Goal: Task Accomplishment & Management: Use online tool/utility

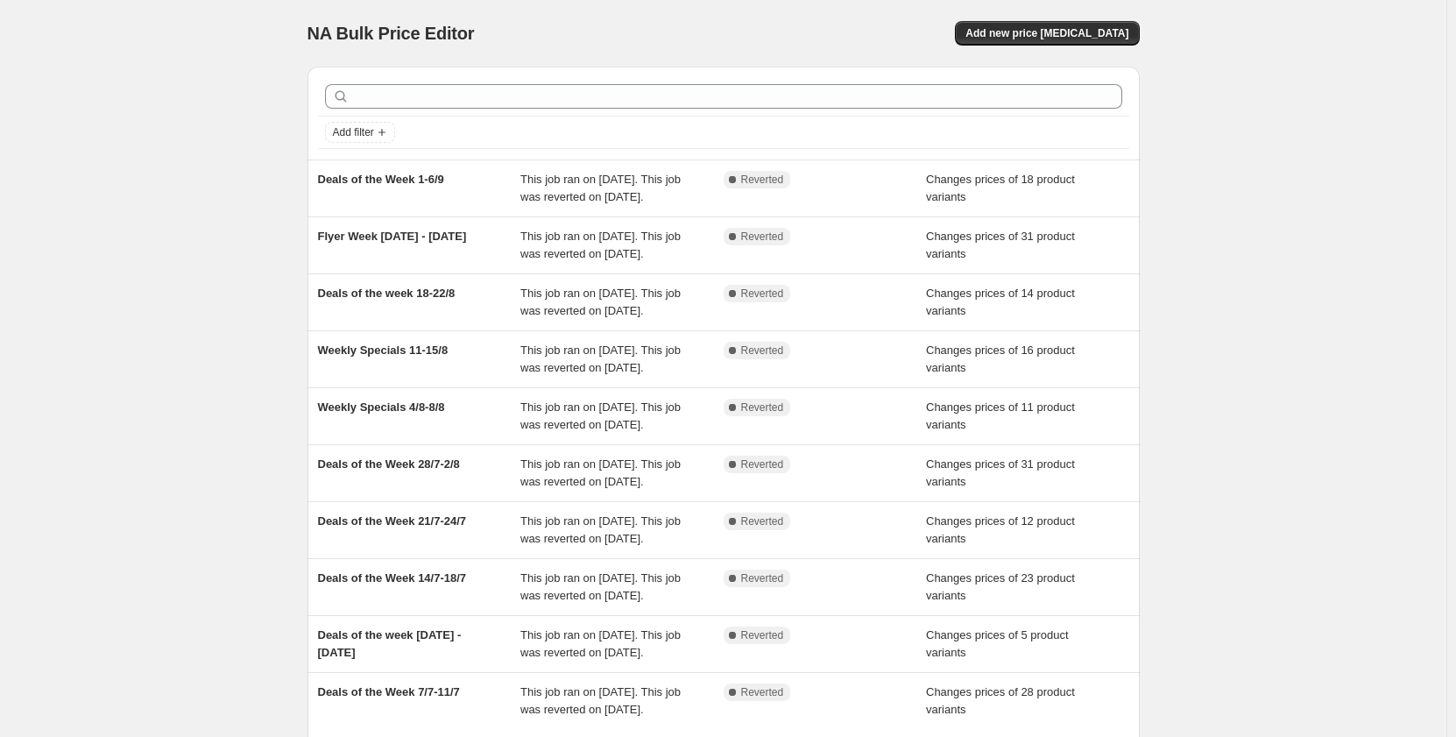
click at [1090, 18] on div "NA Bulk Price Editor. This page is ready NA Bulk Price Editor Add new price [ME…" at bounding box center [724, 33] width 832 height 67
click at [1088, 33] on span "Add new price [MEDICAL_DATA]" at bounding box center [1046, 33] width 163 height 14
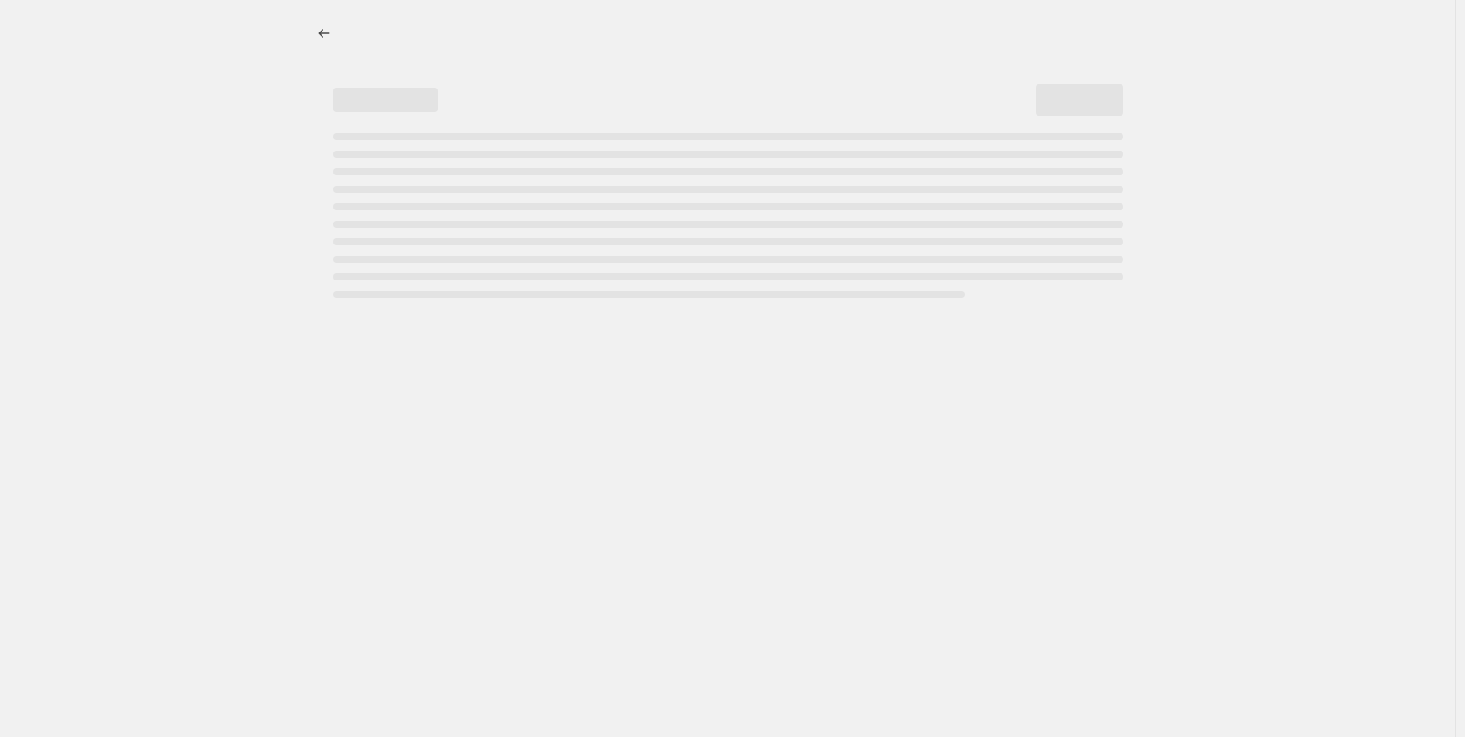
select select "percentage"
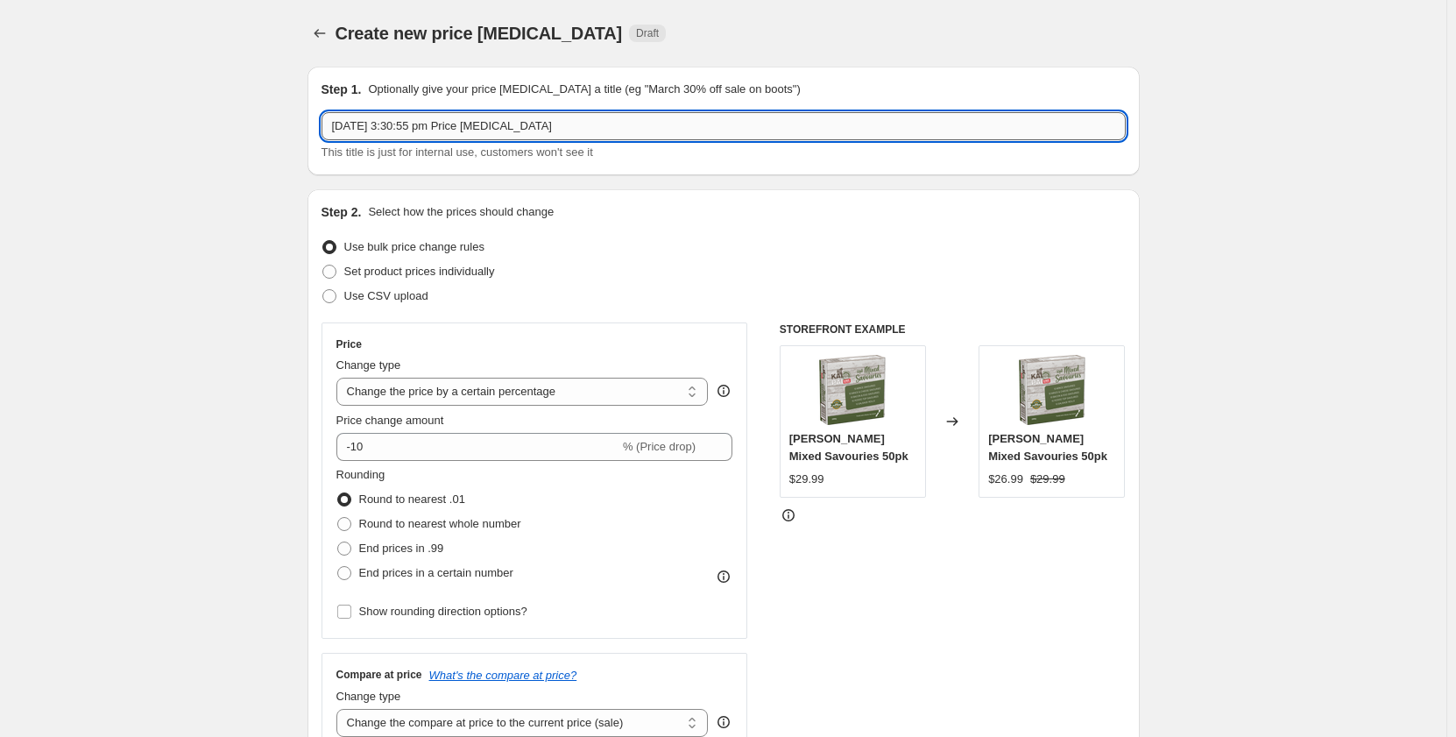
click at [422, 126] on input "[DATE] 3:30:55 pm Price [MEDICAL_DATA]" at bounding box center [724, 126] width 804 height 28
click at [406, 126] on input "Deals of the week" at bounding box center [724, 126] width 804 height 28
click at [468, 130] on input "Deals of the Week" at bounding box center [724, 126] width 804 height 28
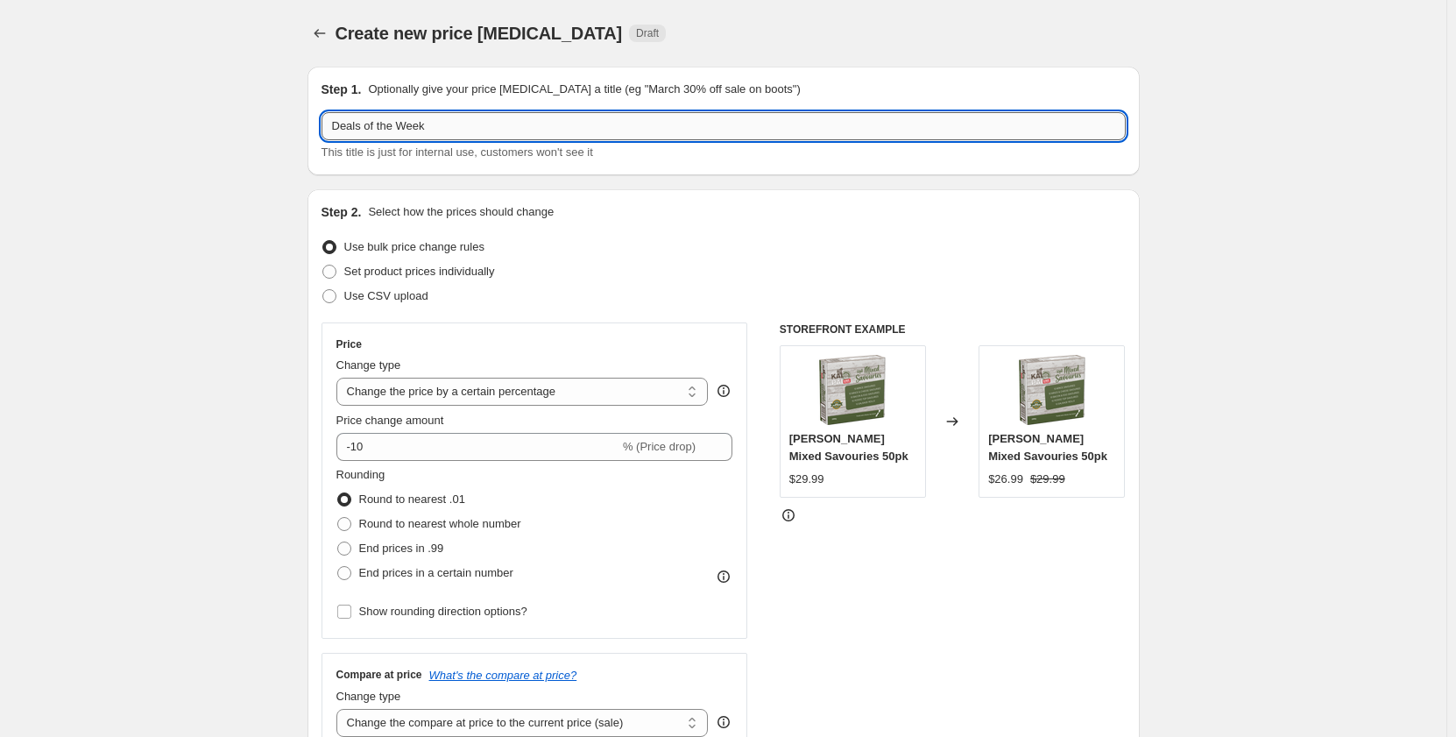
type input "Deals of the Week 15-19/9"
click at [473, 273] on span "Set product prices individually" at bounding box center [419, 271] width 151 height 13
click at [323, 265] on input "Set product prices individually" at bounding box center [322, 265] width 1 height 1
radio input "true"
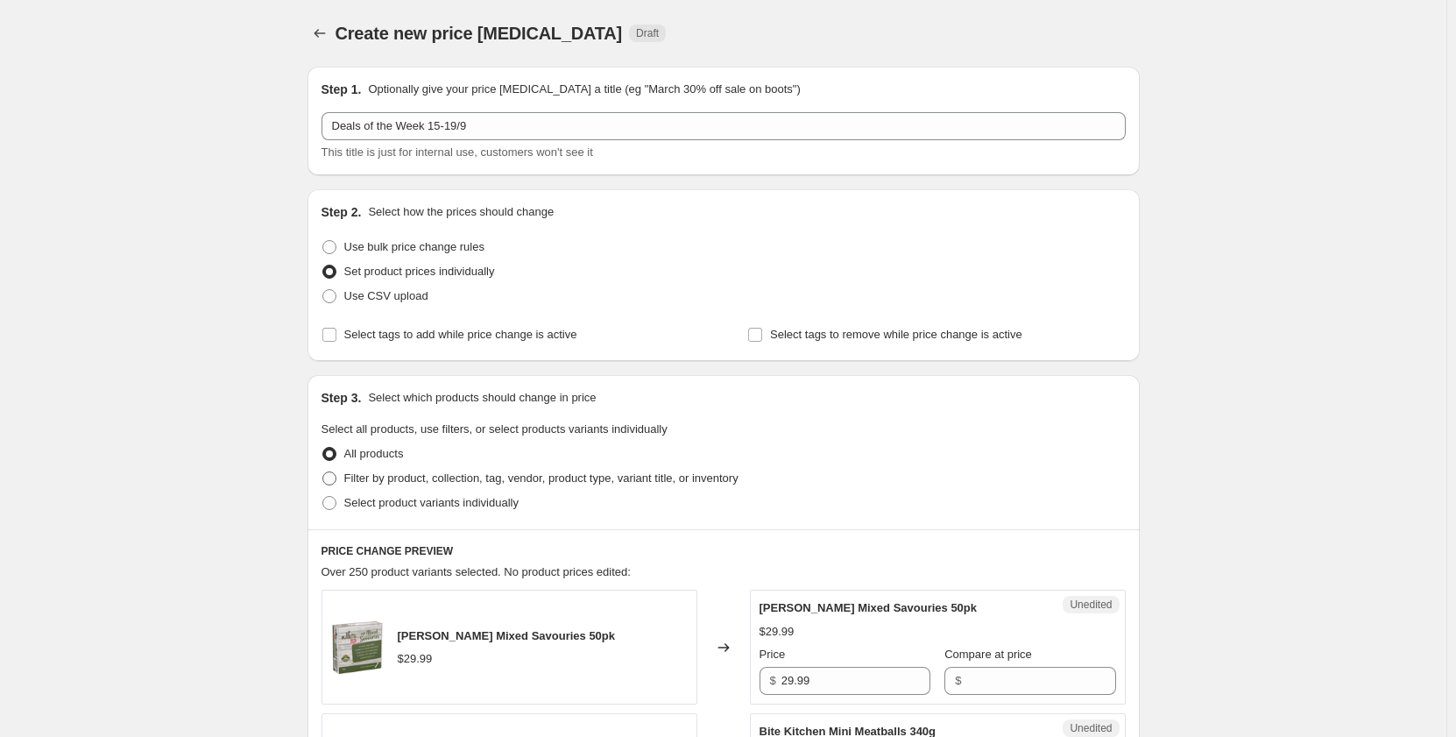
click at [408, 476] on span "Filter by product, collection, tag, vendor, product type, variant title, or inv…" at bounding box center [541, 477] width 394 height 13
click at [323, 472] on input "Filter by product, collection, tag, vendor, product type, variant title, or inv…" at bounding box center [322, 471] width 1 height 1
radio input "true"
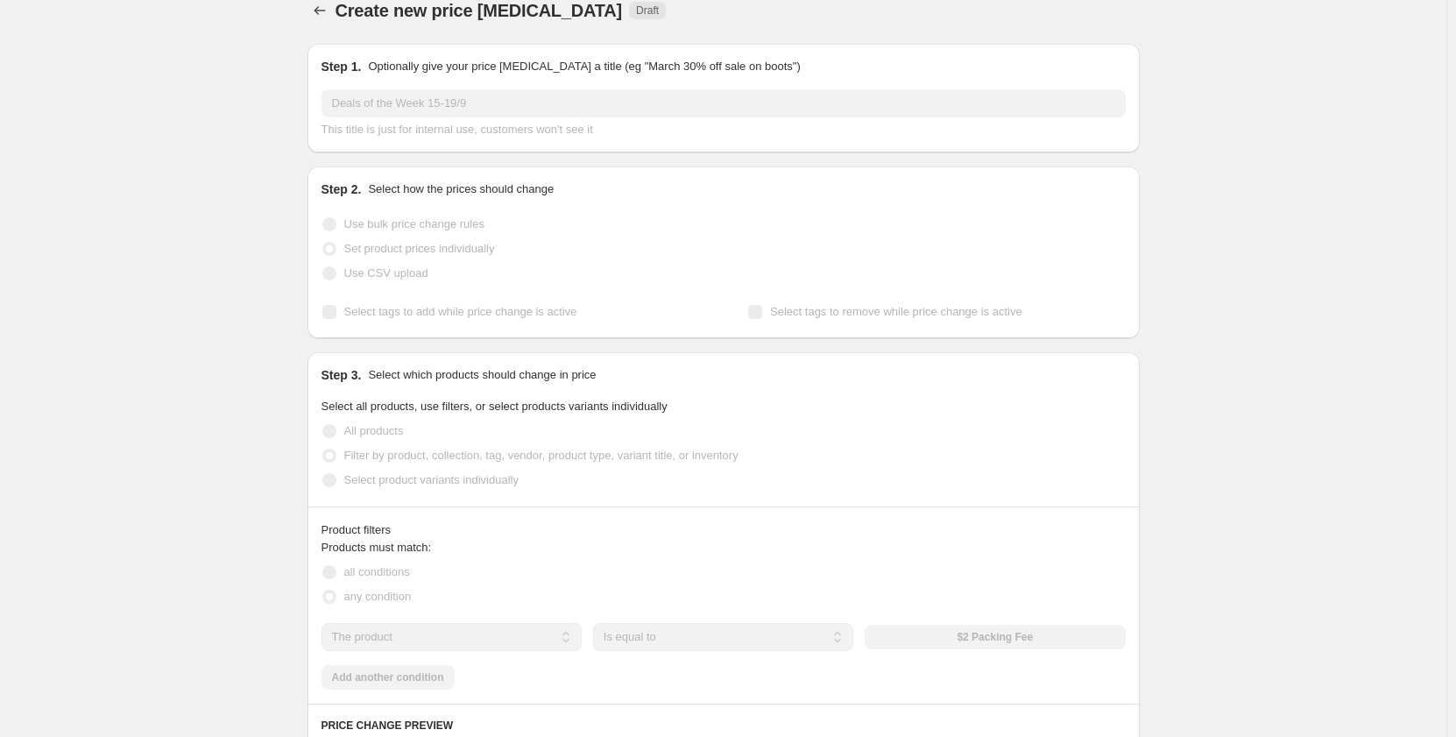
scroll to position [350, 0]
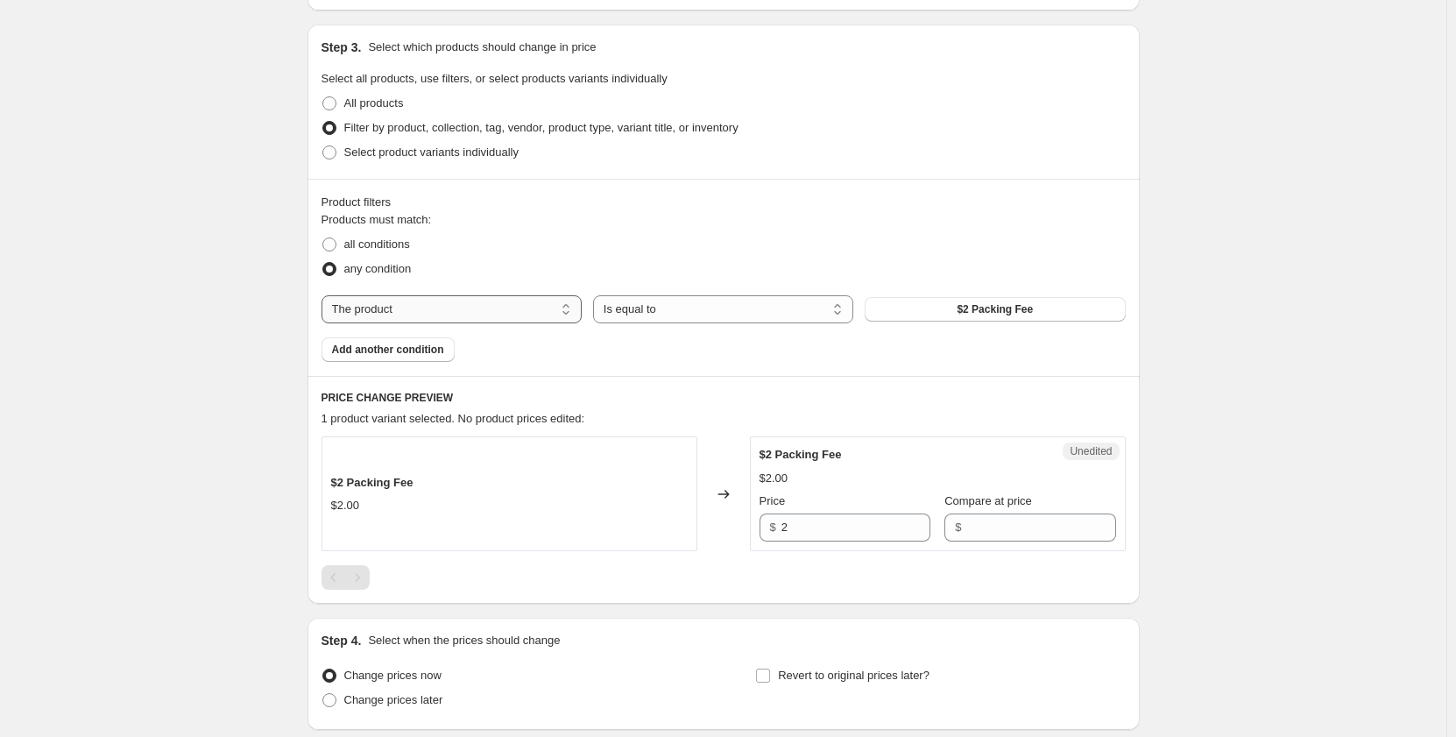
click at [470, 309] on select "The product The product's collection The product's tag The product's vendor The…" at bounding box center [452, 309] width 260 height 28
select select "collection"
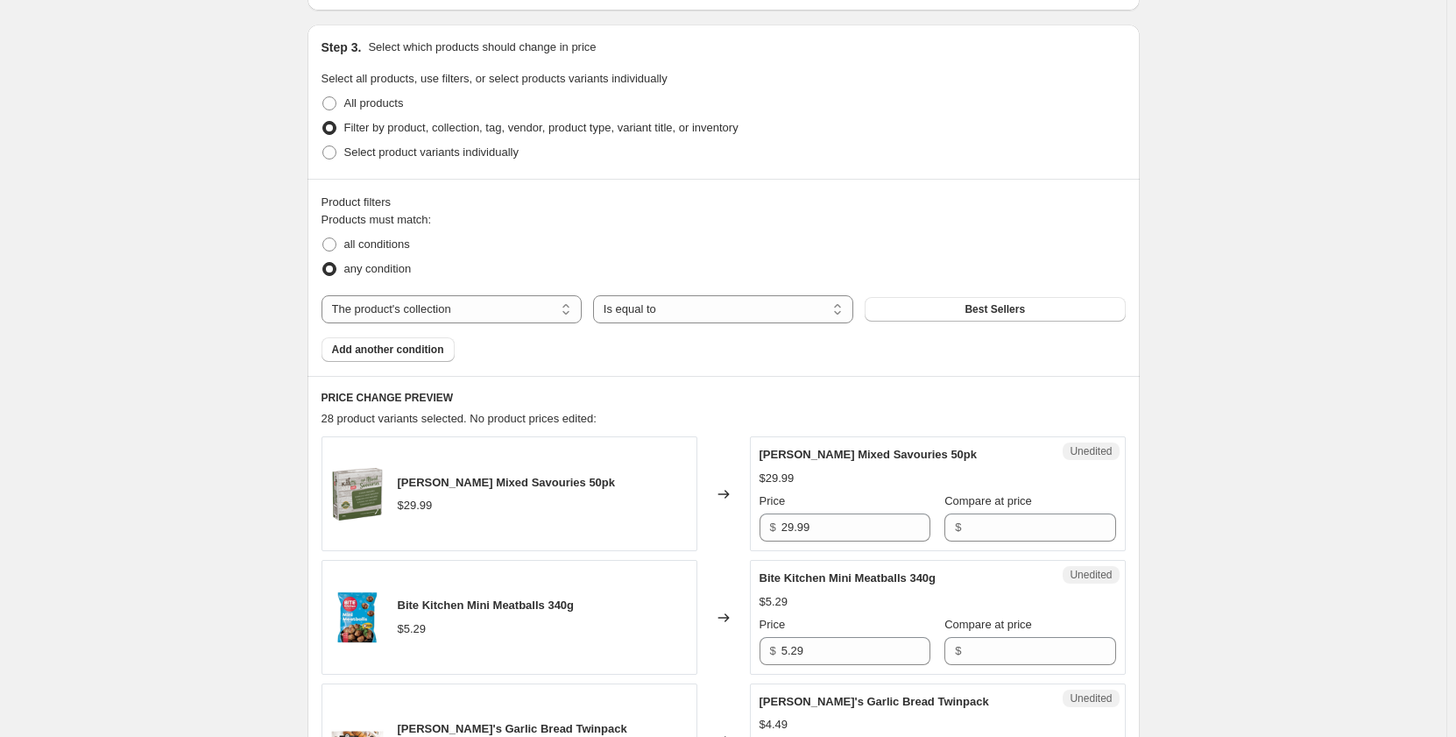
click at [936, 311] on button "Best Sellers" at bounding box center [995, 309] width 260 height 25
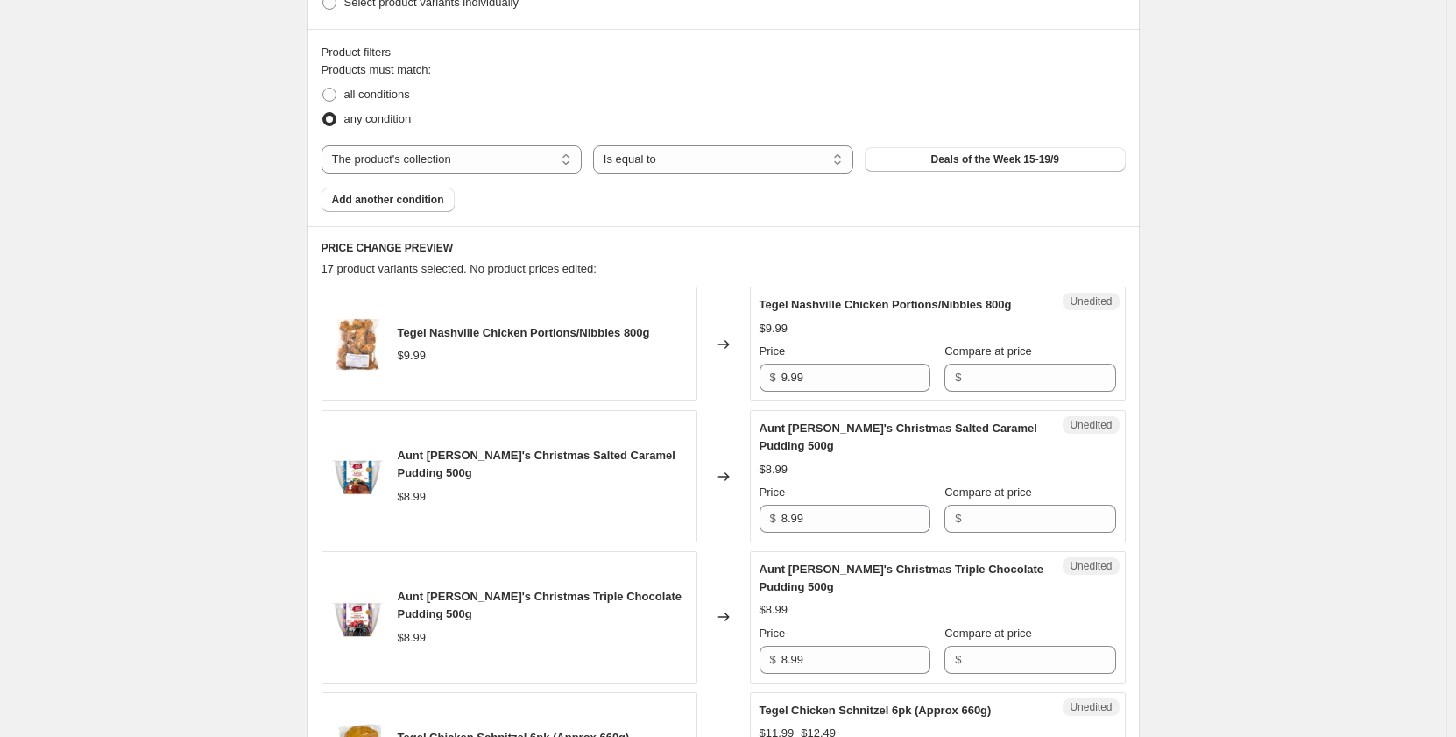
scroll to position [526, 0]
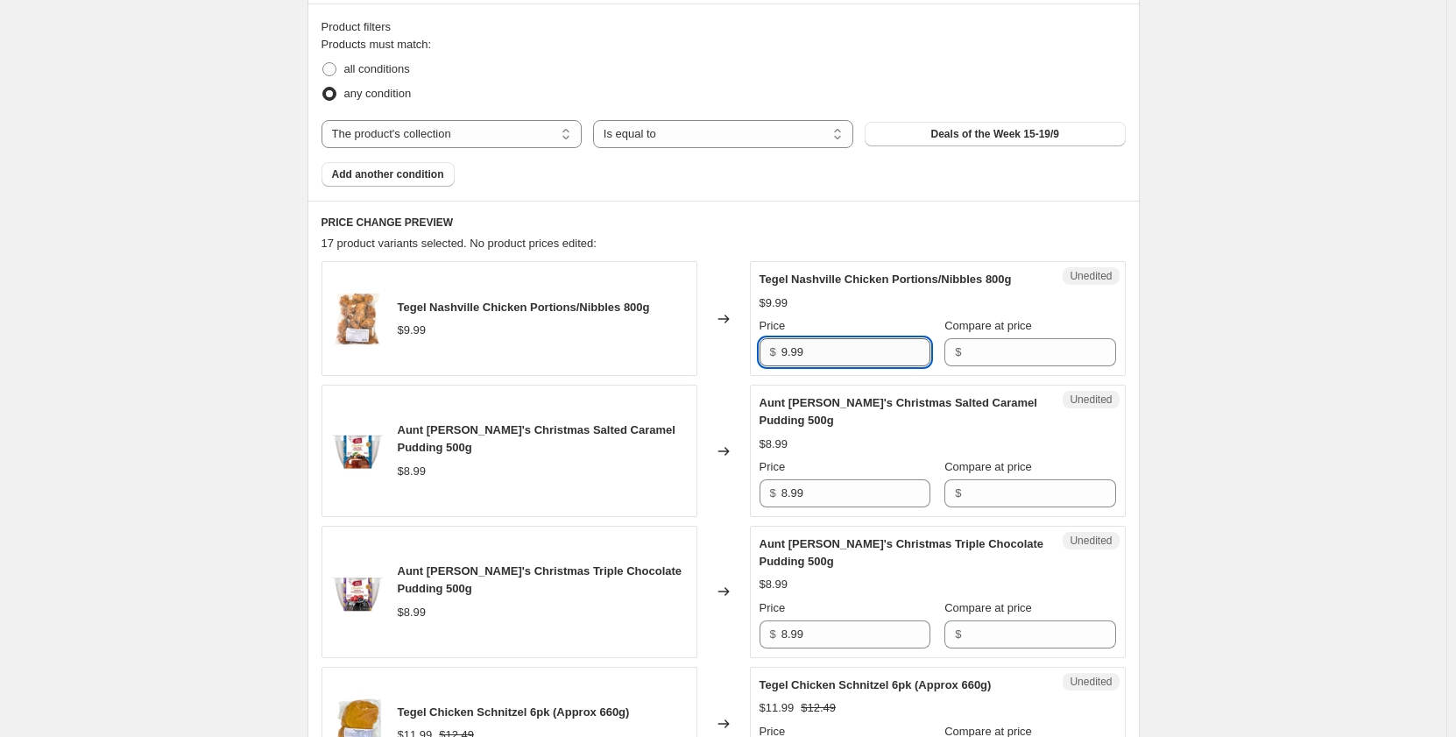
click at [838, 357] on input "9.99" at bounding box center [855, 352] width 149 height 28
click at [1027, 356] on input "Compare at price" at bounding box center [1040, 352] width 149 height 28
paste input "9.99"
type input "9.99"
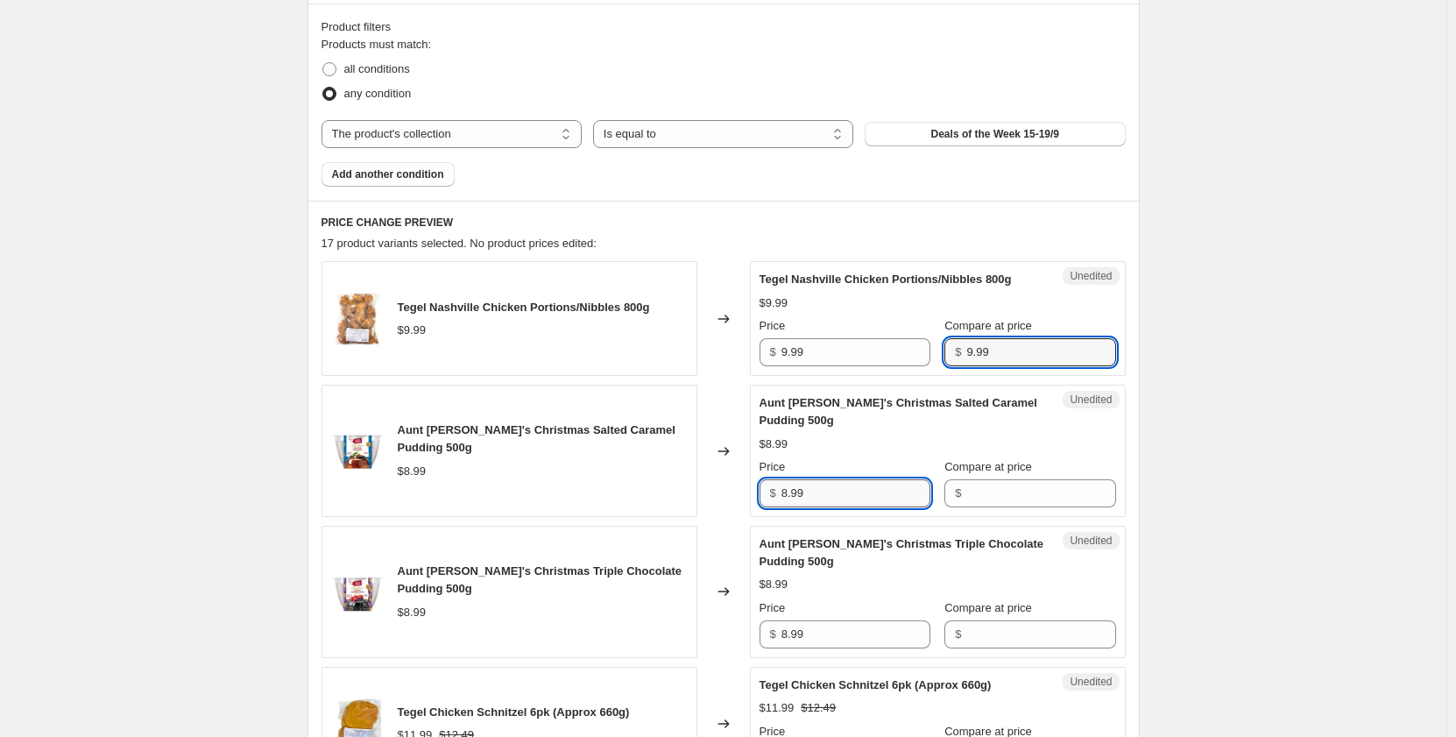
click at [865, 498] on input "8.99" at bounding box center [855, 493] width 149 height 28
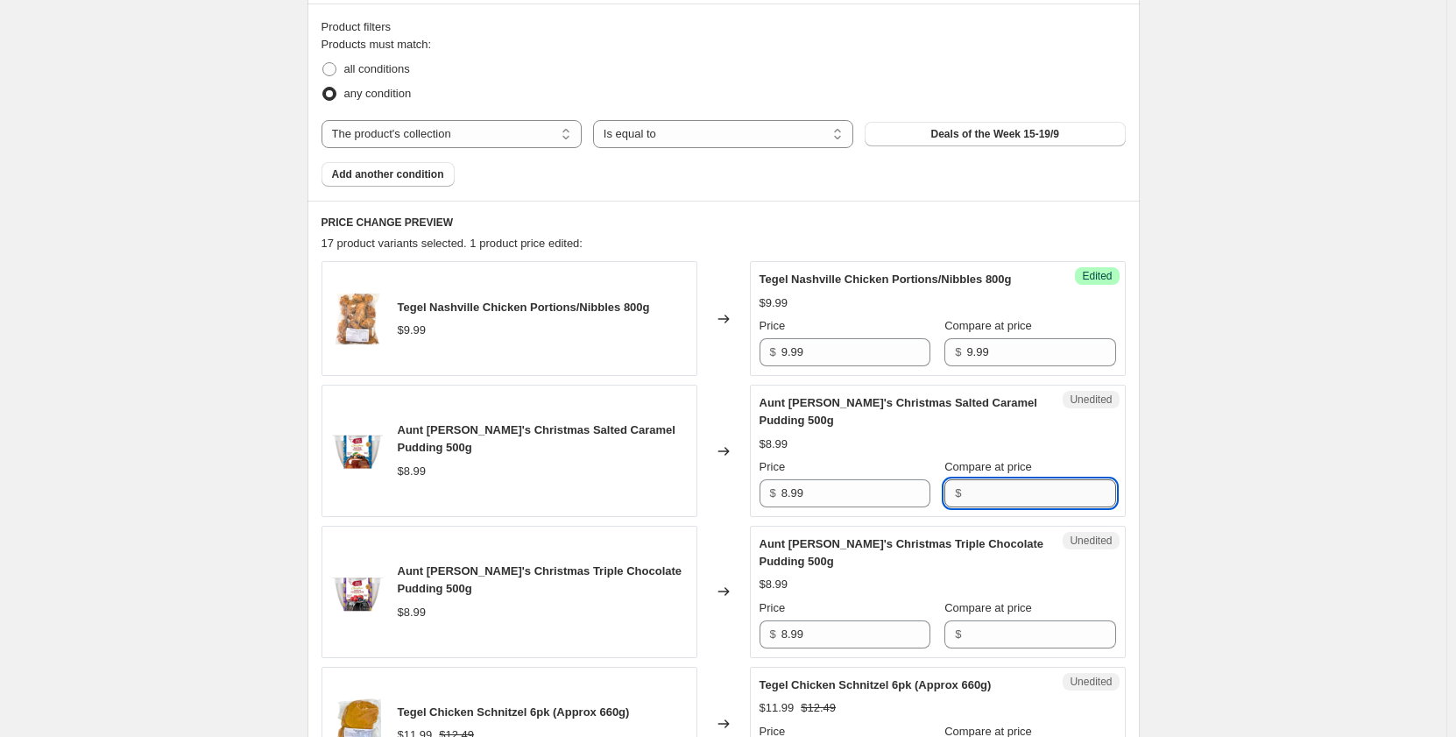
click at [992, 486] on input "Compare at price" at bounding box center [1040, 493] width 149 height 28
paste input "8.99"
type input "8.99"
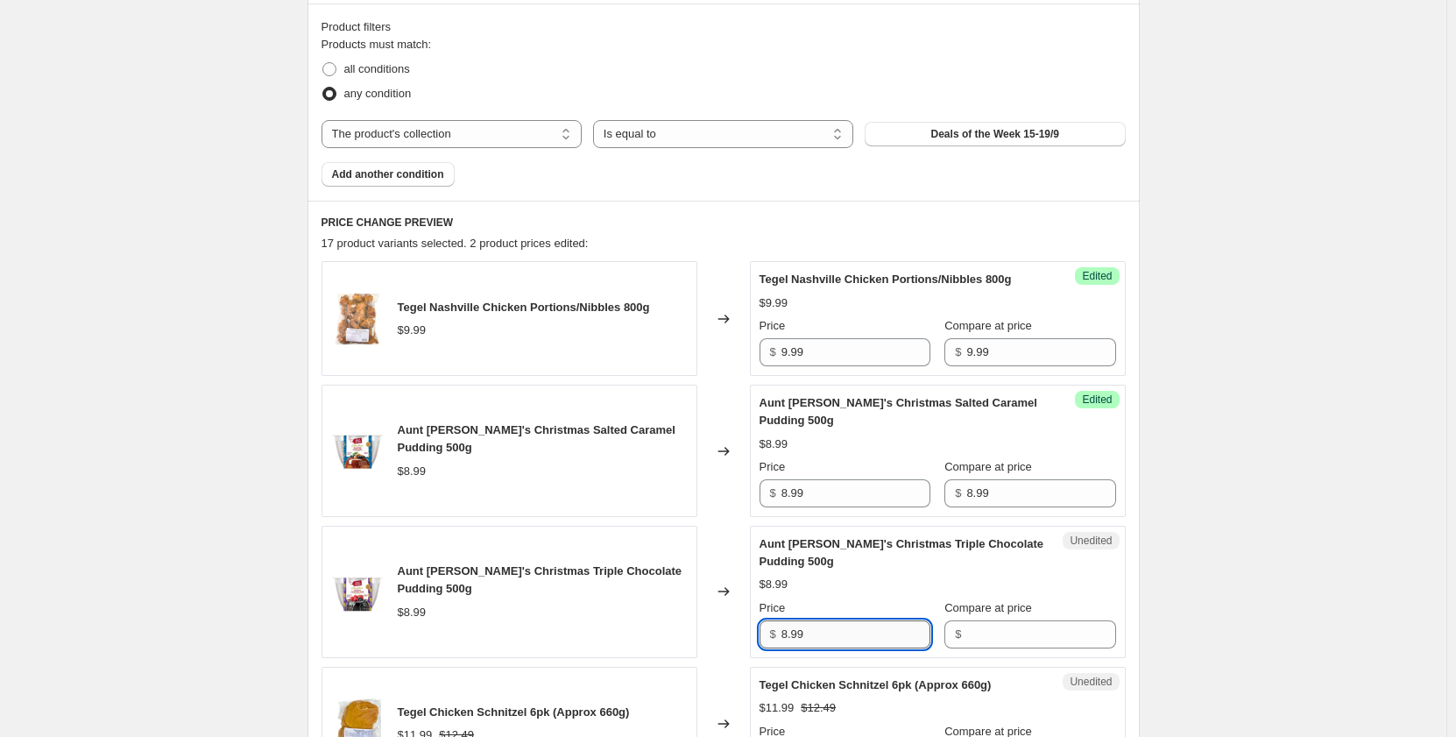
click at [857, 626] on input "8.99" at bounding box center [855, 634] width 149 height 28
click at [983, 633] on input "Compare at price" at bounding box center [1040, 634] width 149 height 28
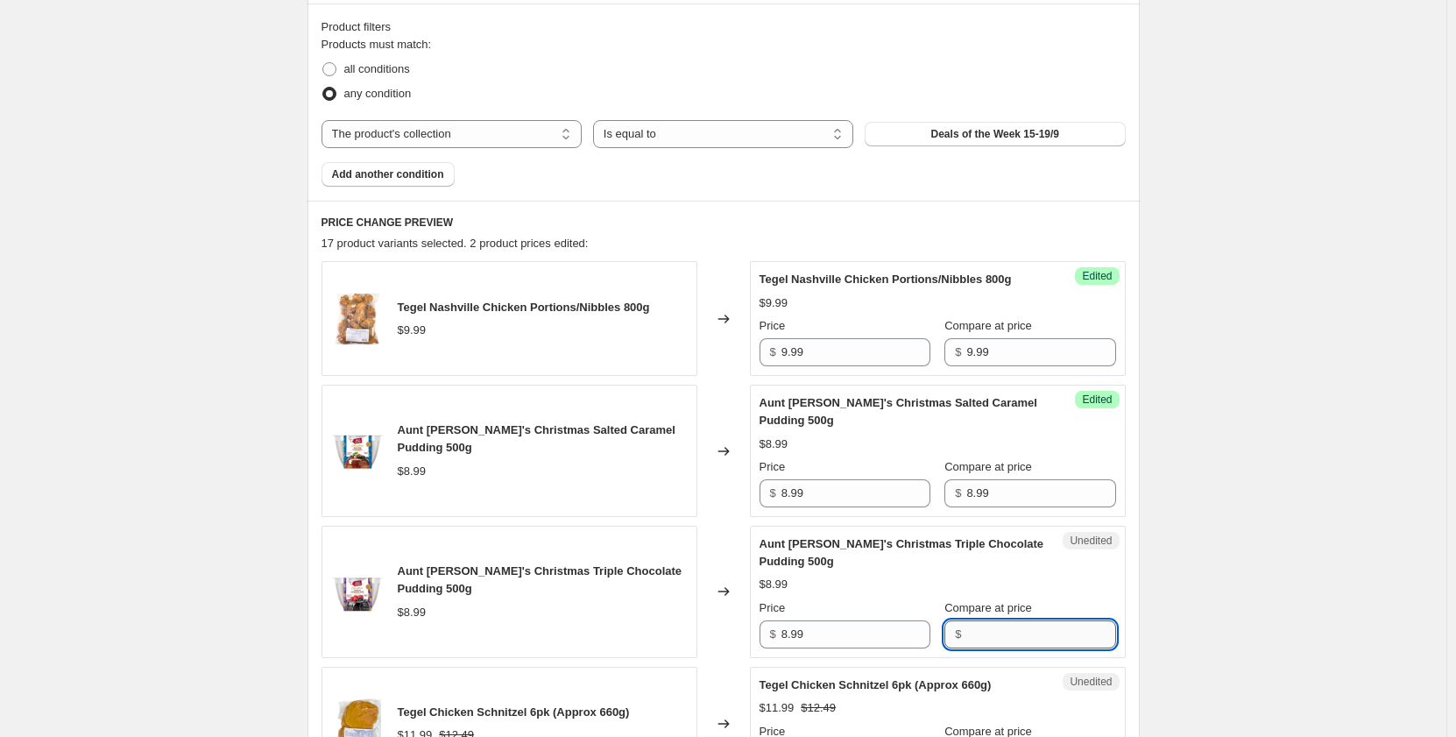
paste input "8.99"
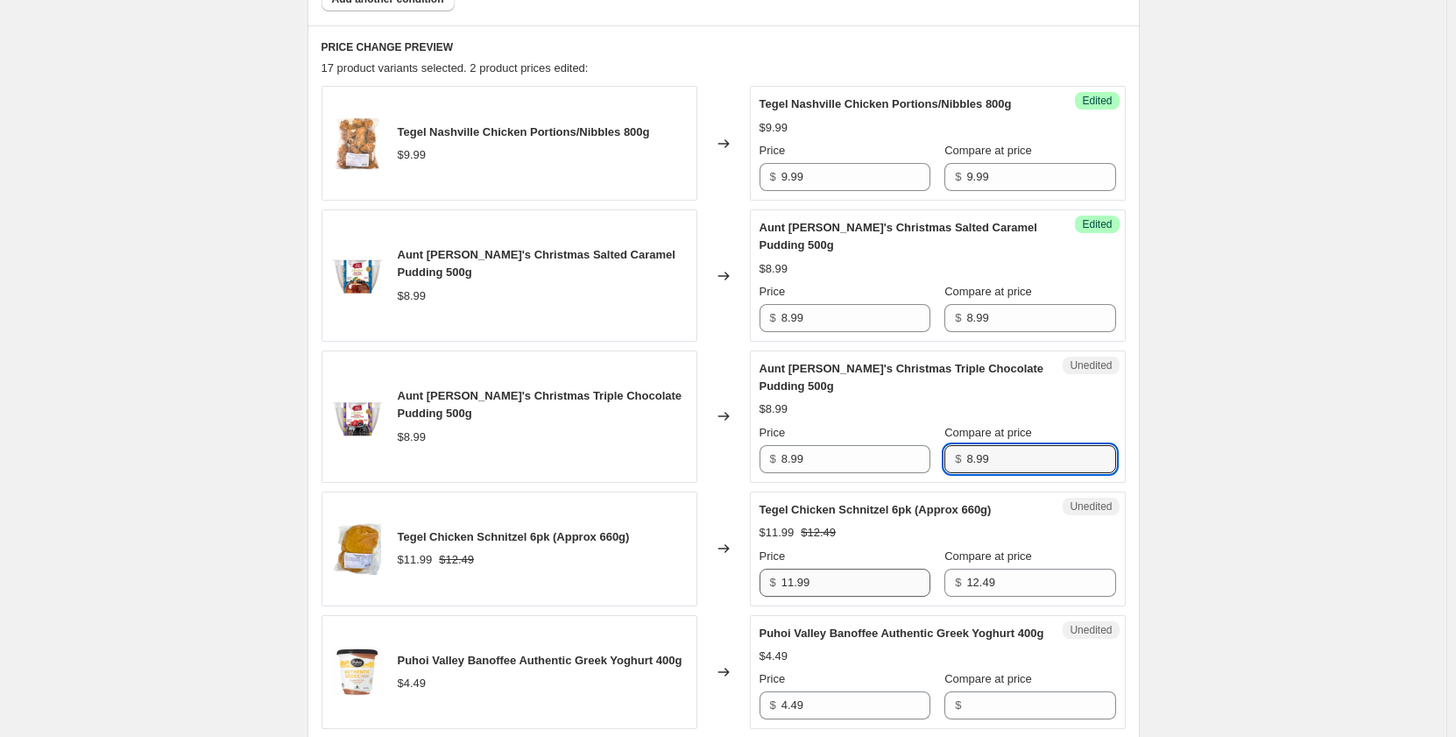
type input "8.99"
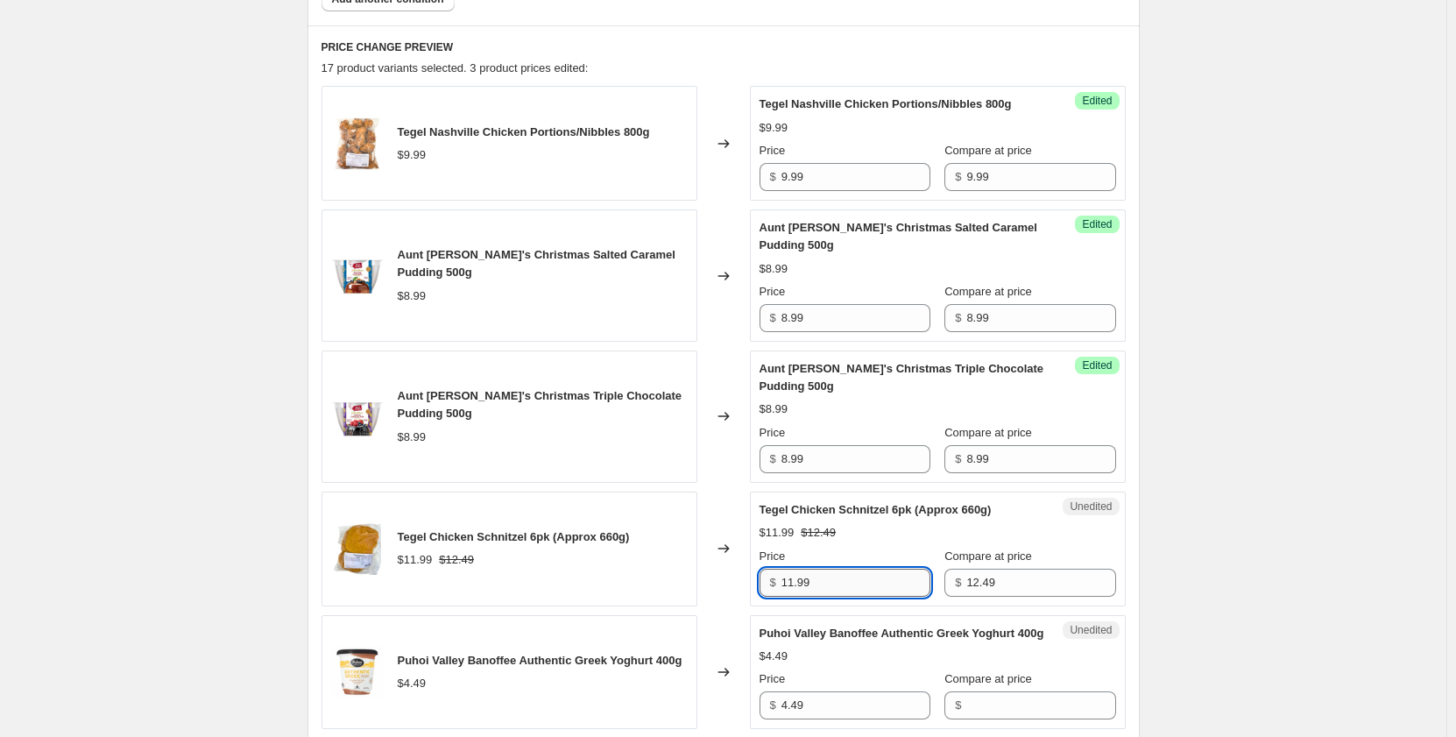
click at [863, 579] on input "11.99" at bounding box center [855, 583] width 149 height 28
click at [990, 587] on input "12.49" at bounding box center [1040, 583] width 149 height 28
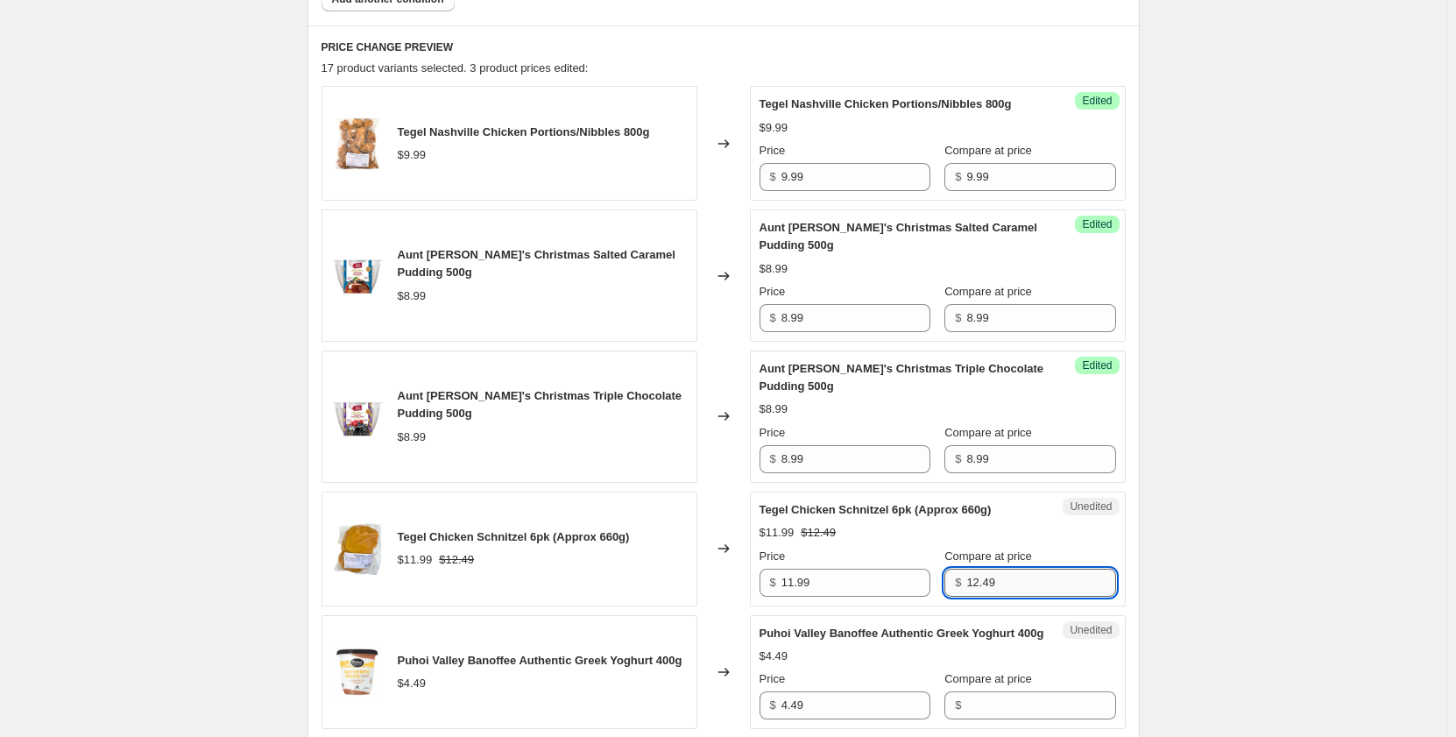
click at [991, 587] on input "12.49" at bounding box center [1040, 583] width 149 height 28
paste input "1.9"
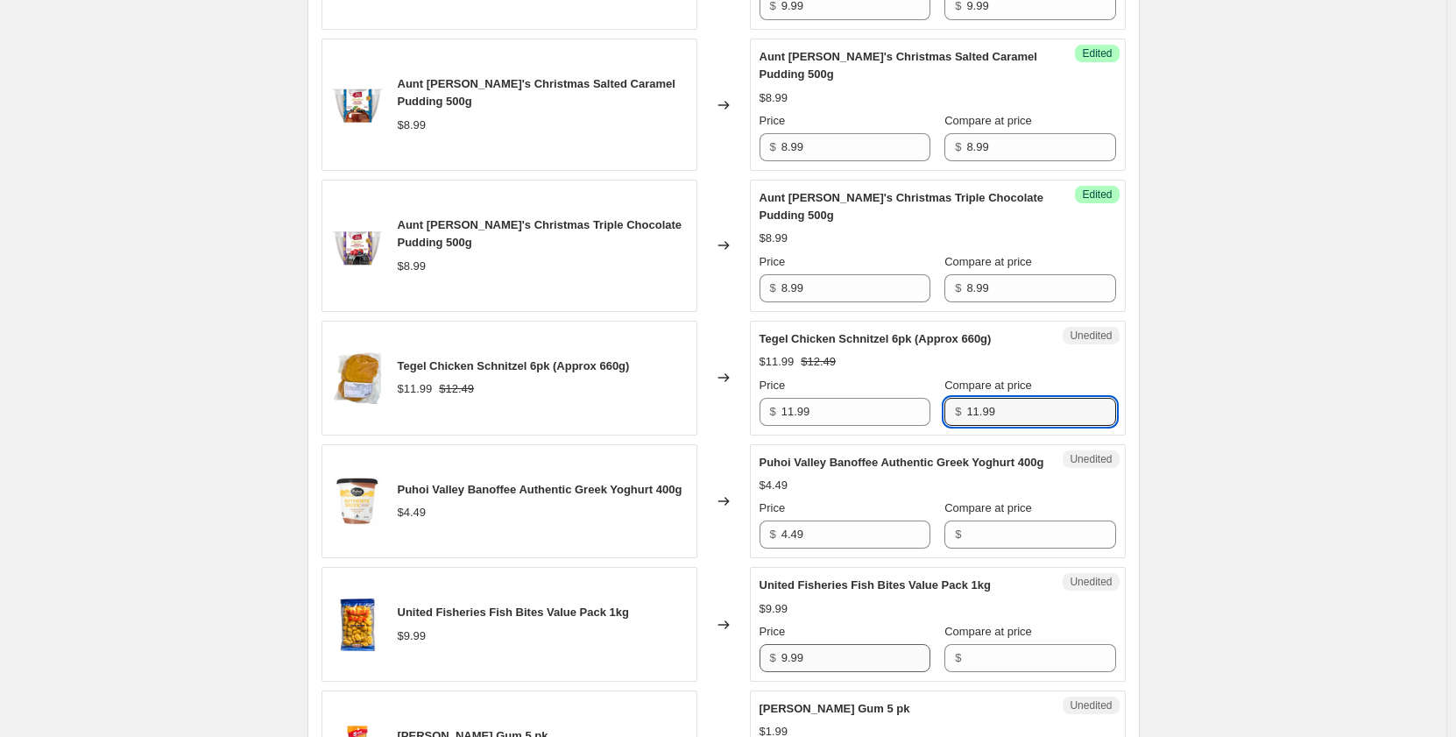
scroll to position [964, 0]
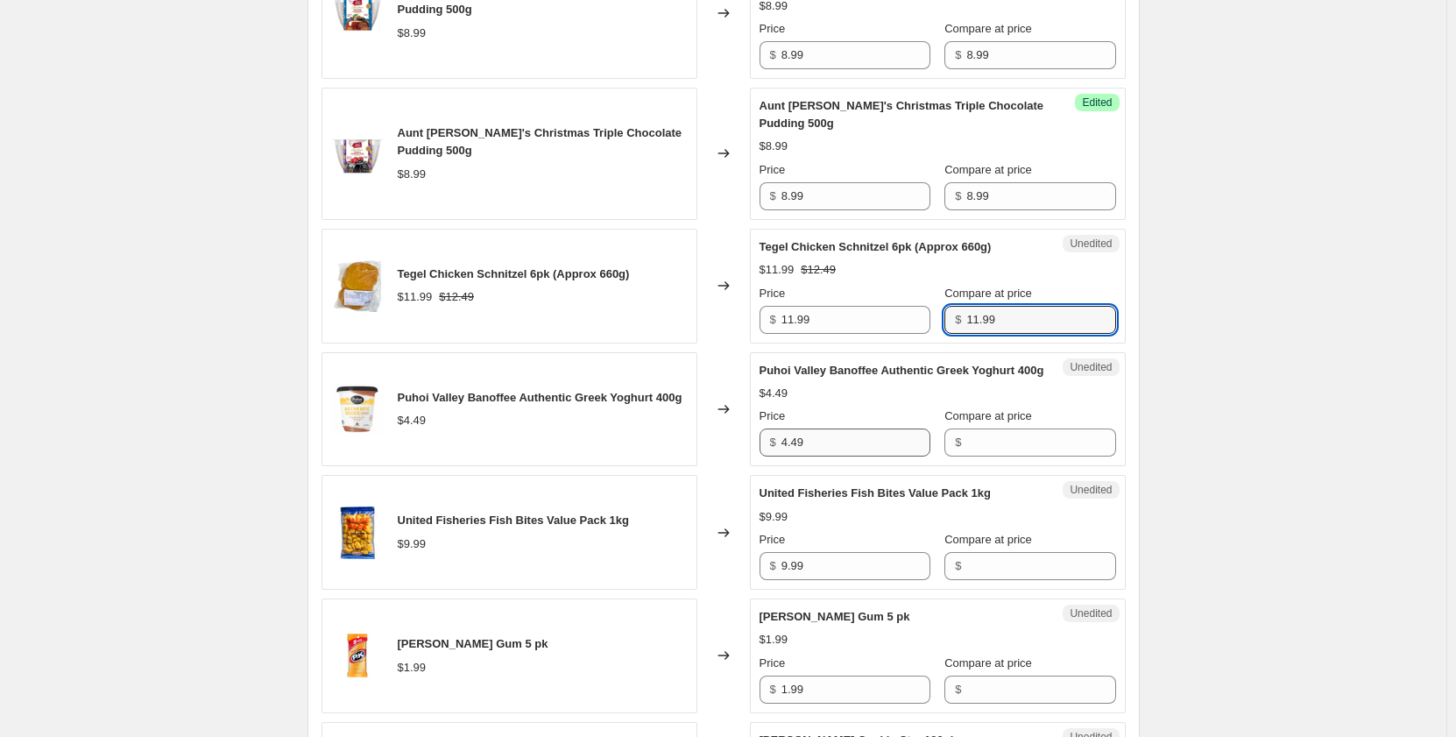
type input "11.99"
click at [841, 456] on input "4.49" at bounding box center [855, 442] width 149 height 28
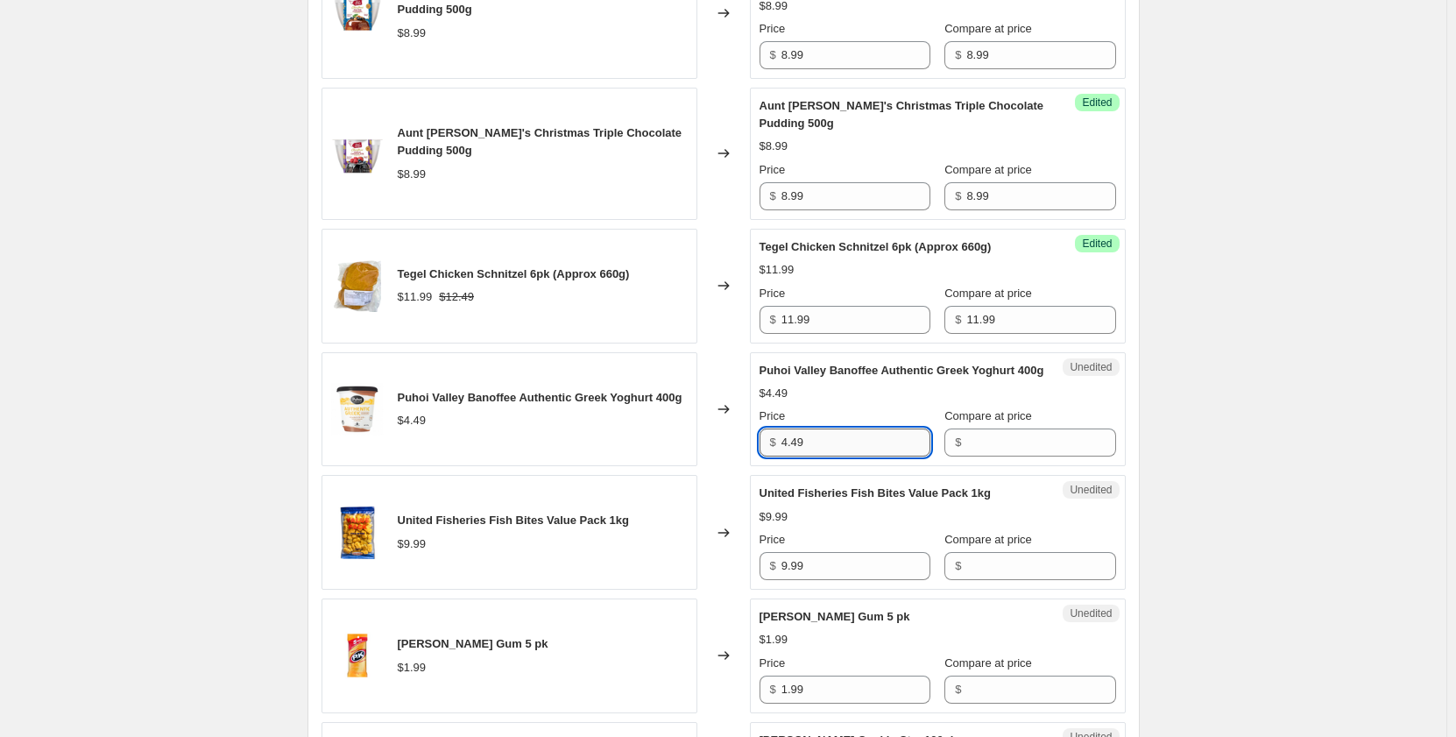
click at [841, 456] on input "4.49" at bounding box center [855, 442] width 149 height 28
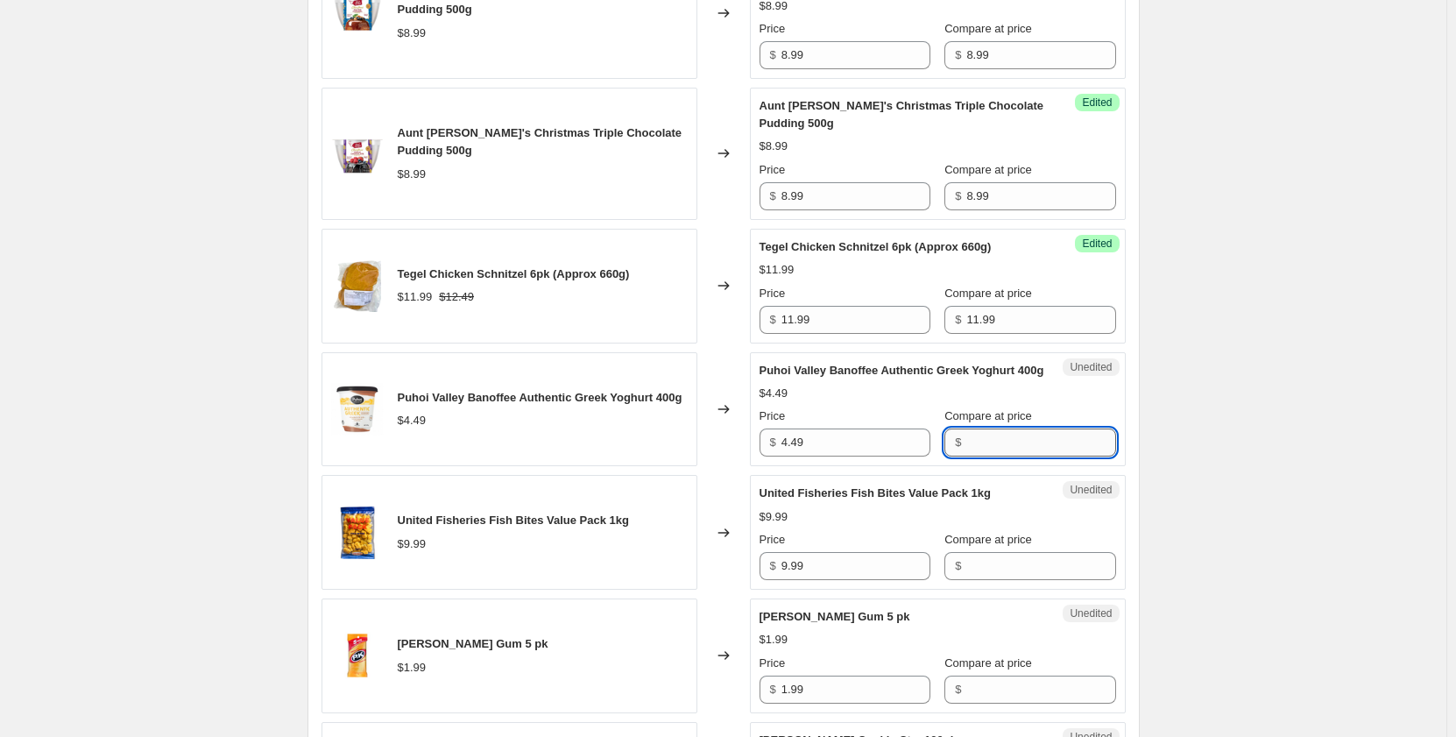
click at [967, 456] on input "Compare at price" at bounding box center [1040, 442] width 149 height 28
paste input "4.49"
type input "4.49"
click at [857, 578] on input "9.99" at bounding box center [855, 566] width 149 height 28
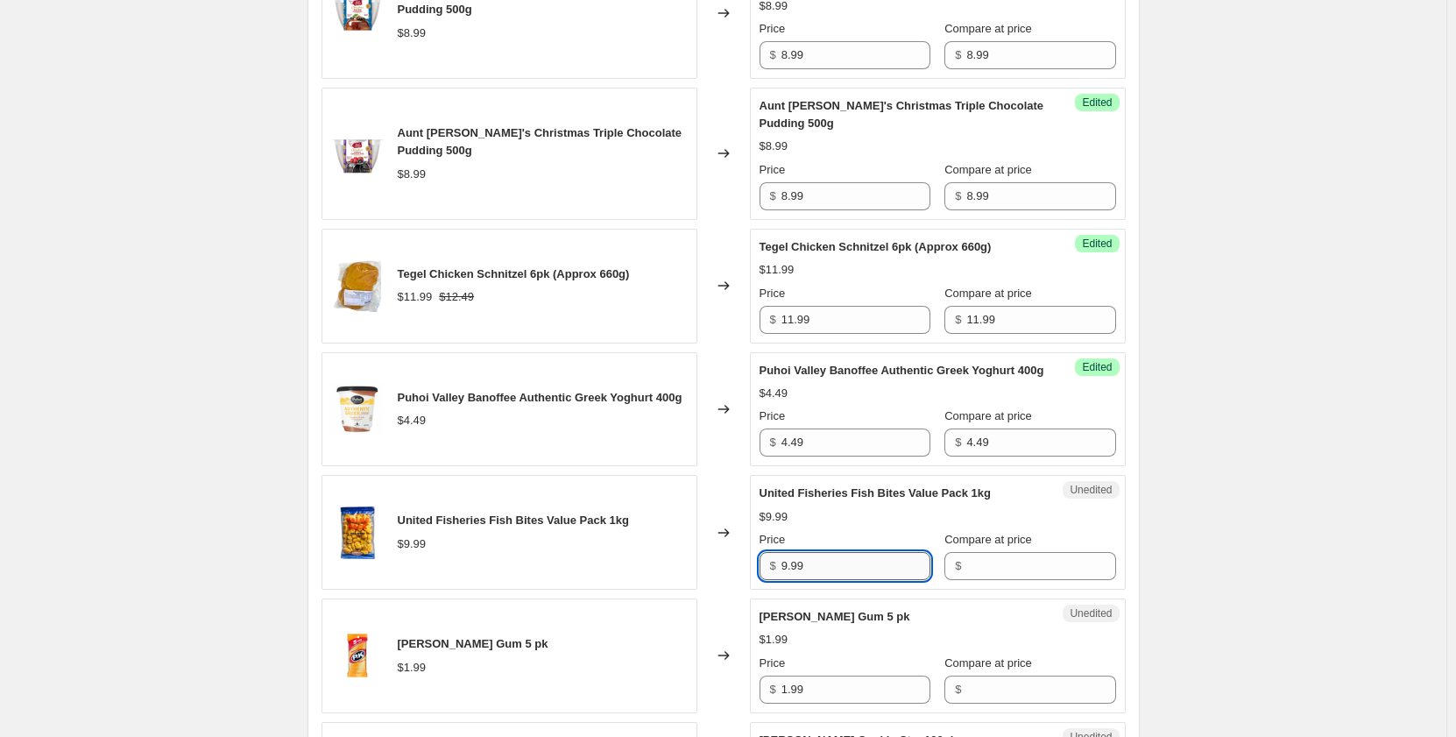
click at [856, 578] on input "9.99" at bounding box center [855, 566] width 149 height 28
click at [966, 580] on input "Compare at price" at bounding box center [1040, 566] width 149 height 28
paste input "9.99"
type input "9.99"
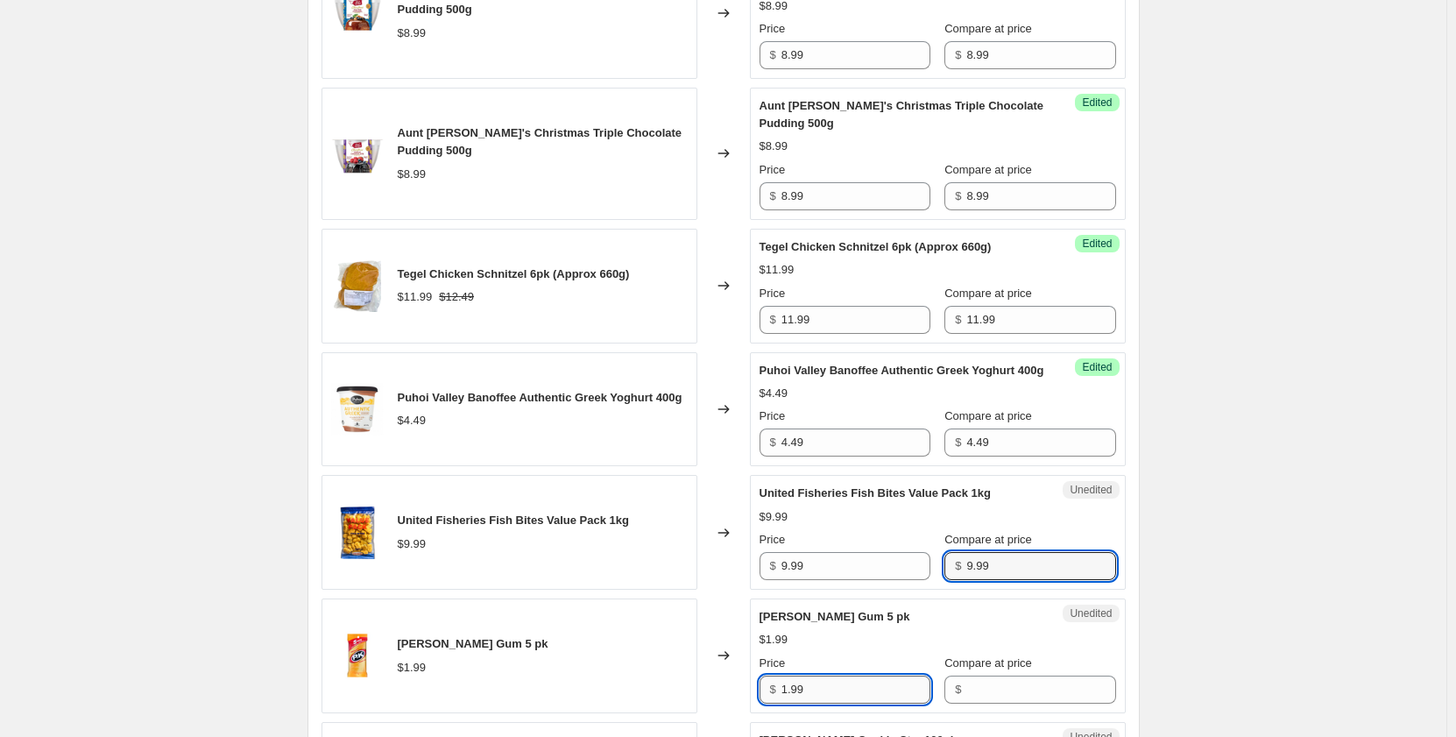
click at [849, 703] on input "1.99" at bounding box center [855, 689] width 149 height 28
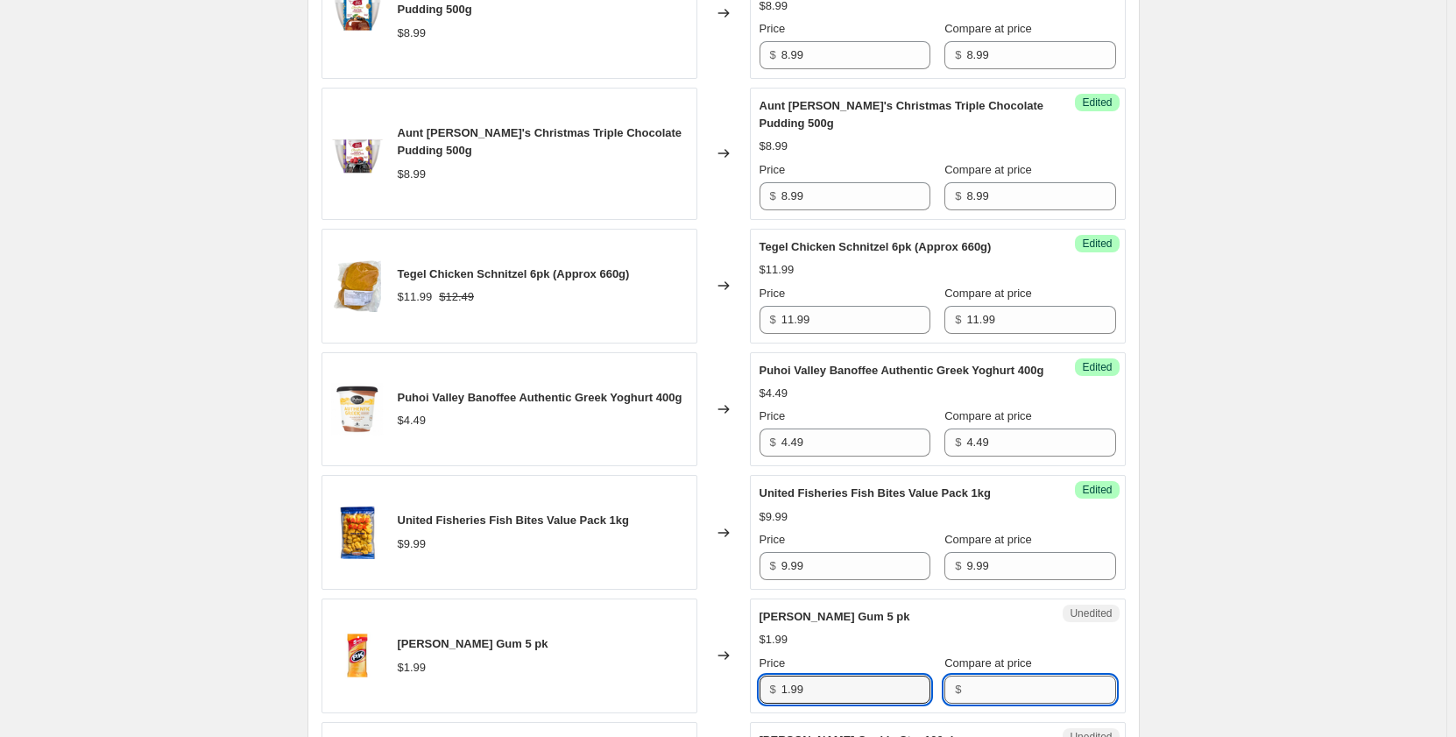
click at [966, 703] on input "Compare at price" at bounding box center [1040, 689] width 149 height 28
paste input "1.99"
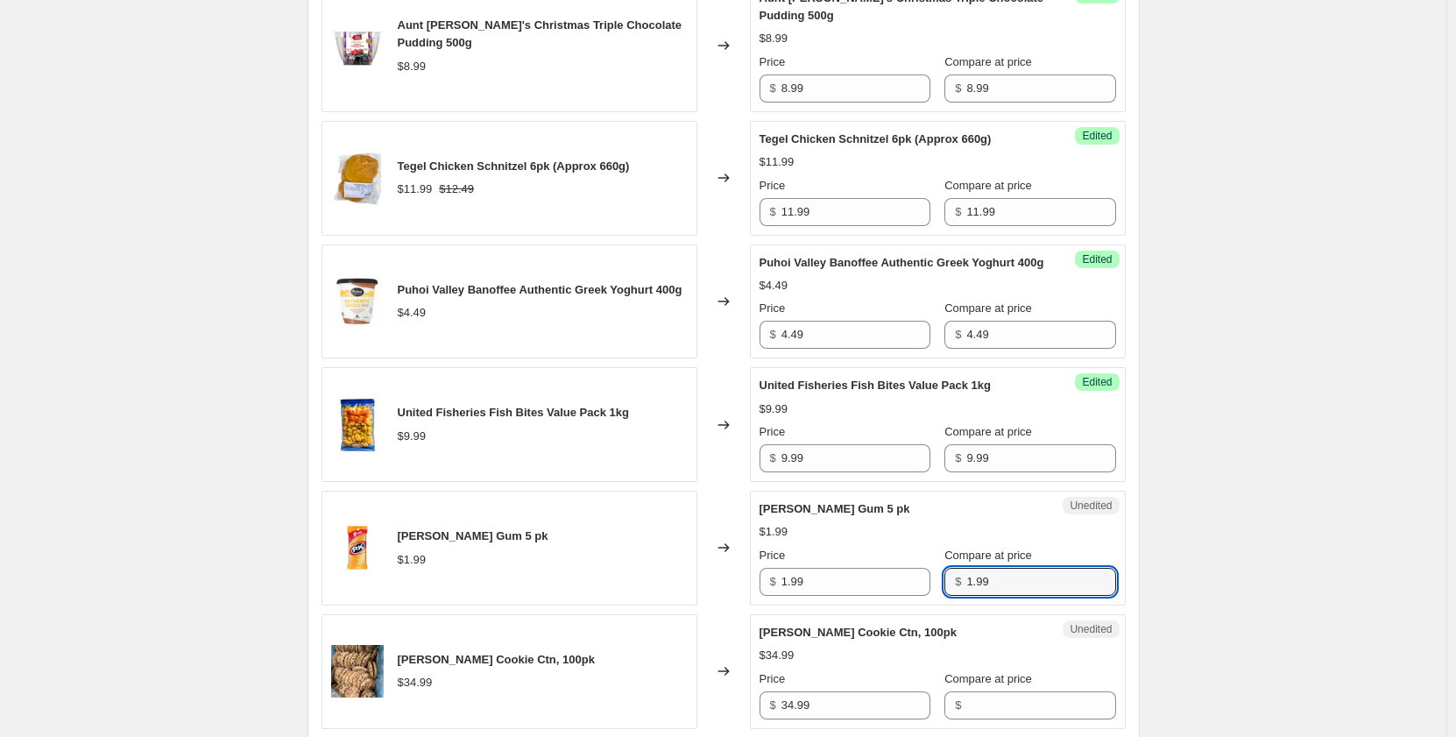
scroll to position [1314, 0]
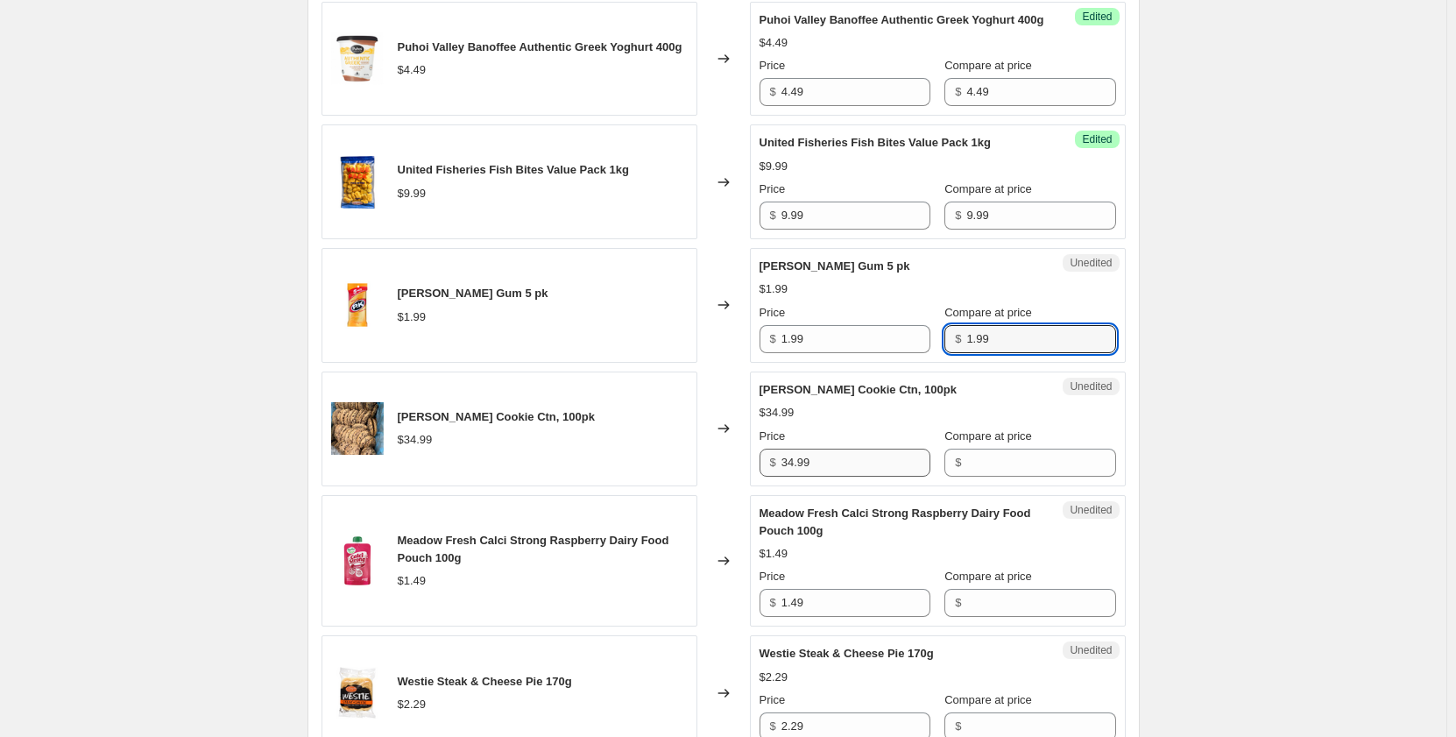
type input "1.99"
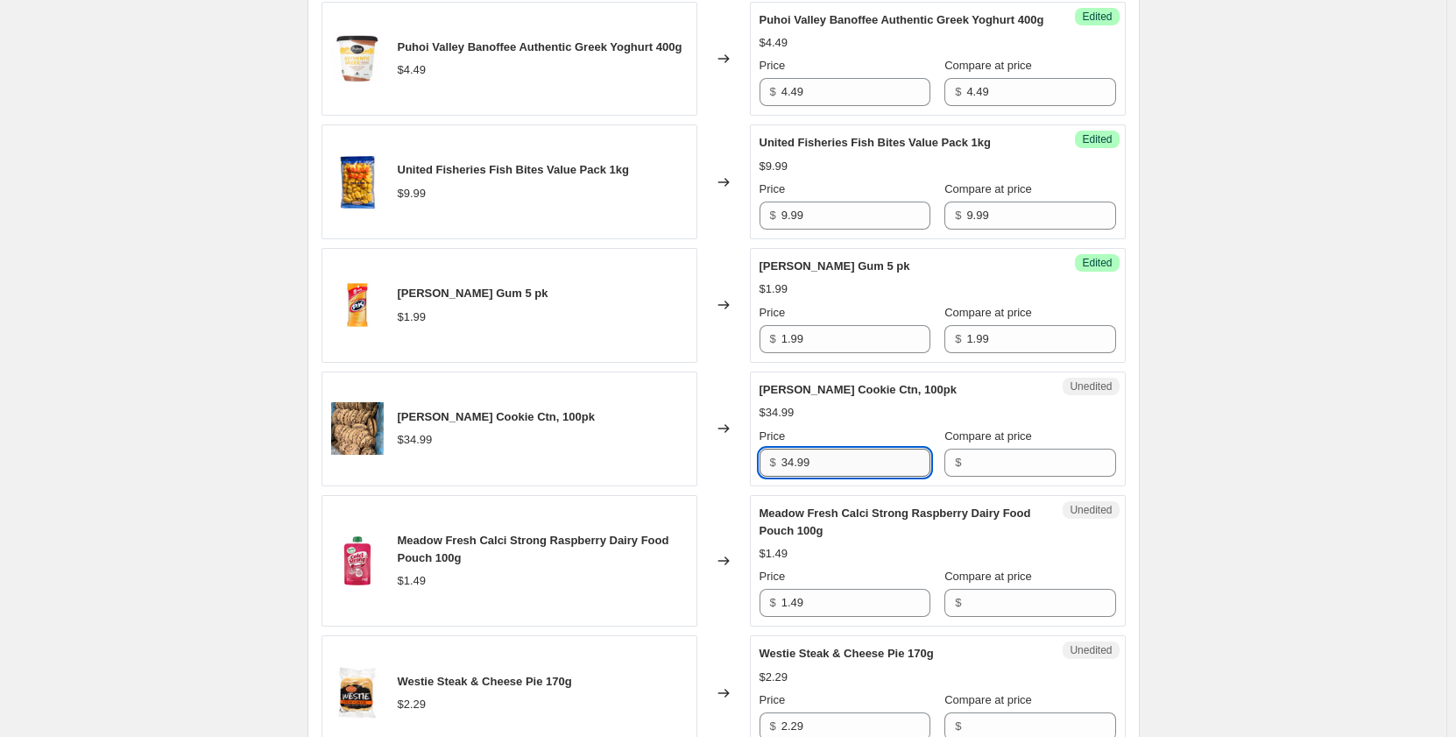
click at [838, 477] on input "34.99" at bounding box center [855, 463] width 149 height 28
click at [944, 477] on div "$" at bounding box center [1029, 463] width 171 height 28
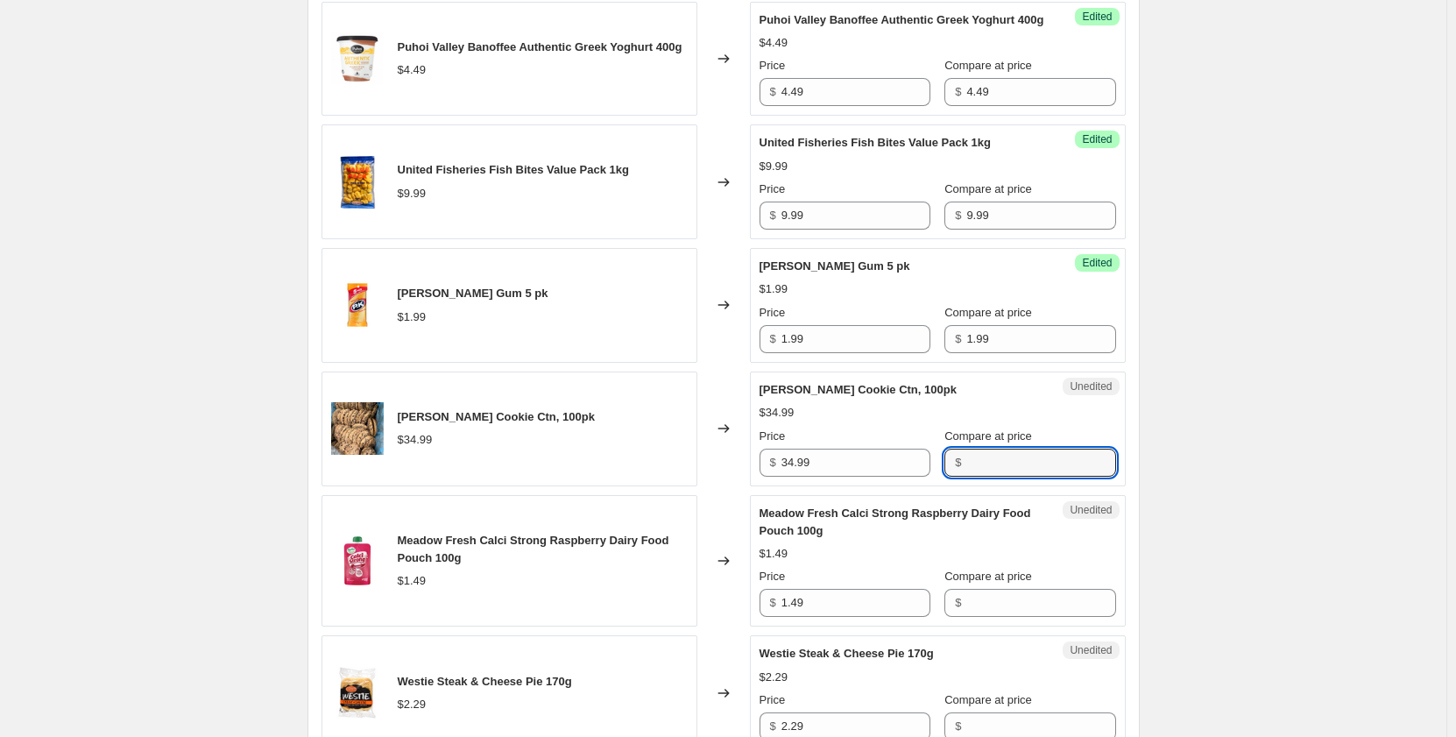
paste input "34.99"
type input "34.99"
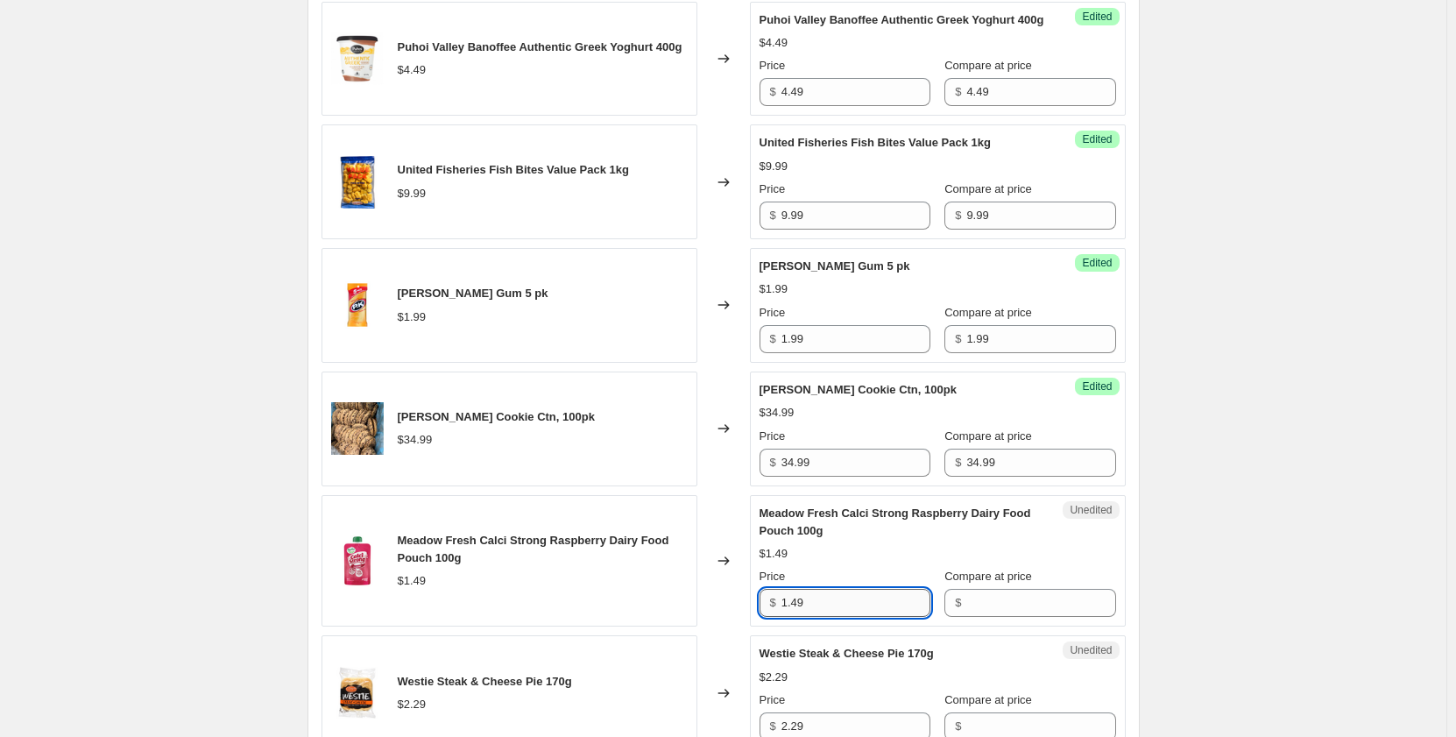
click at [872, 617] on input "1.49" at bounding box center [855, 603] width 149 height 28
click at [966, 617] on input "Compare at price" at bounding box center [1040, 603] width 149 height 28
paste input "1.49"
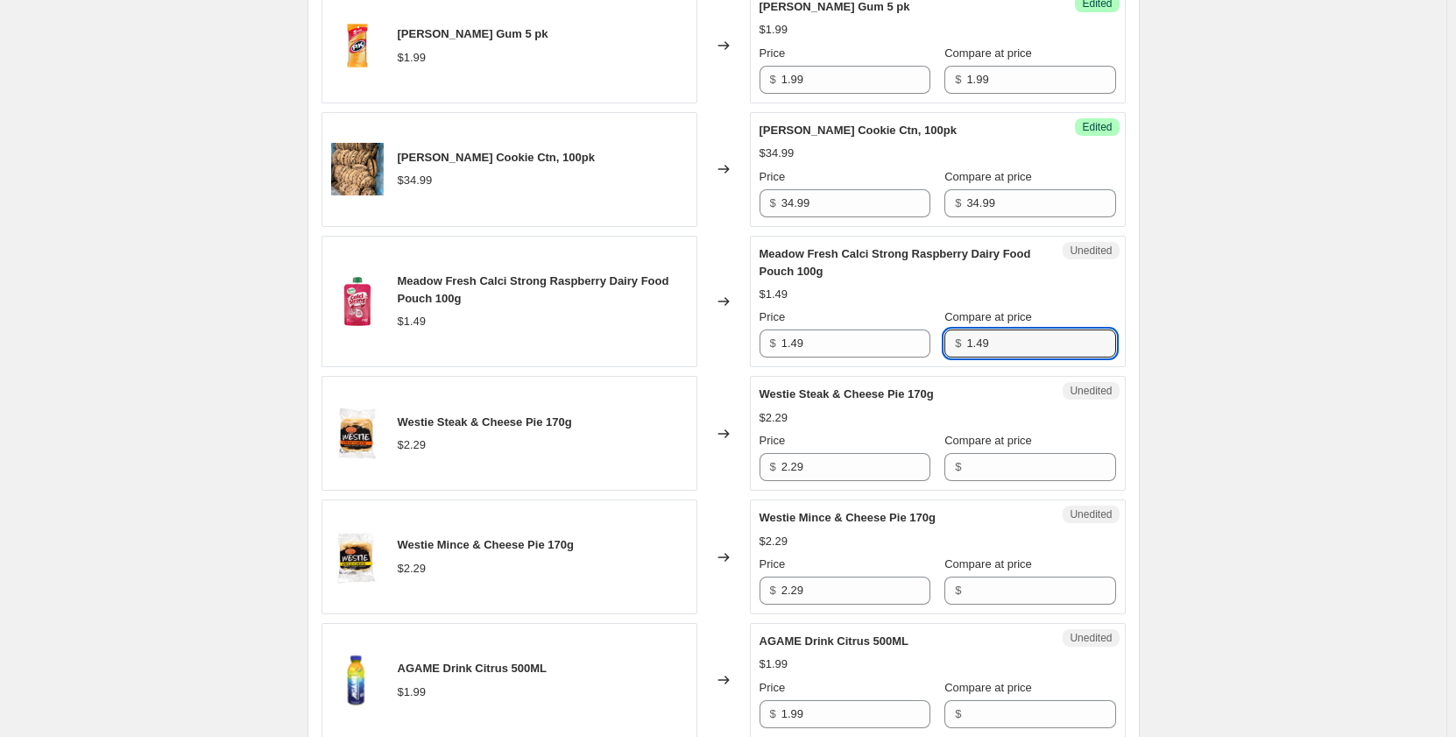
scroll to position [1577, 0]
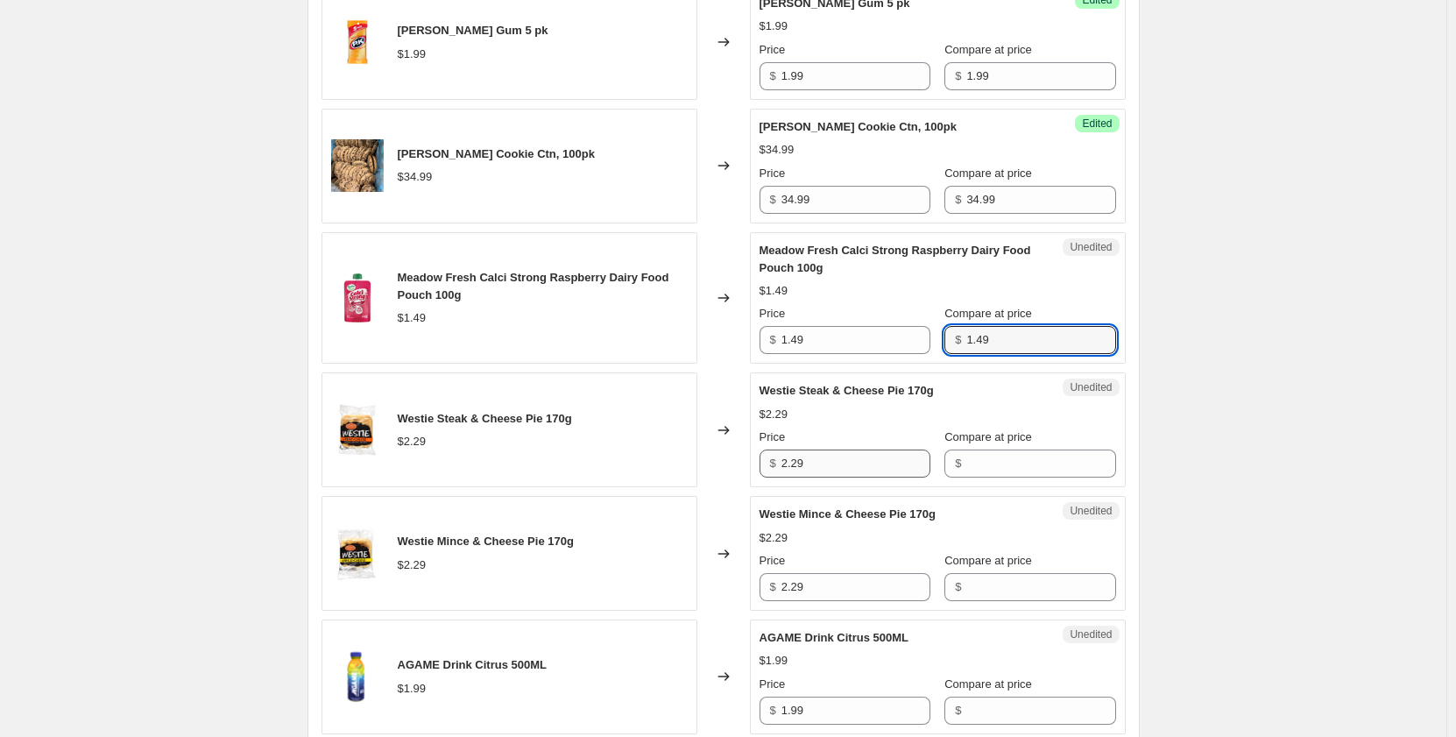
type input "1.49"
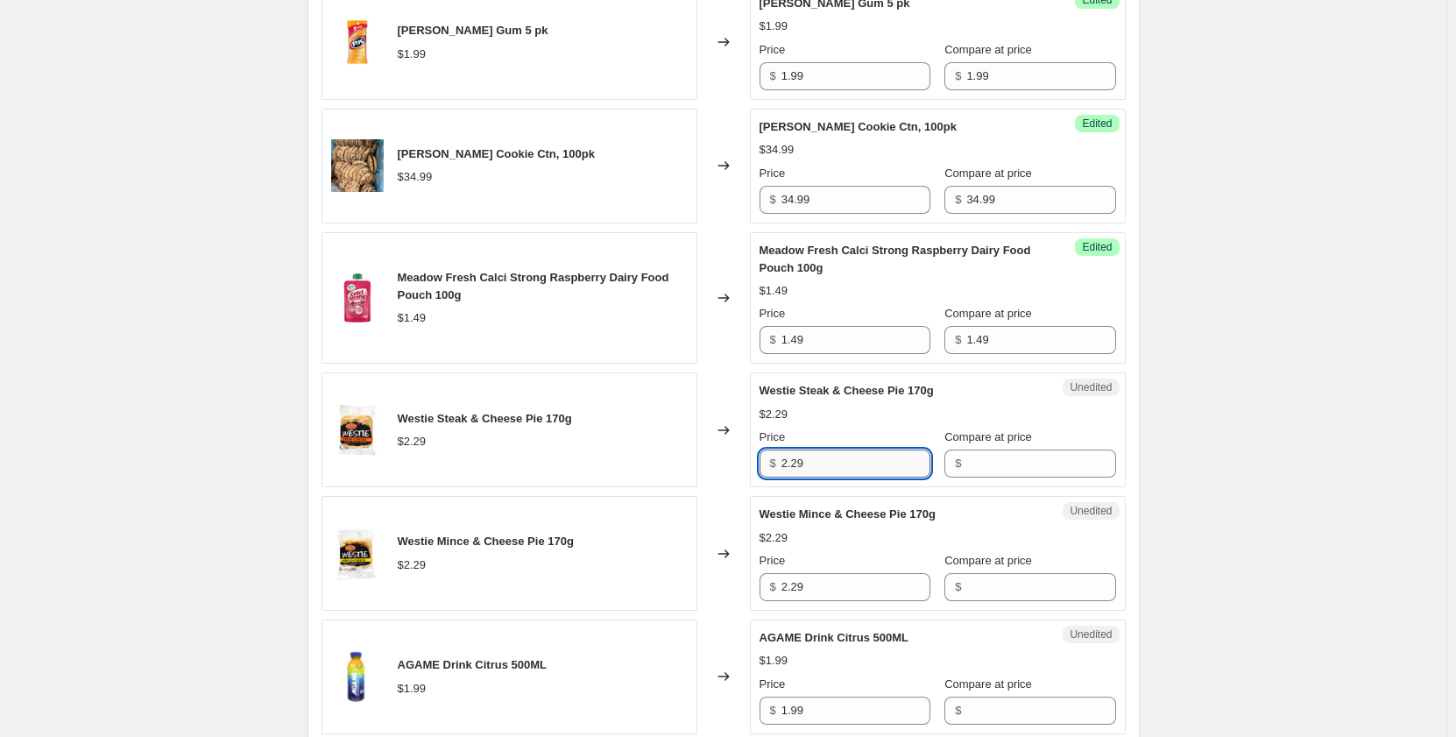
click at [827, 477] on input "2.29" at bounding box center [855, 463] width 149 height 28
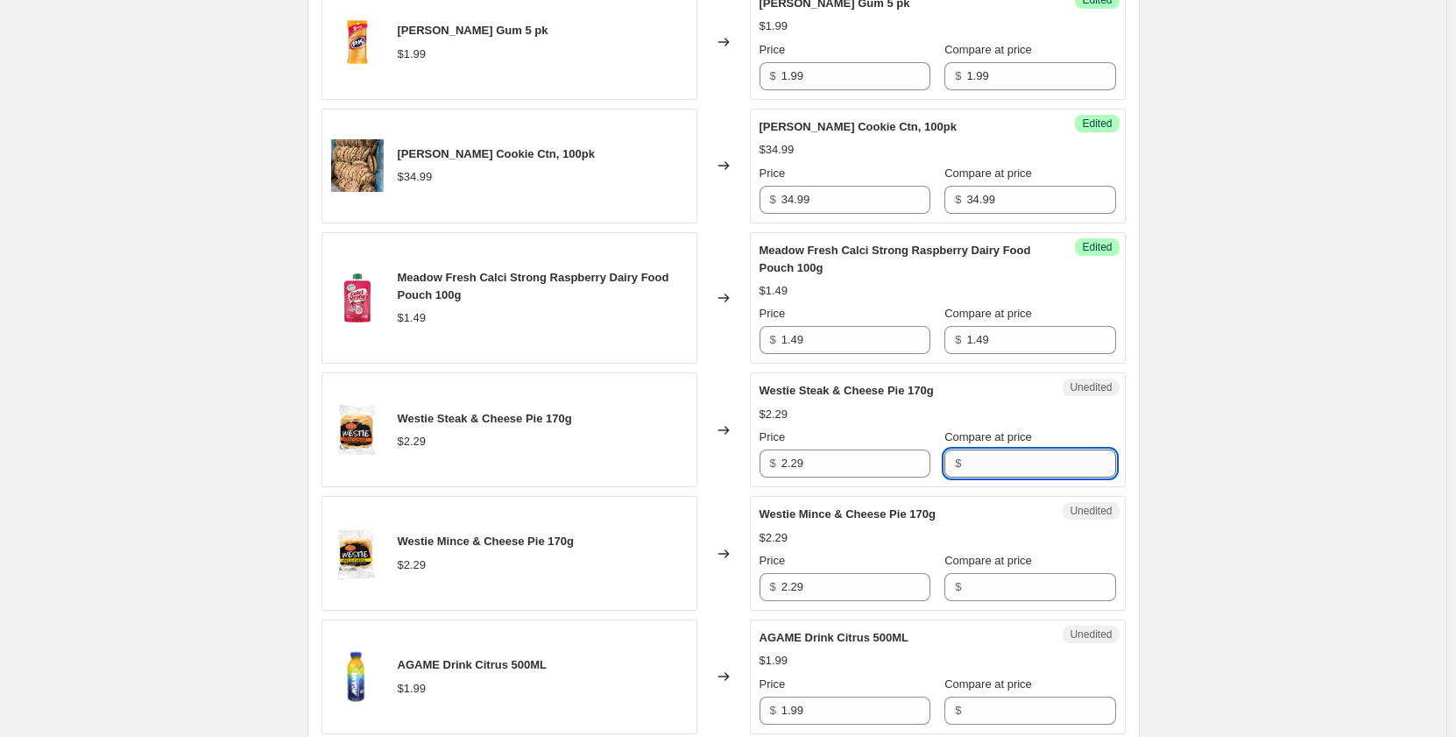
click at [976, 477] on input "Compare at price" at bounding box center [1040, 463] width 149 height 28
paste input "2.29"
type input "2.29"
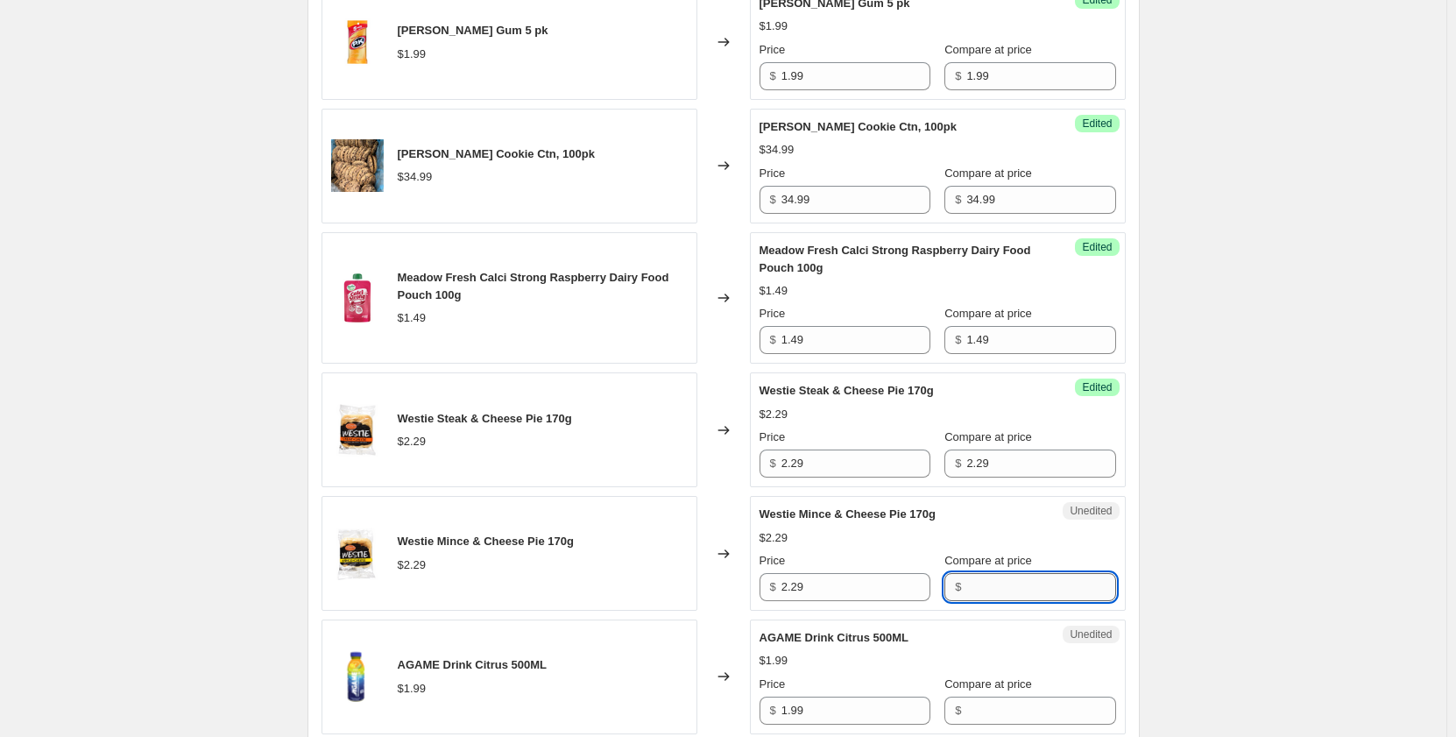
click at [966, 601] on input "Compare at price" at bounding box center [1040, 587] width 149 height 28
paste input "2.29"
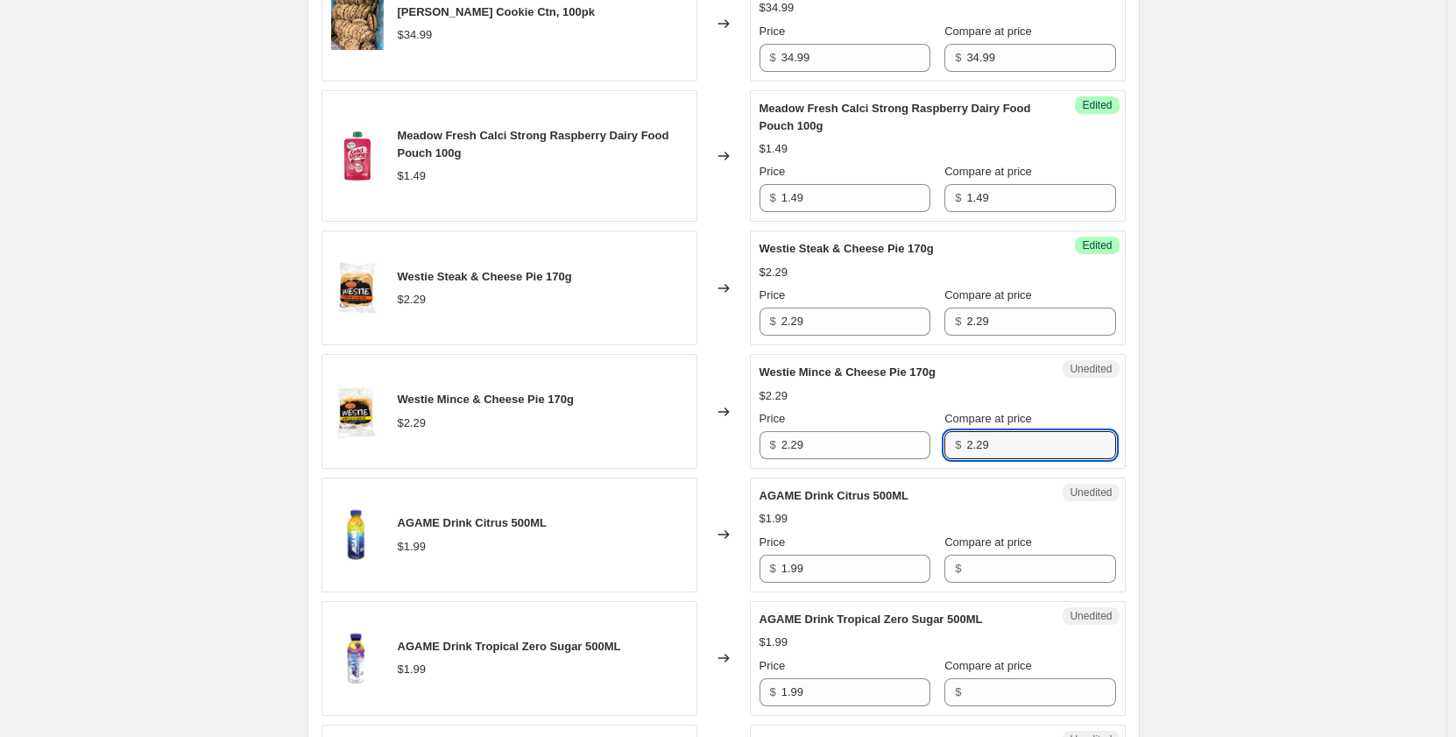
scroll to position [1840, 0]
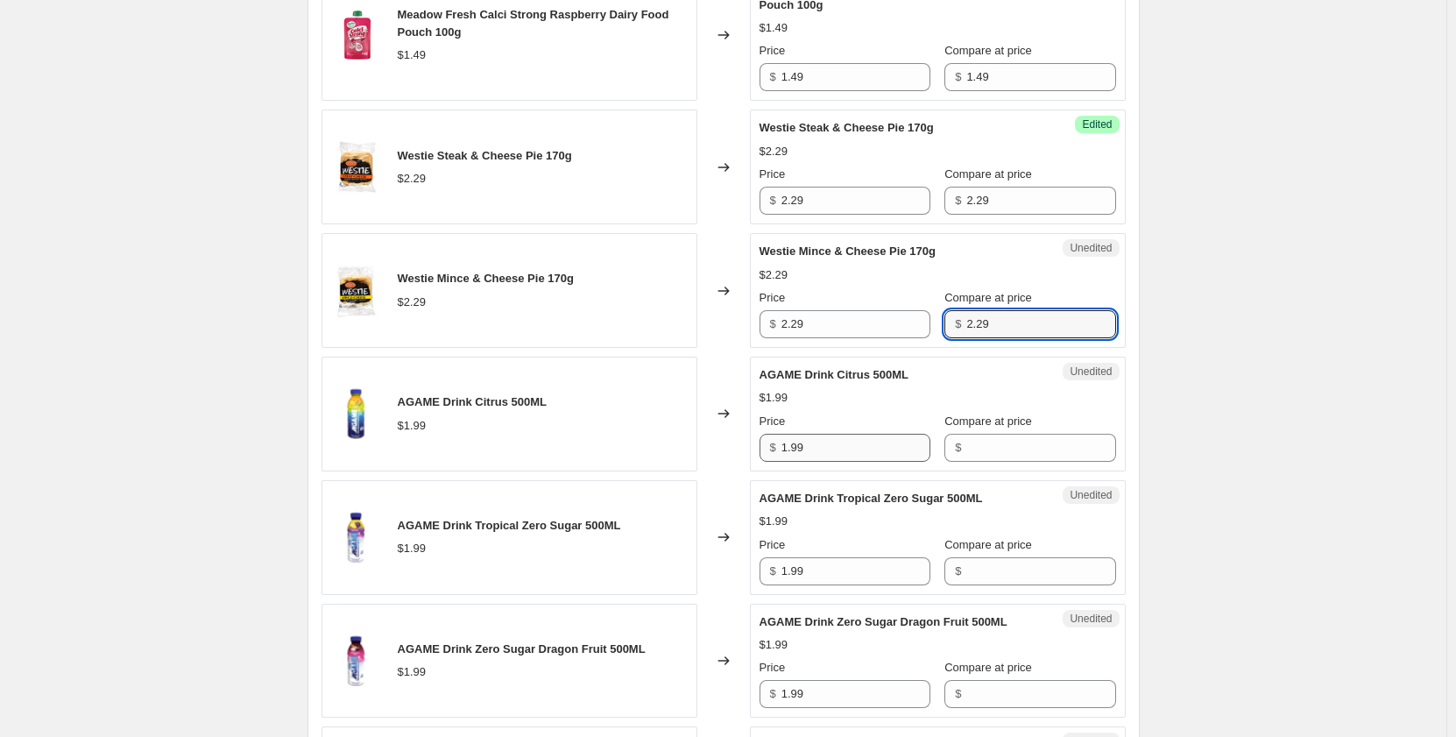
type input "2.29"
click at [827, 462] on input "1.99" at bounding box center [855, 448] width 149 height 28
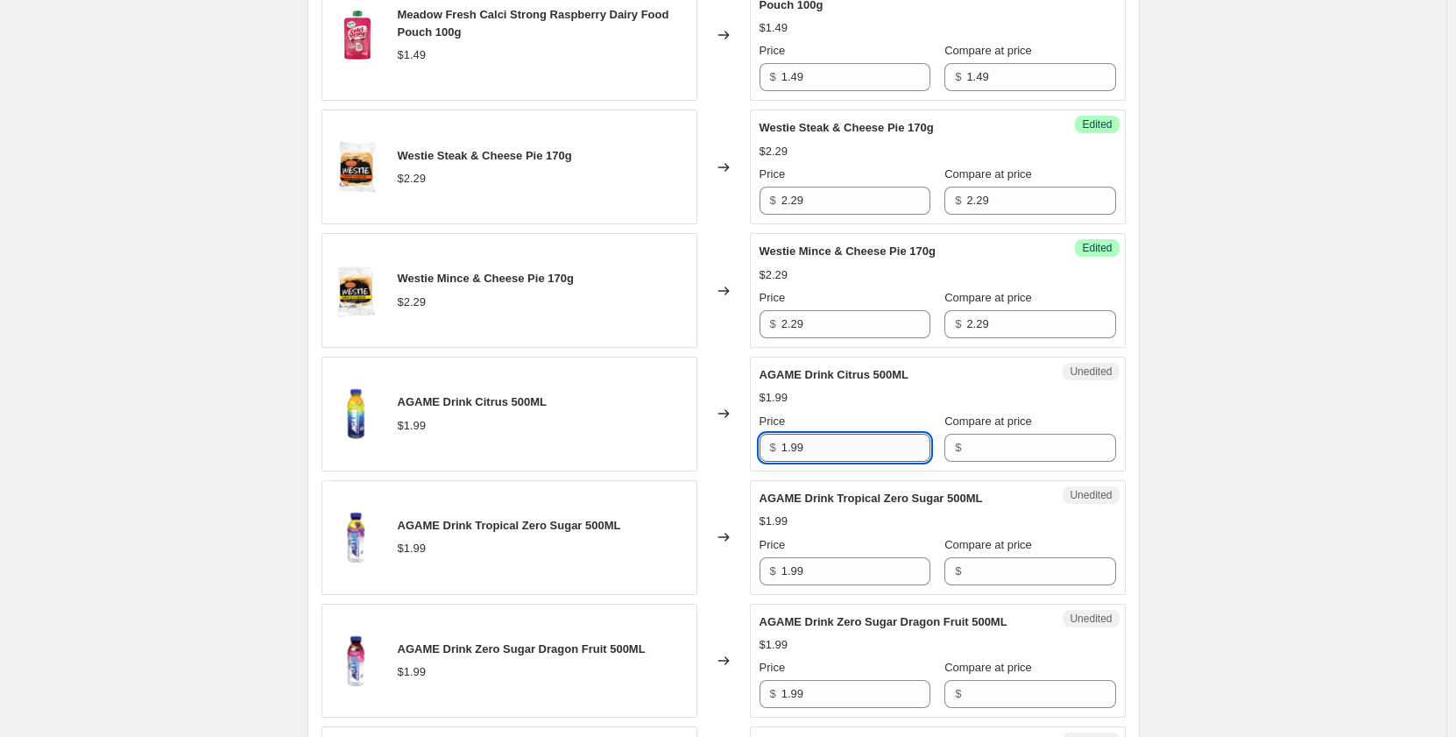
click at [827, 462] on input "1.99" at bounding box center [855, 448] width 149 height 28
click at [966, 462] on input "Compare at price" at bounding box center [1040, 448] width 149 height 28
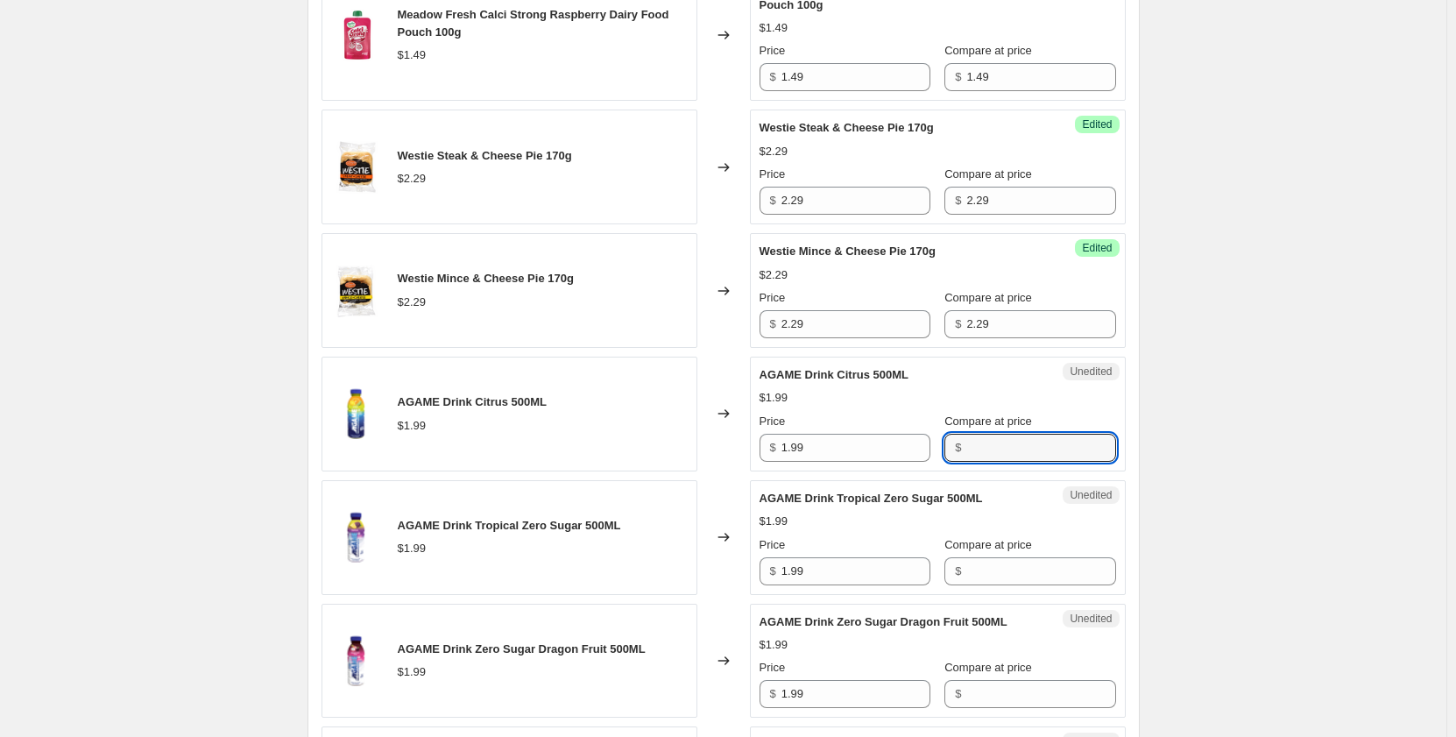
paste input "1.99"
type input "1.99"
click at [975, 585] on input "Compare at price" at bounding box center [1040, 571] width 149 height 28
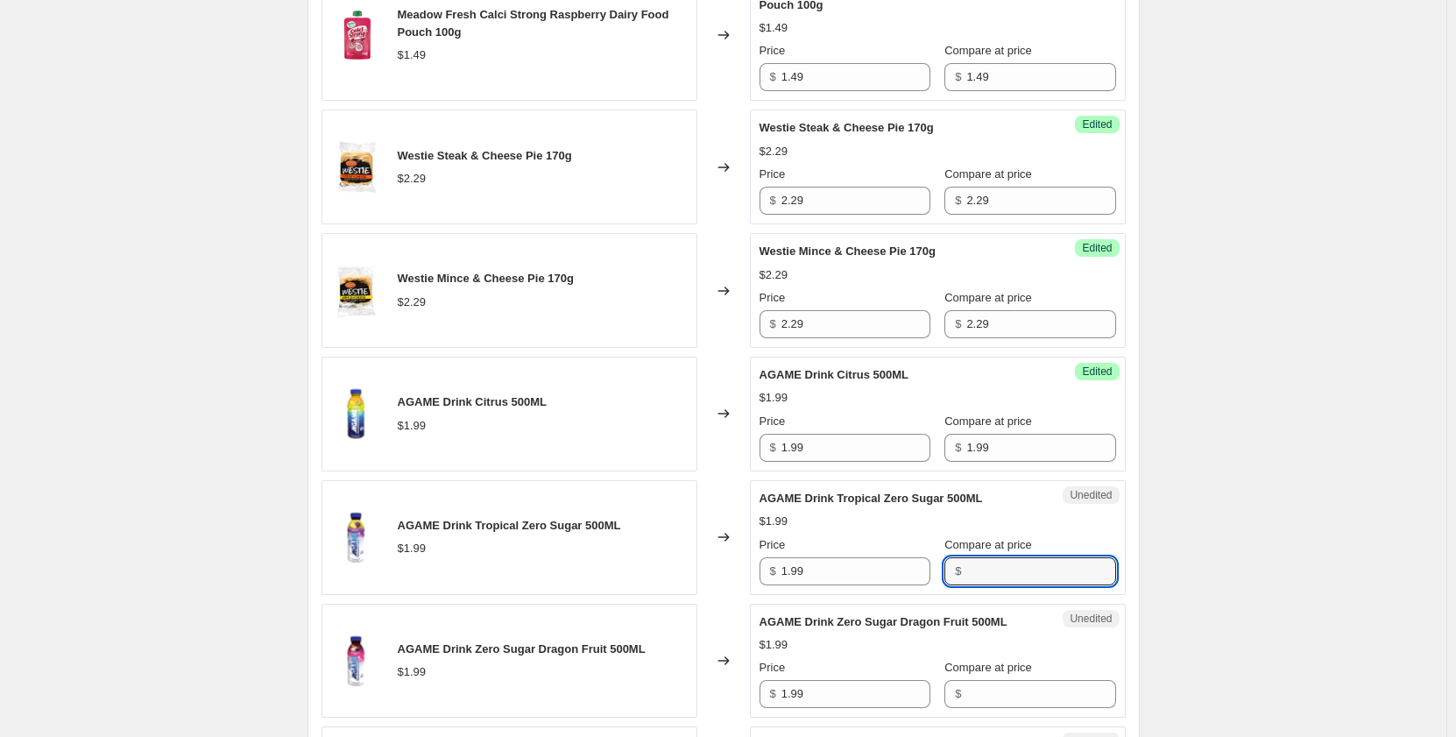
paste input "1.99"
type input "1.99"
click at [970, 708] on input "Compare at price" at bounding box center [1040, 694] width 149 height 28
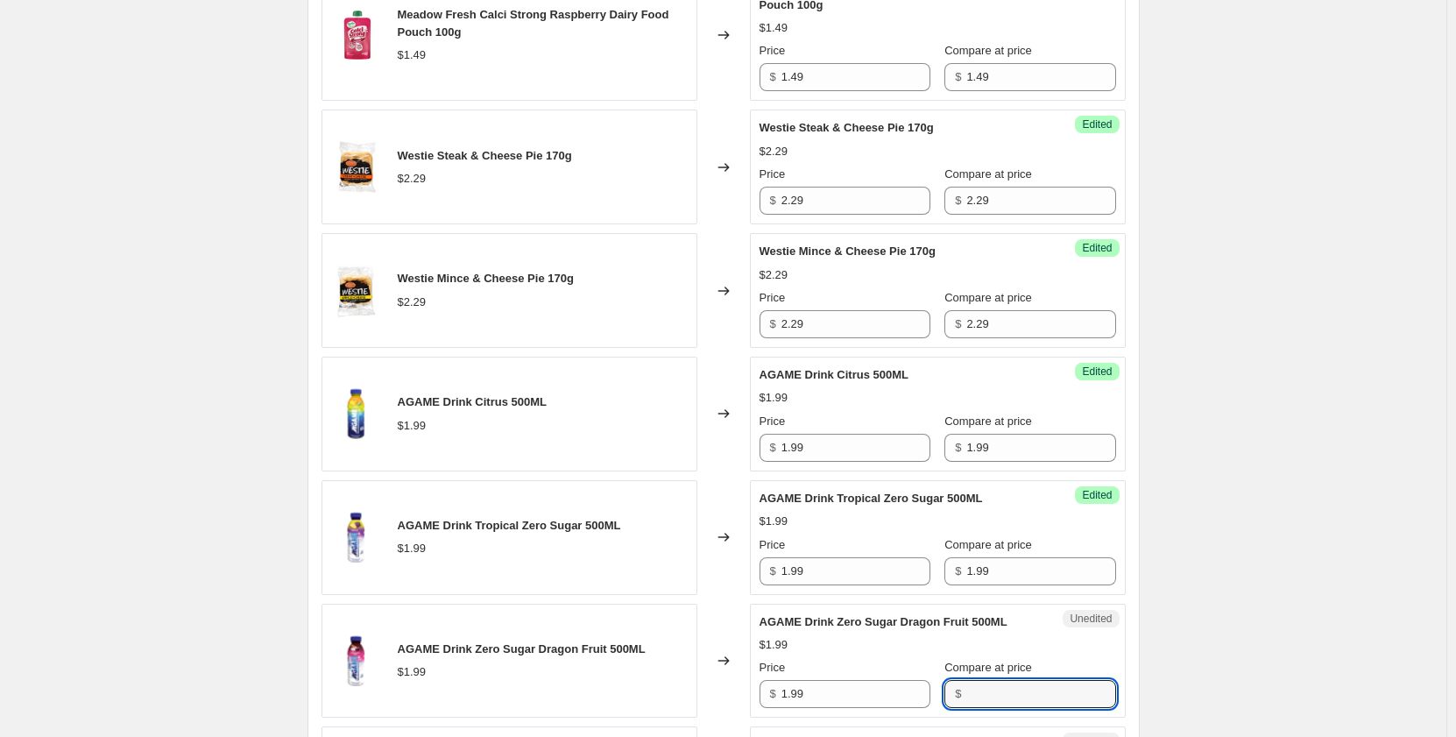
paste input "1.99"
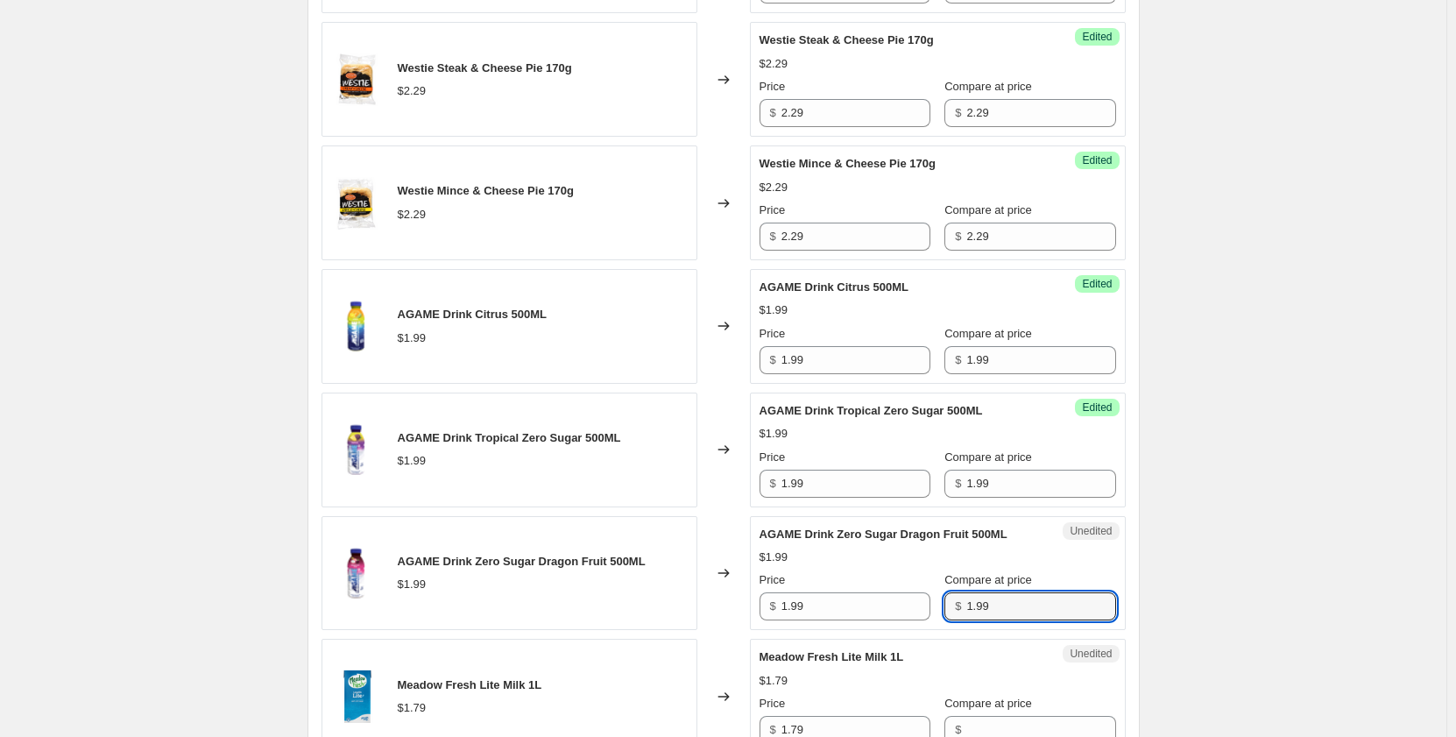
scroll to position [2103, 0]
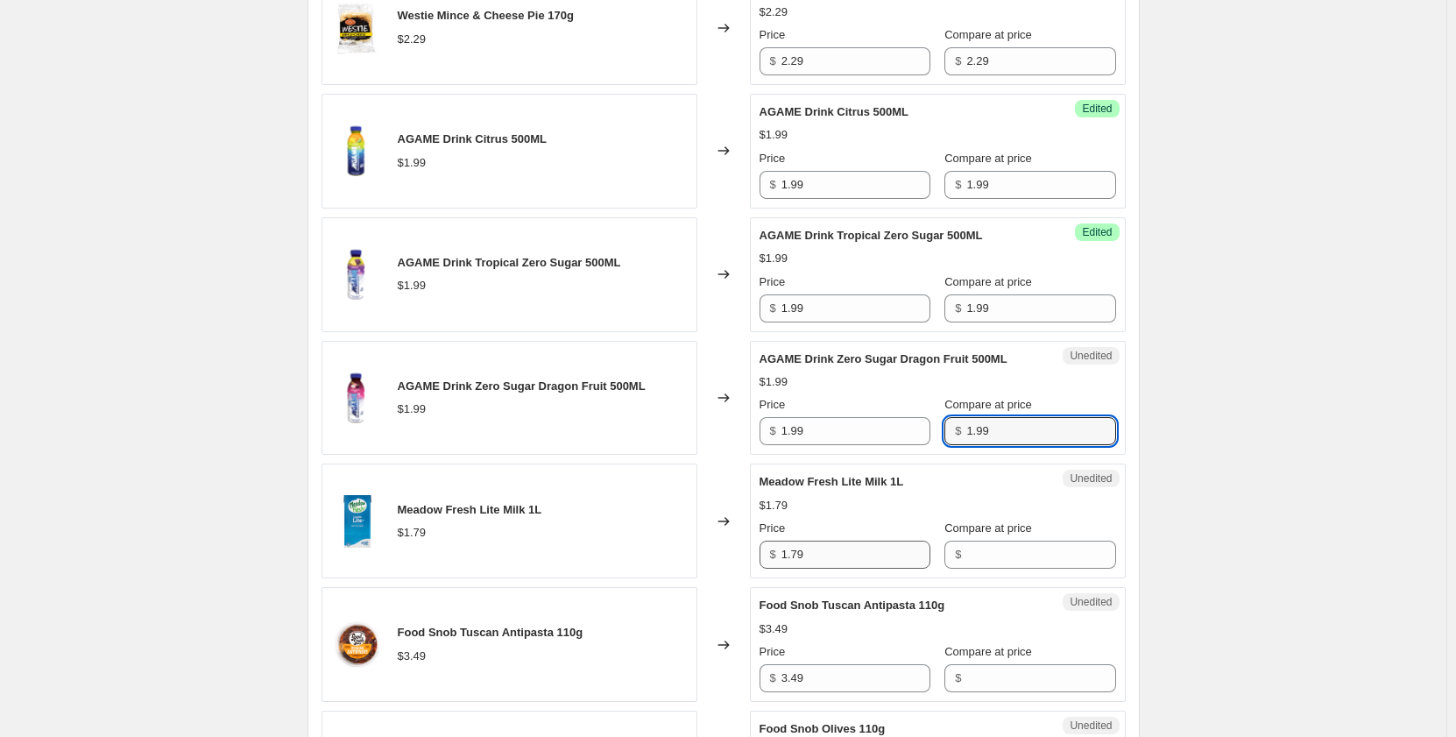
type input "1.99"
click at [860, 569] on input "1.79" at bounding box center [855, 555] width 149 height 28
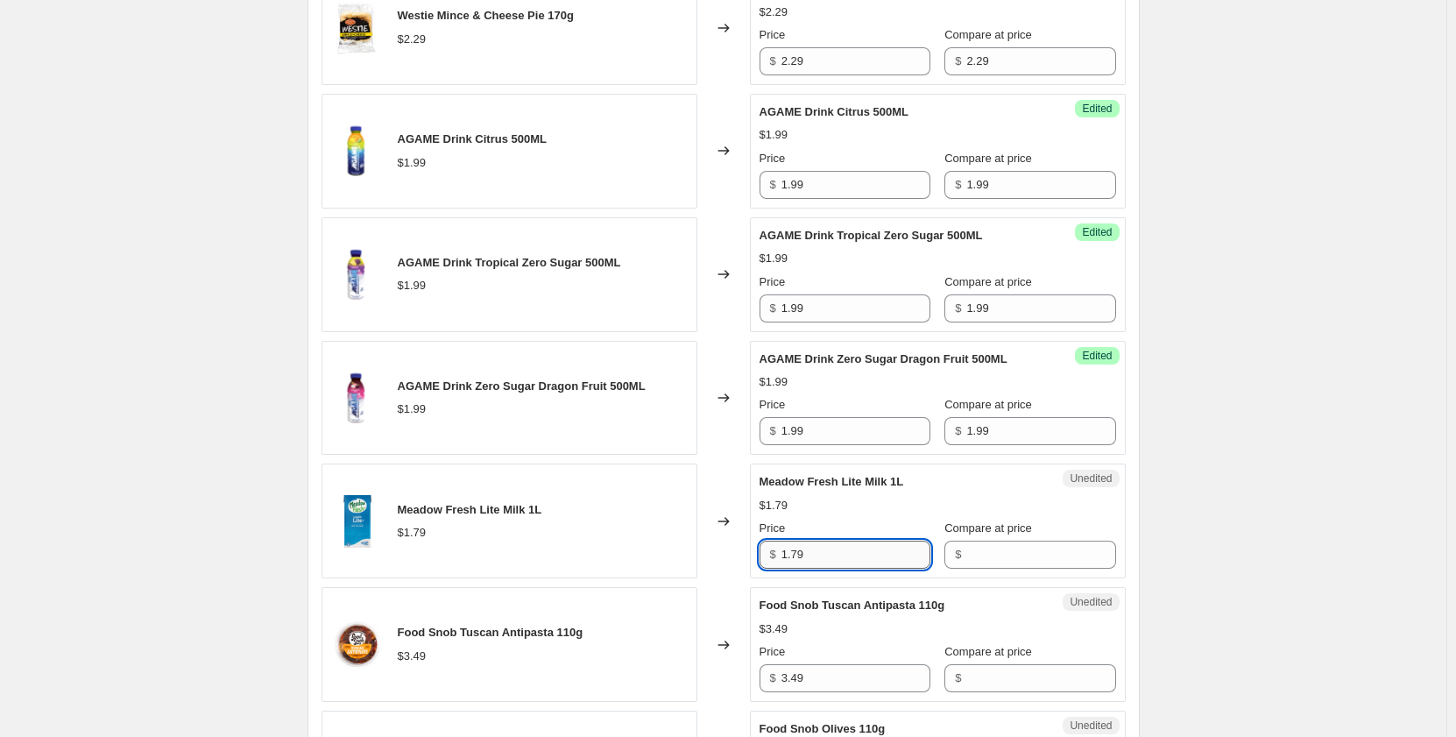
click at [860, 569] on input "1.79" at bounding box center [855, 555] width 149 height 28
click at [992, 569] on input "Compare at price" at bounding box center [1040, 555] width 149 height 28
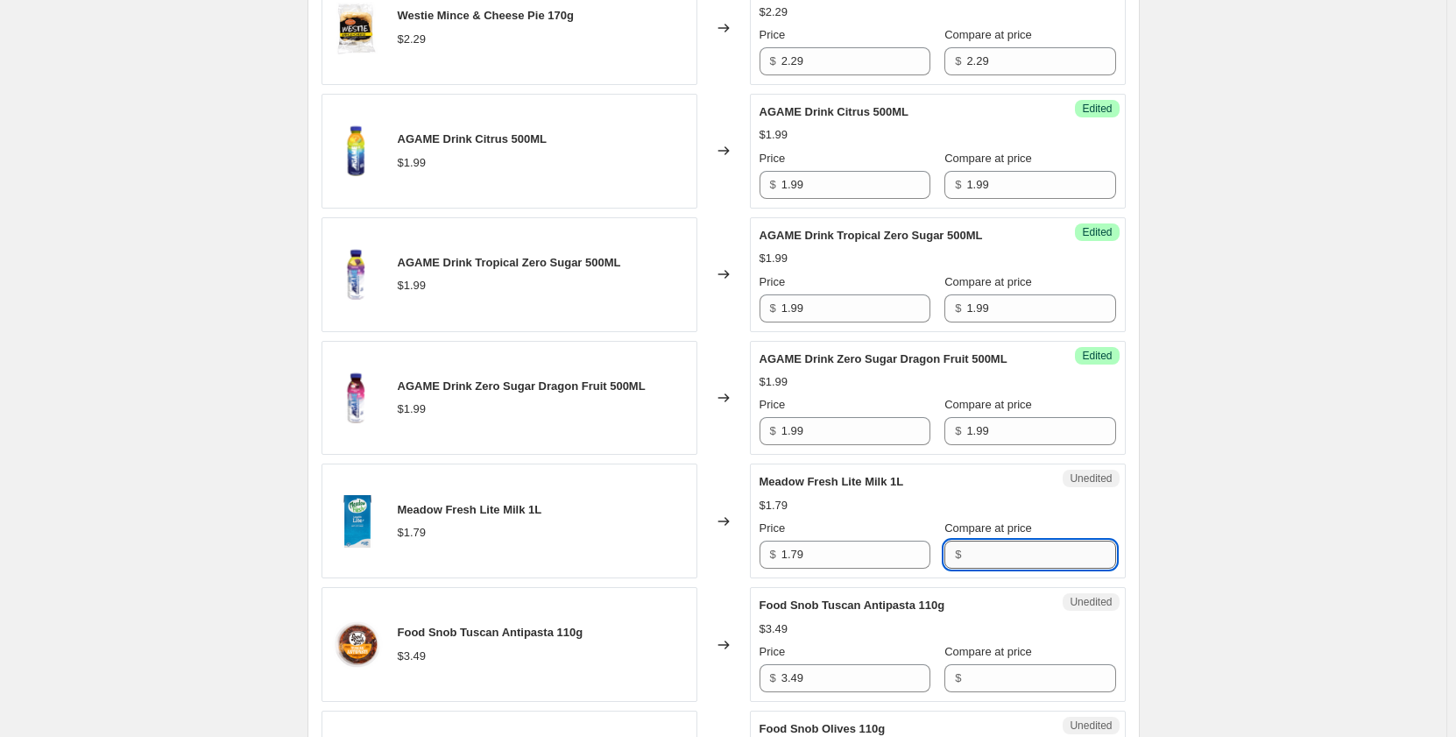
paste input "1.79"
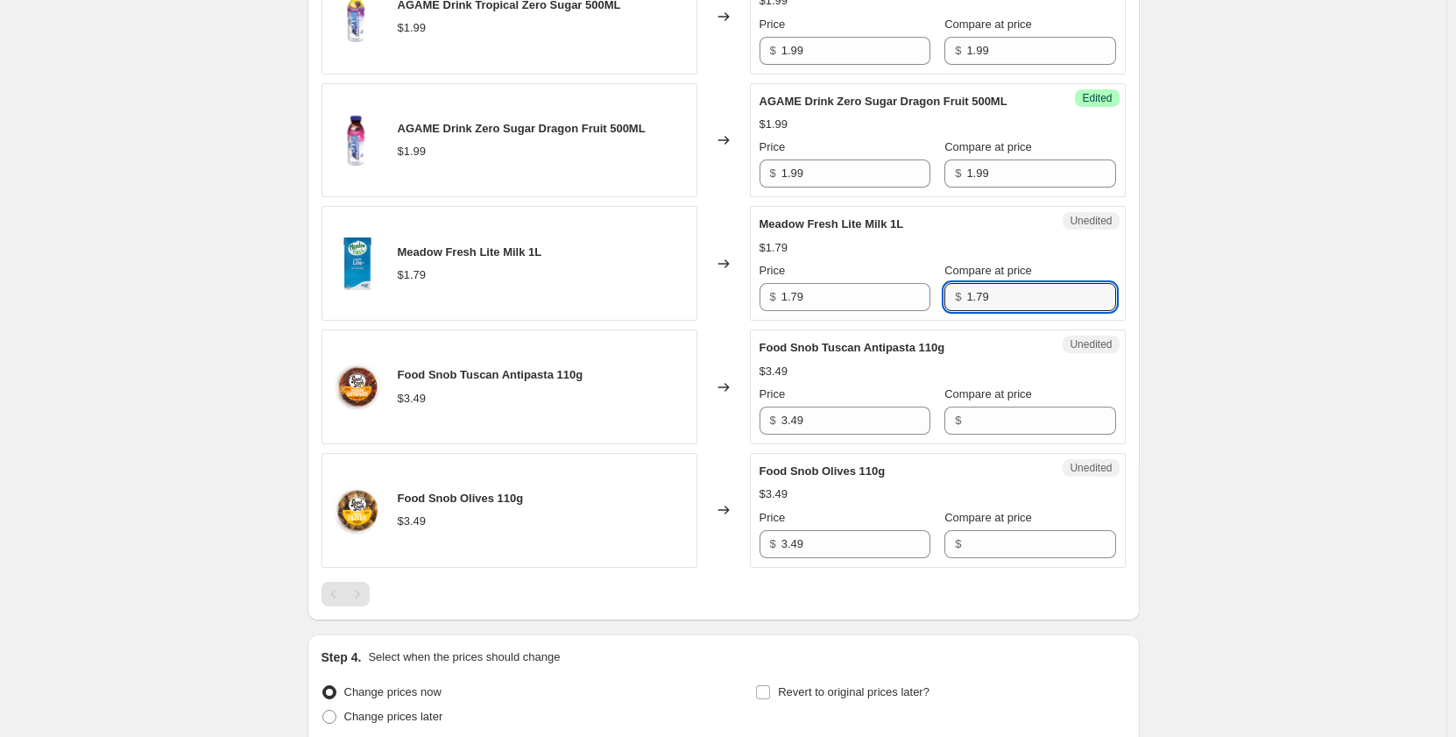
scroll to position [2365, 0]
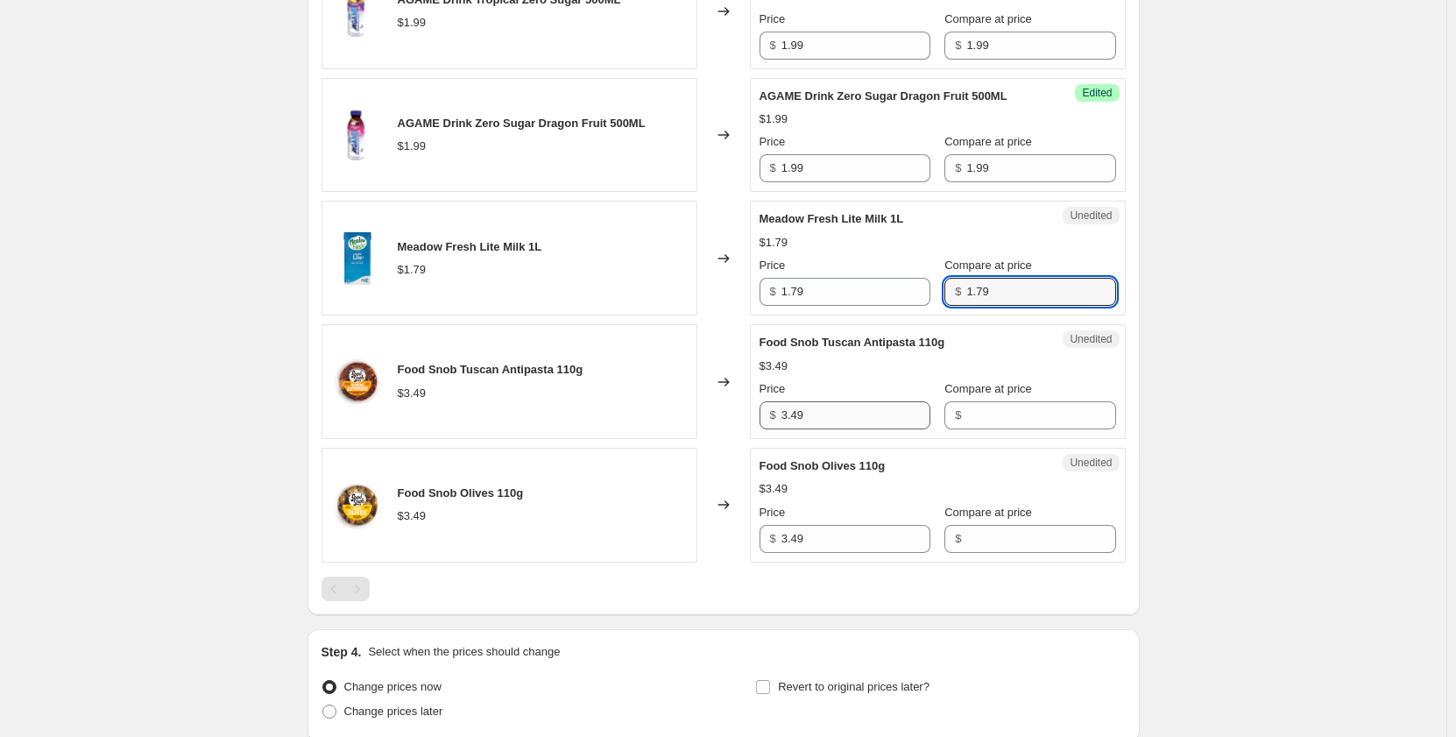
type input "1.79"
click at [821, 429] on input "3.49" at bounding box center [855, 415] width 149 height 28
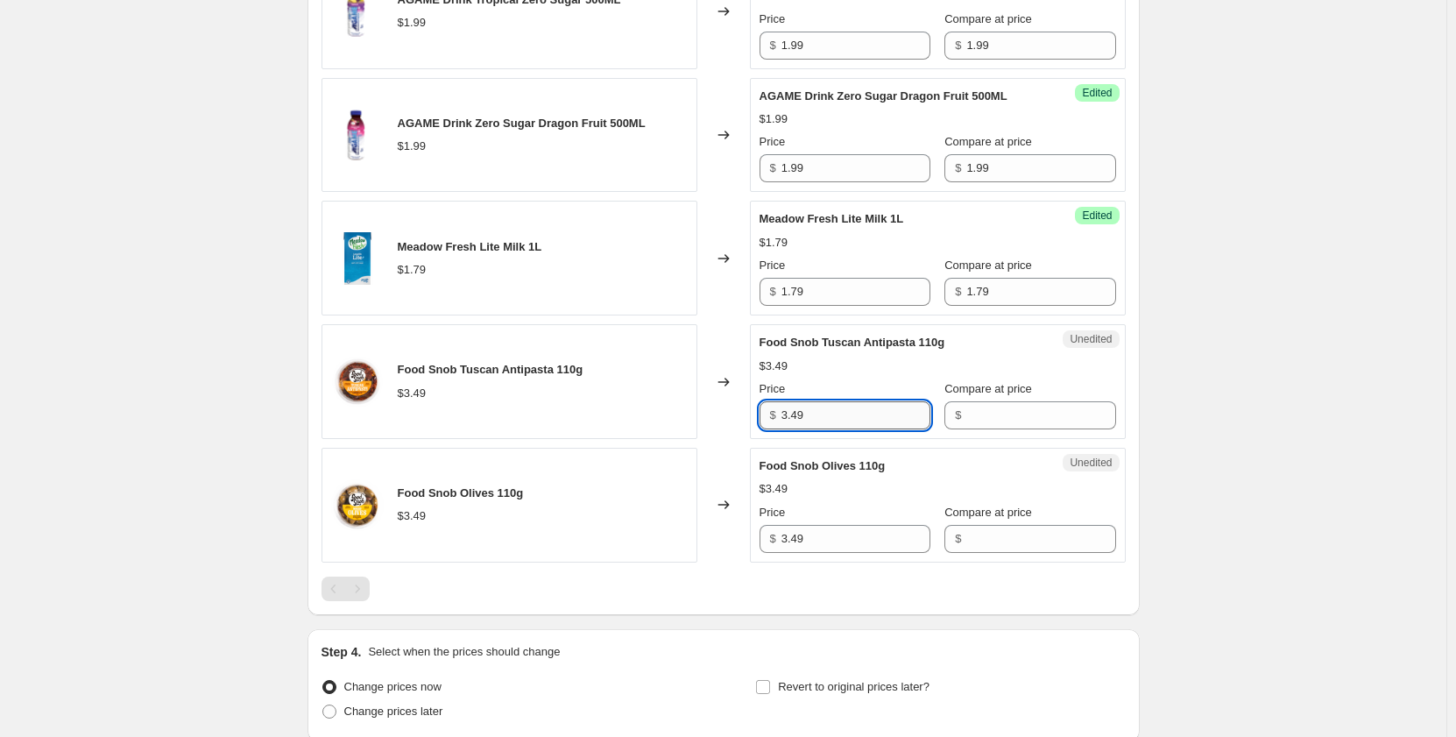
click at [821, 429] on input "3.49" at bounding box center [855, 415] width 149 height 28
click at [972, 429] on input "Compare at price" at bounding box center [1040, 415] width 149 height 28
paste input "3.49"
type input "3.49"
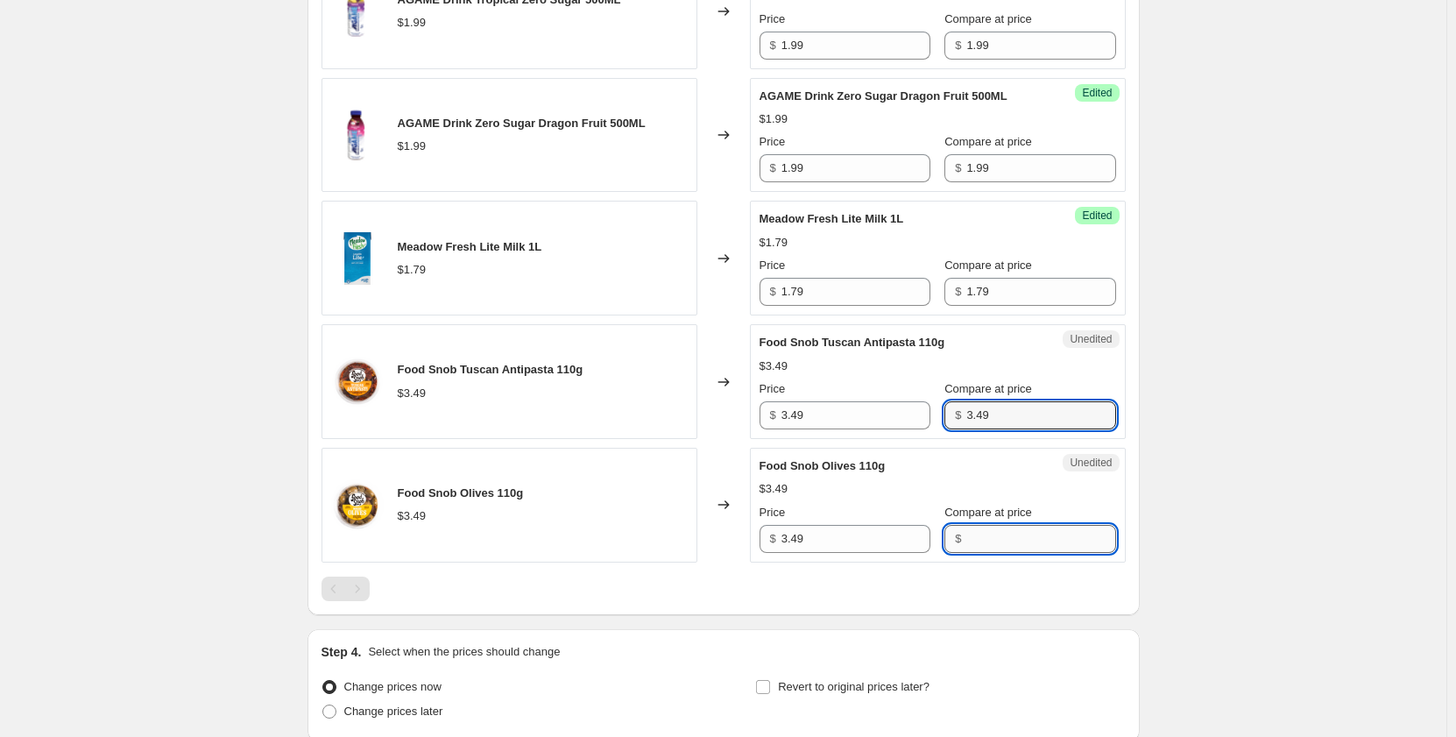
click at [974, 553] on input "Compare at price" at bounding box center [1040, 539] width 149 height 28
paste input "3.49"
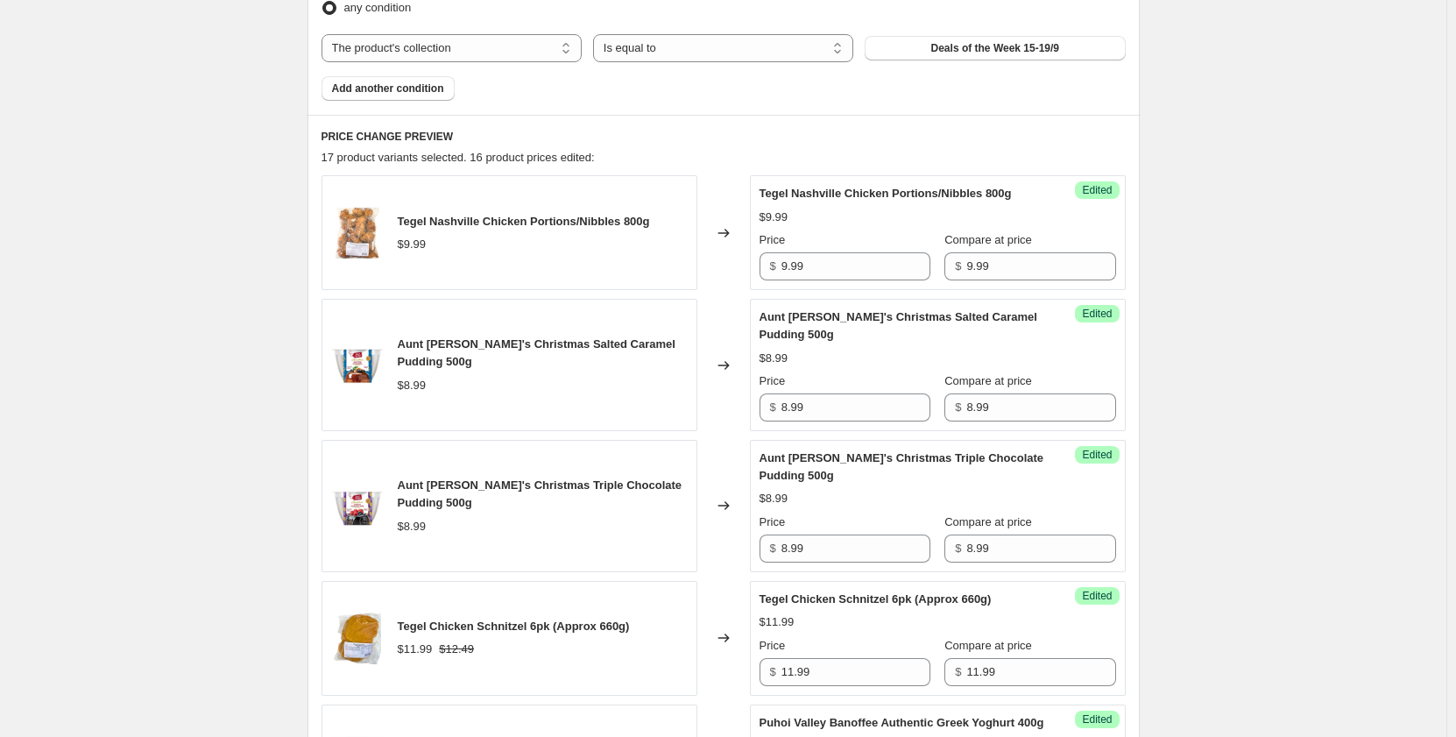
scroll to position [613, 0]
type input "3.49"
click at [823, 270] on input "9.99" at bounding box center [855, 265] width 149 height 28
type input "8.99"
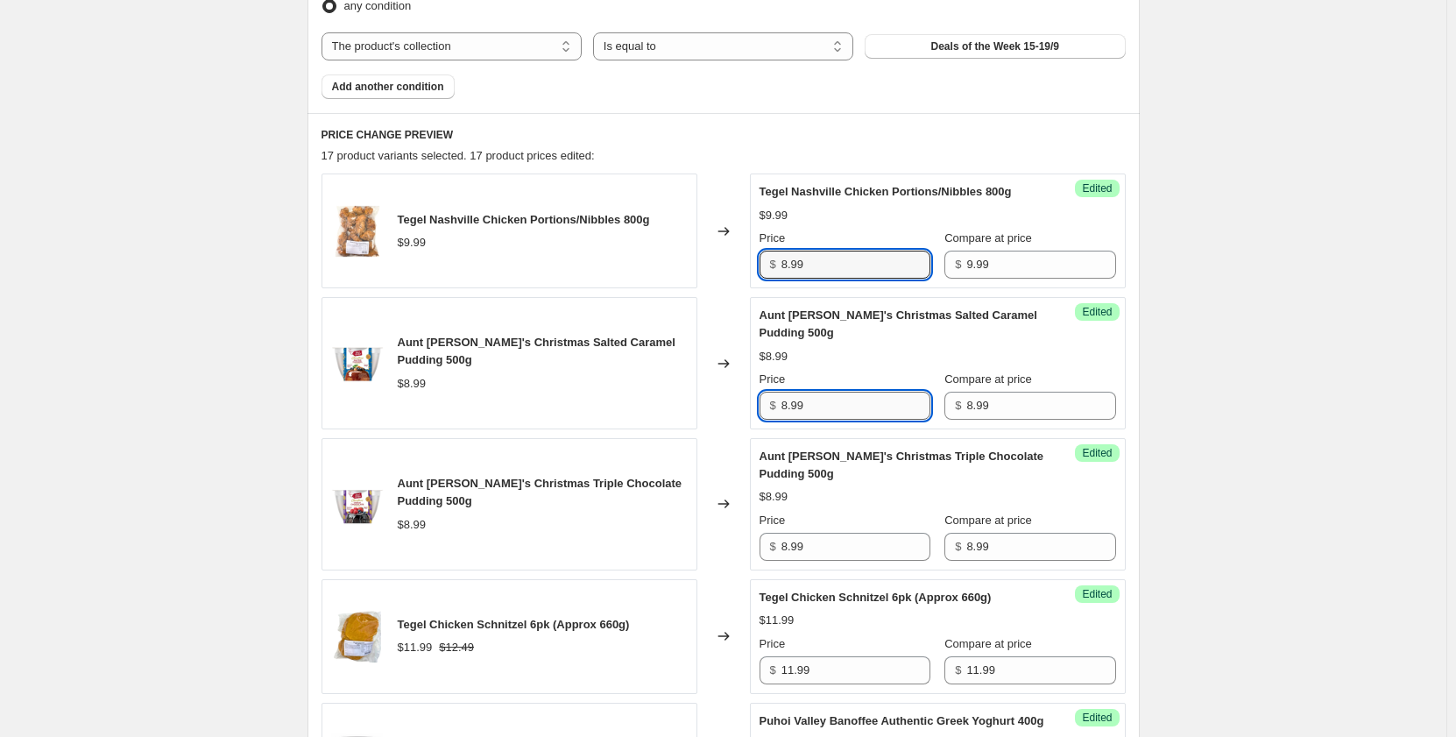
click at [829, 402] on input "8.99" at bounding box center [855, 406] width 149 height 28
type input "6.99"
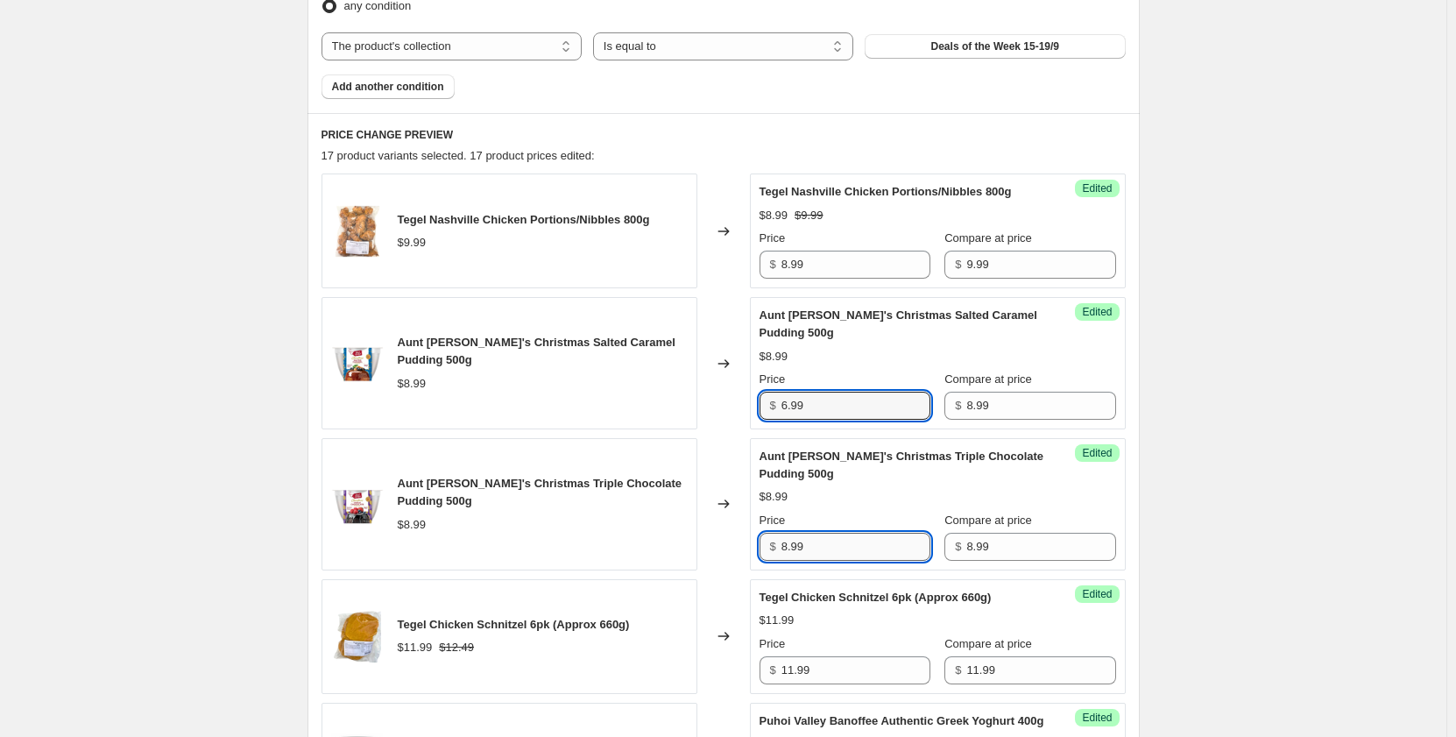
click at [819, 555] on input "8.99" at bounding box center [855, 547] width 149 height 28
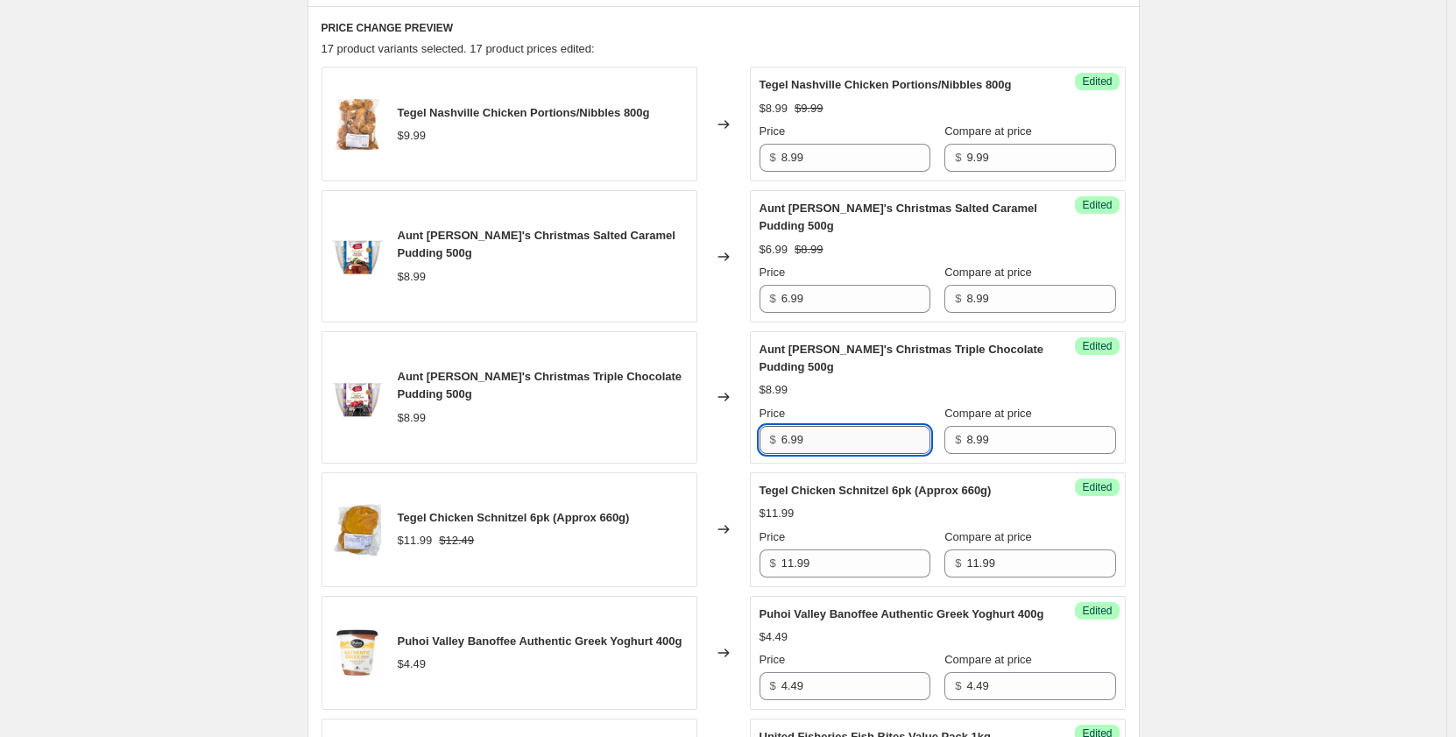
scroll to position [721, 0]
type input "6.99"
click at [824, 562] on input "11.99" at bounding box center [855, 562] width 149 height 28
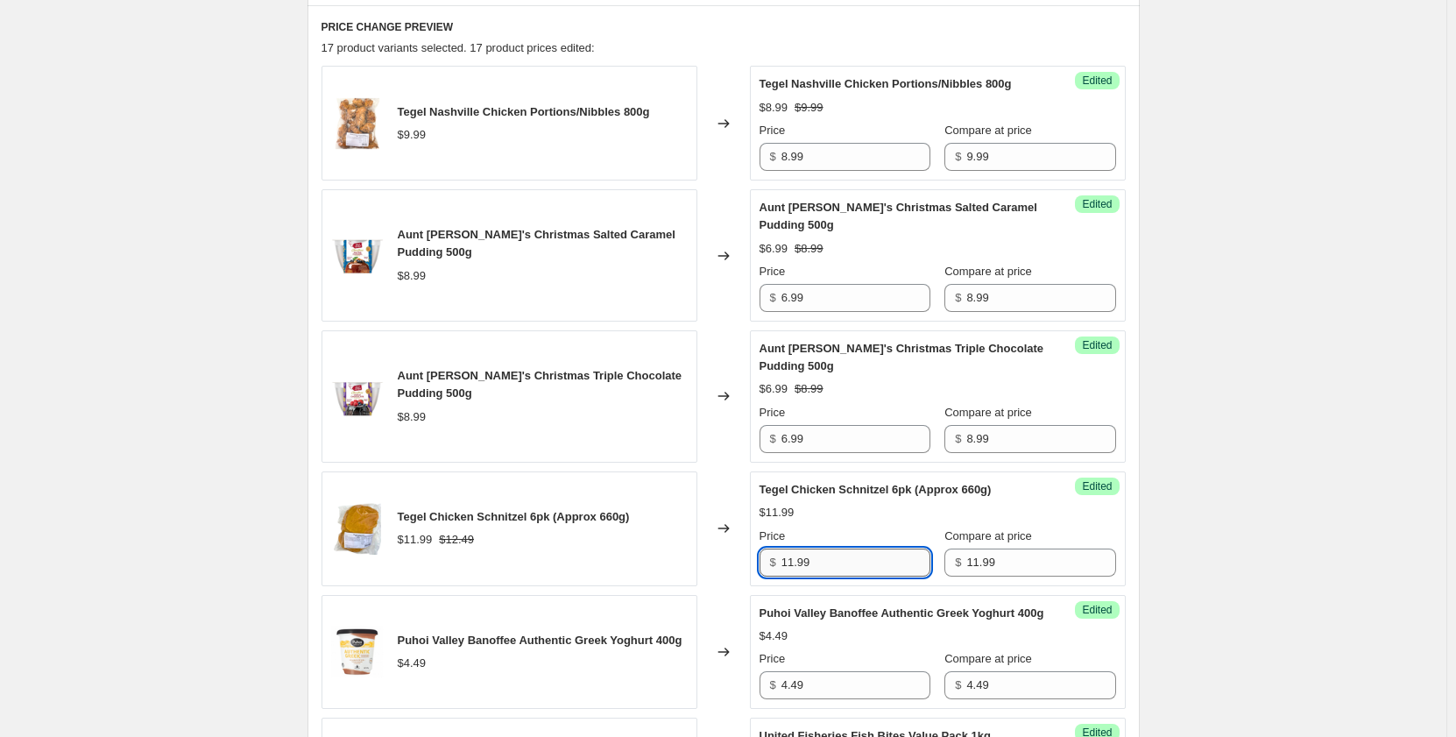
click at [824, 562] on input "11.99" at bounding box center [855, 562] width 149 height 28
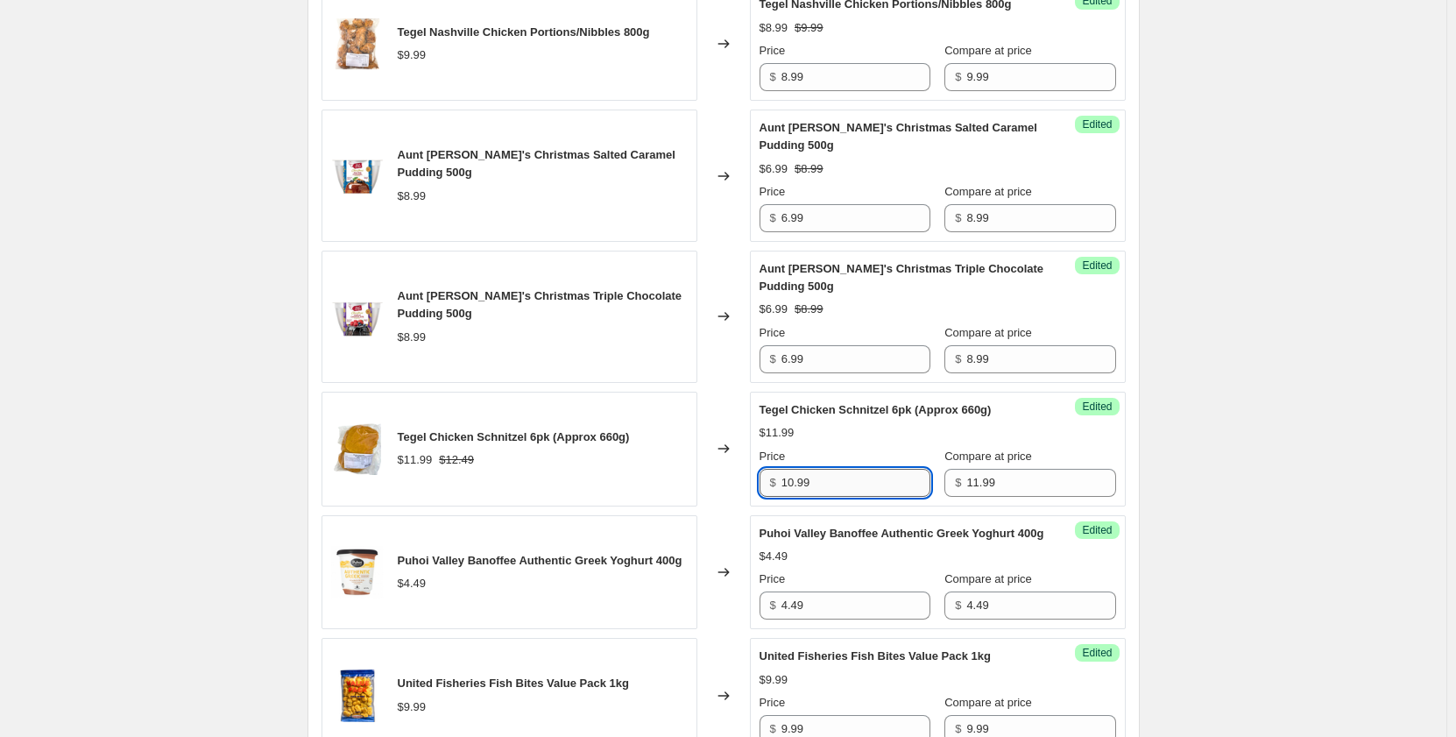
scroll to position [820, 0]
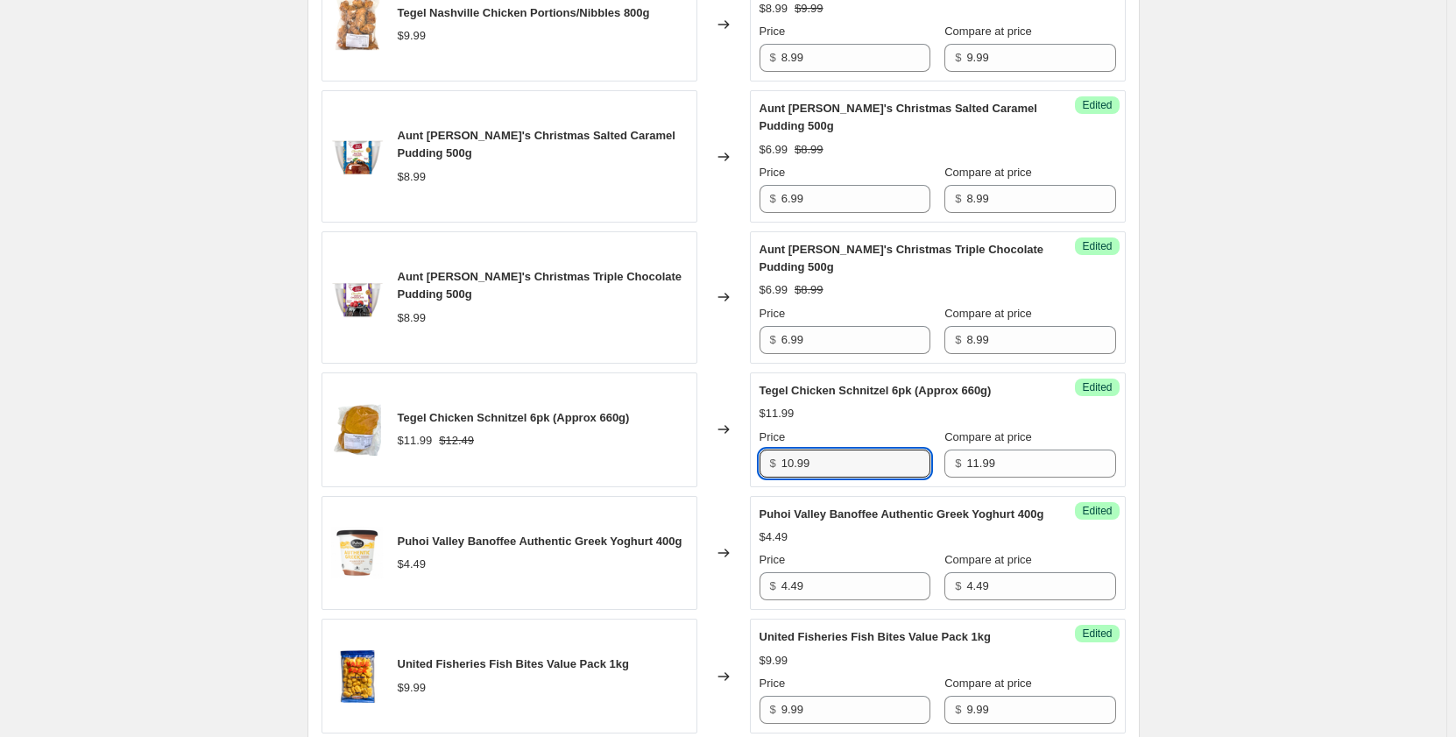
type input "10.99"
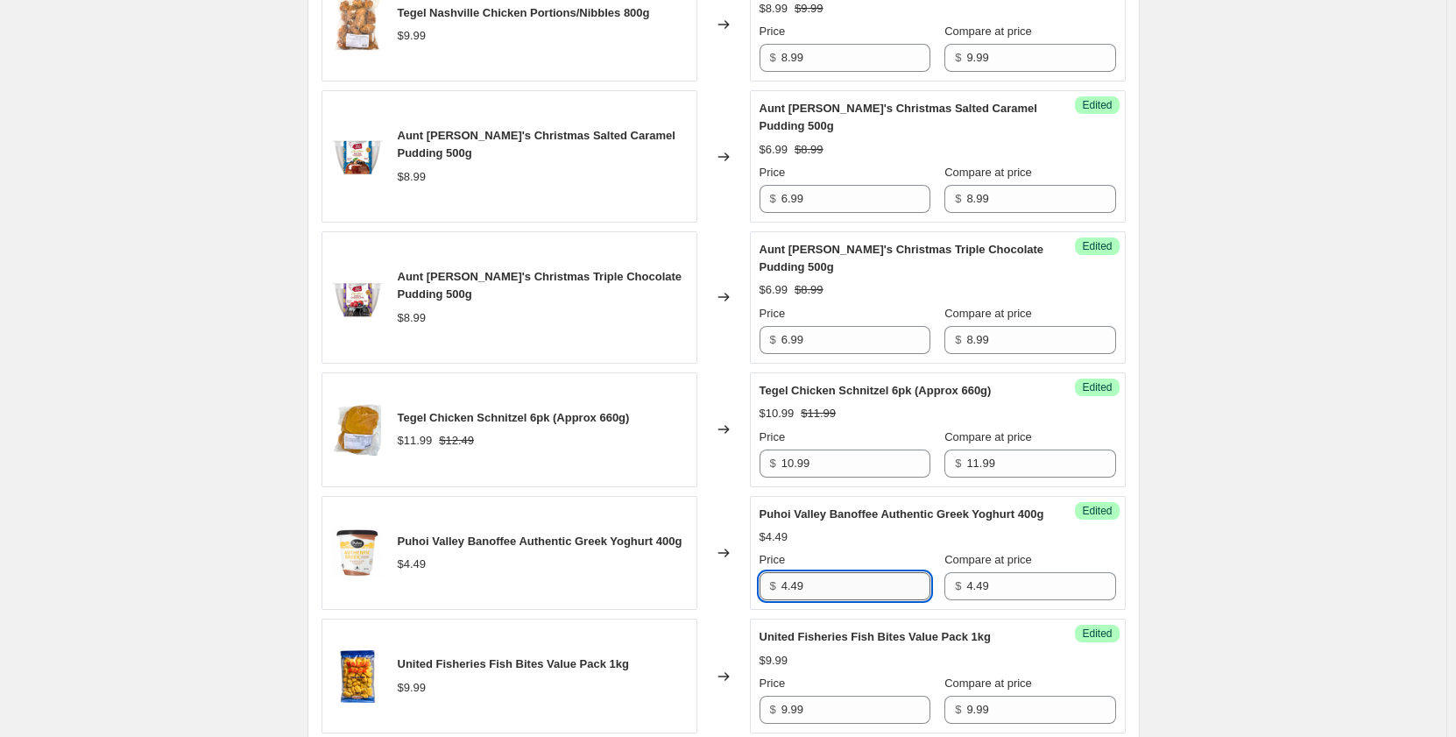
click at [843, 597] on input "4.49" at bounding box center [855, 586] width 149 height 28
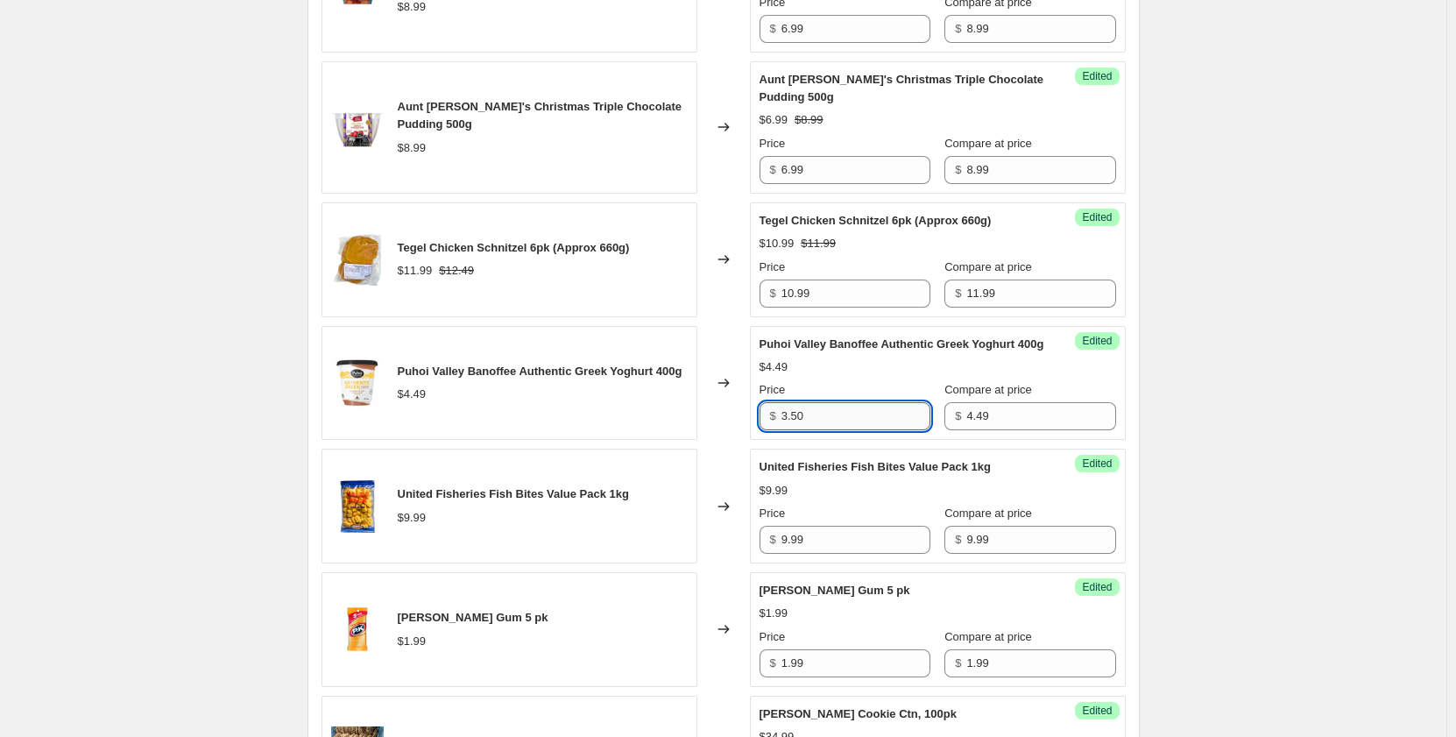
scroll to position [991, 0]
type input "3.50"
click at [843, 553] on input "9.99" at bounding box center [855, 539] width 149 height 28
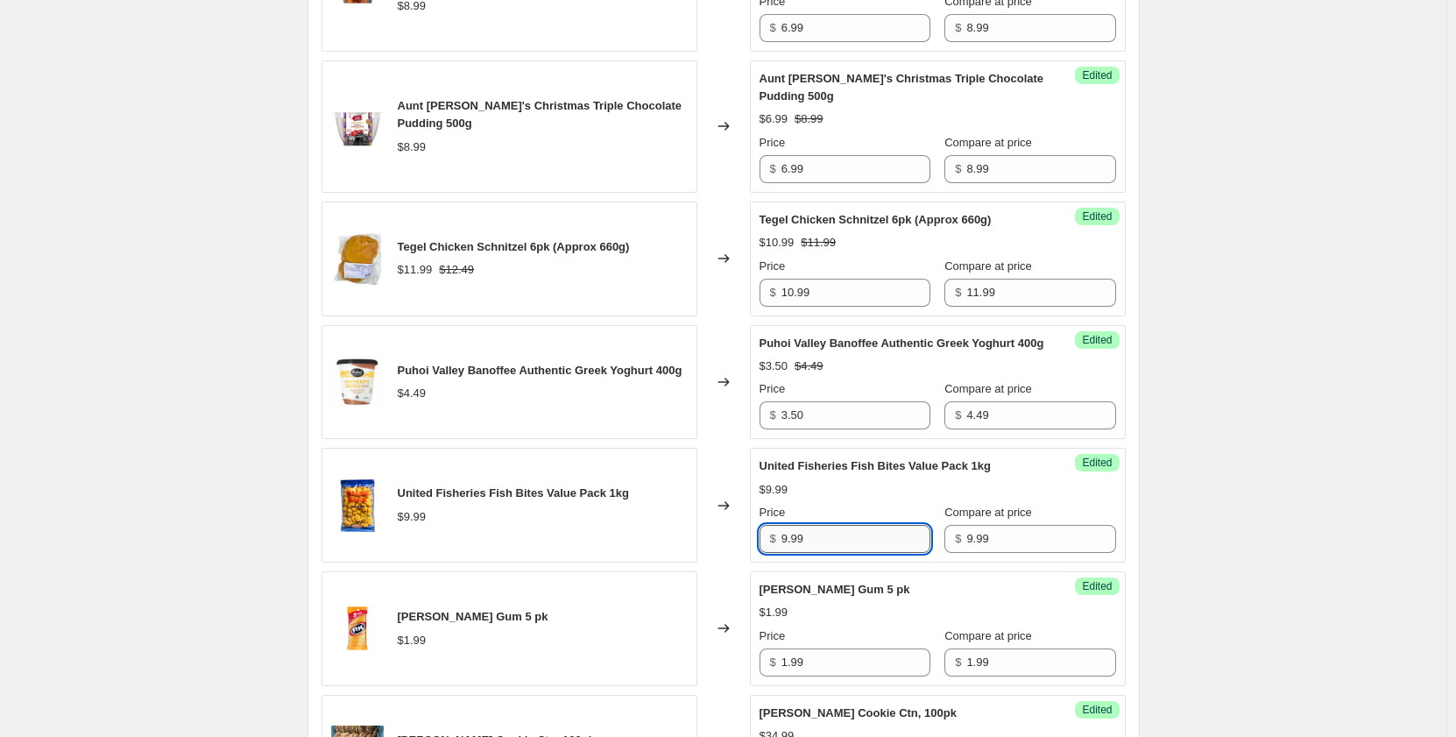
click at [843, 553] on input "9.99" at bounding box center [855, 539] width 149 height 28
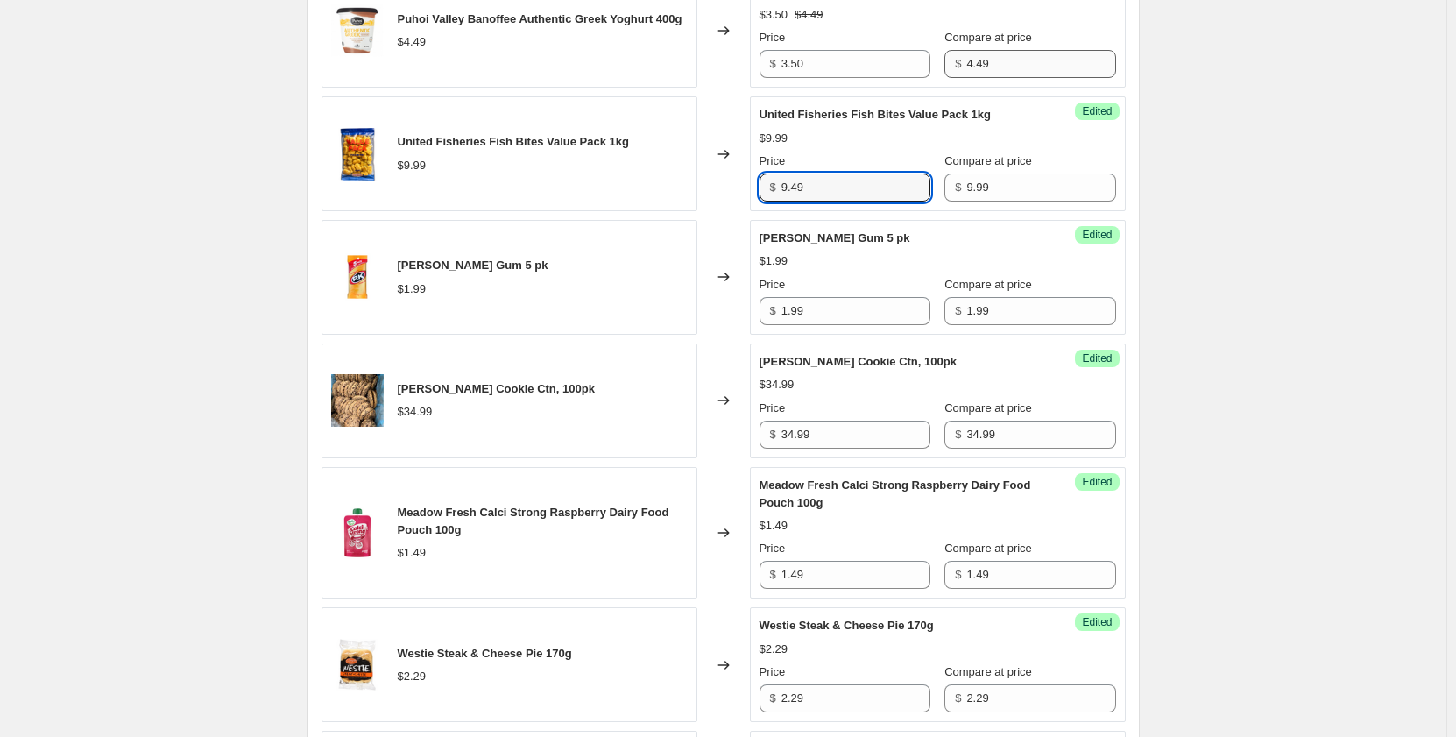
scroll to position [1341, 0]
type input "9.49"
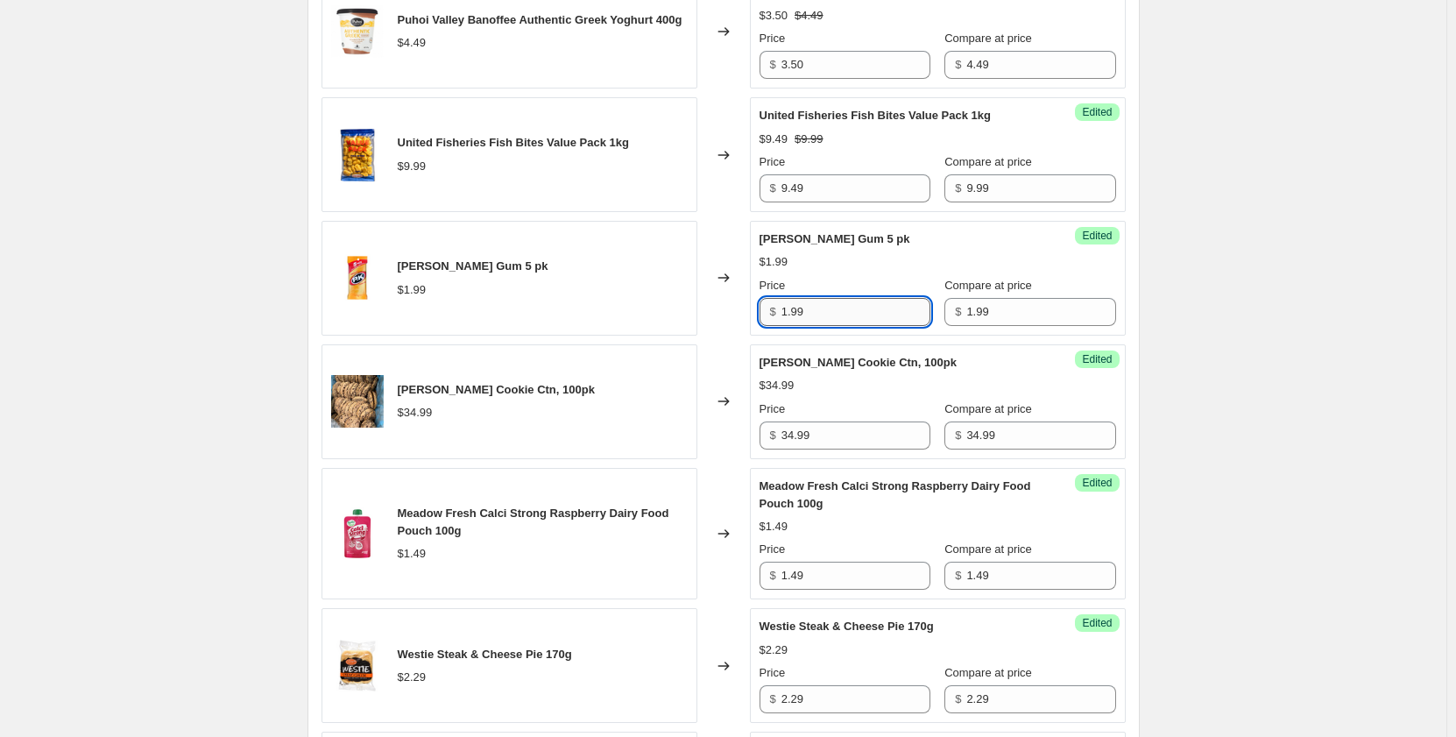
click at [850, 326] on input "1.99" at bounding box center [855, 312] width 149 height 28
type input "1.50"
click at [819, 449] on input "34.99" at bounding box center [855, 435] width 149 height 28
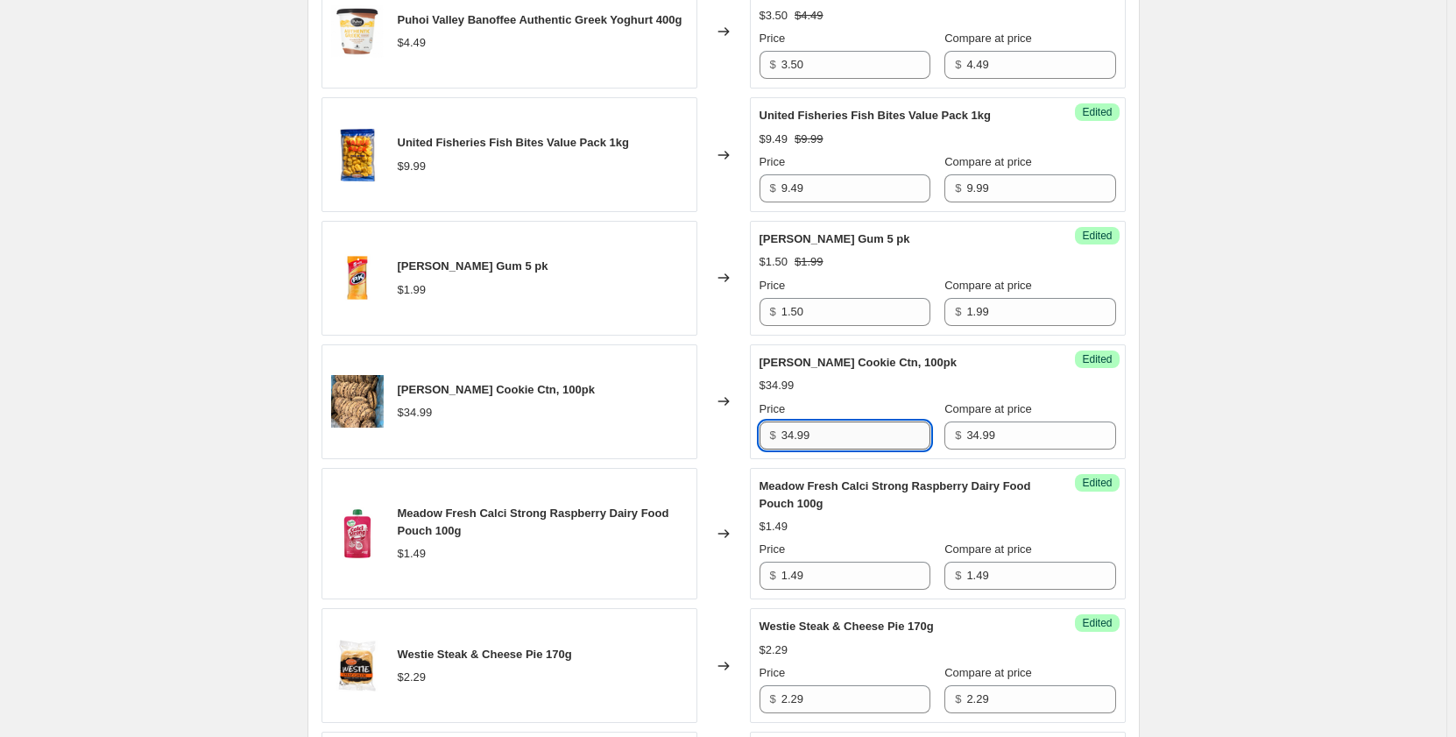
click at [819, 449] on input "34.99" at bounding box center [855, 435] width 149 height 28
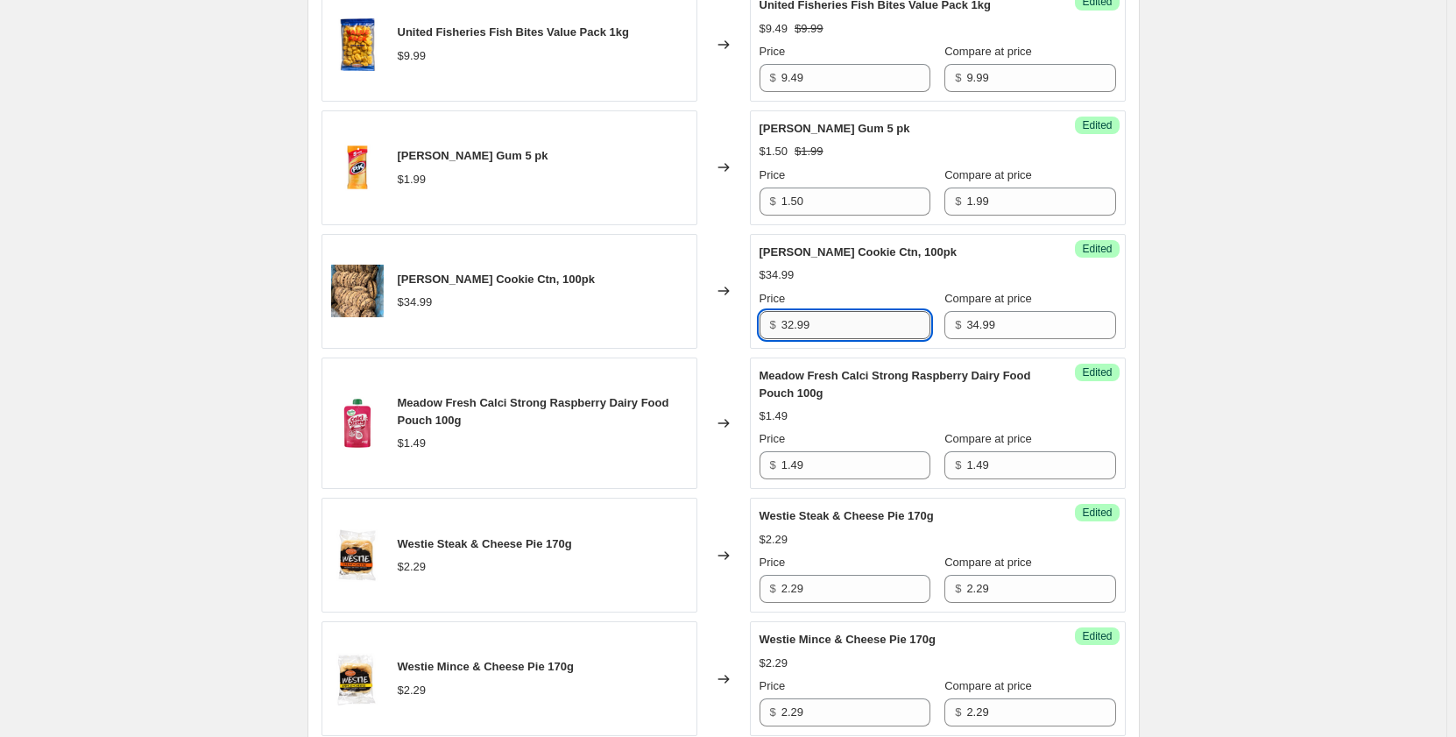
scroll to position [1453, 0]
type input "32.99"
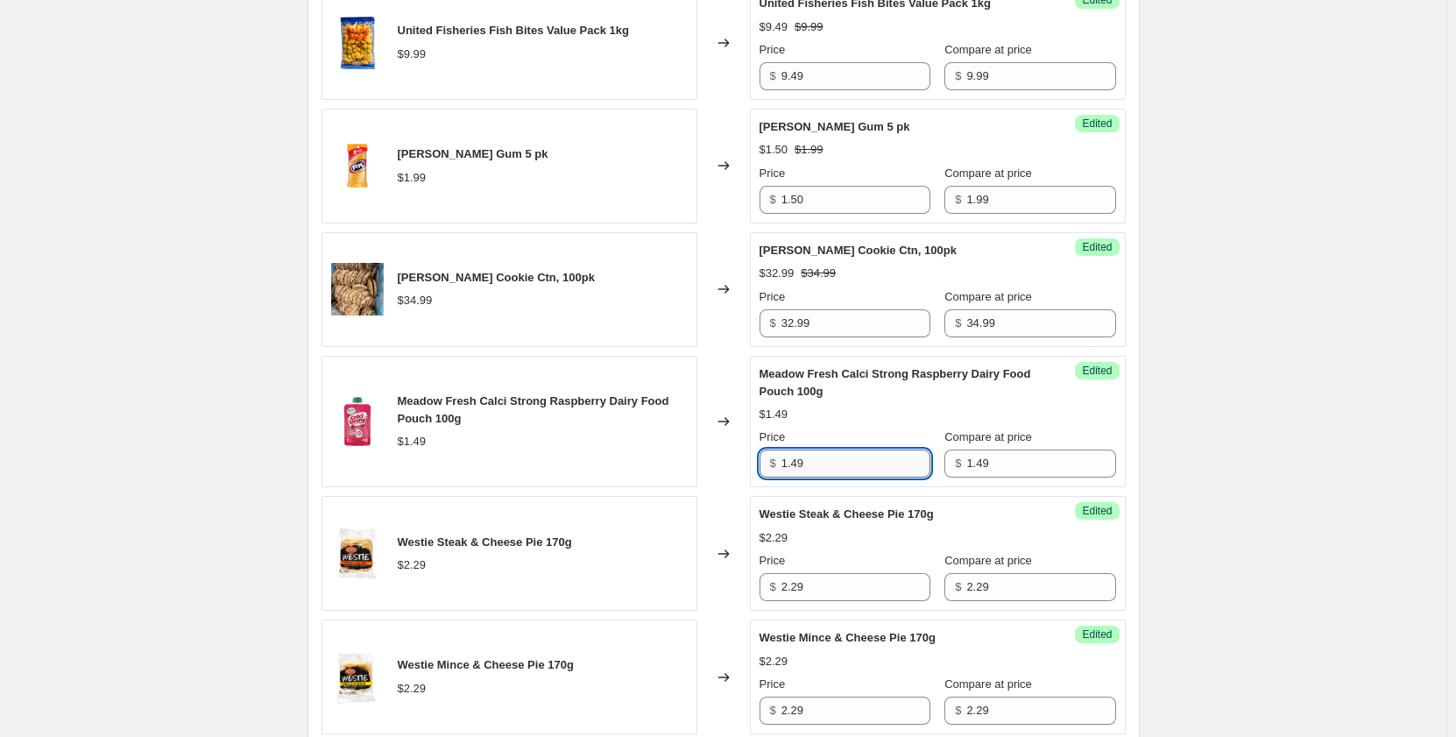
click at [846, 477] on input "1.49" at bounding box center [855, 463] width 149 height 28
type input "0.81"
click at [824, 601] on input "2.29" at bounding box center [855, 587] width 149 height 28
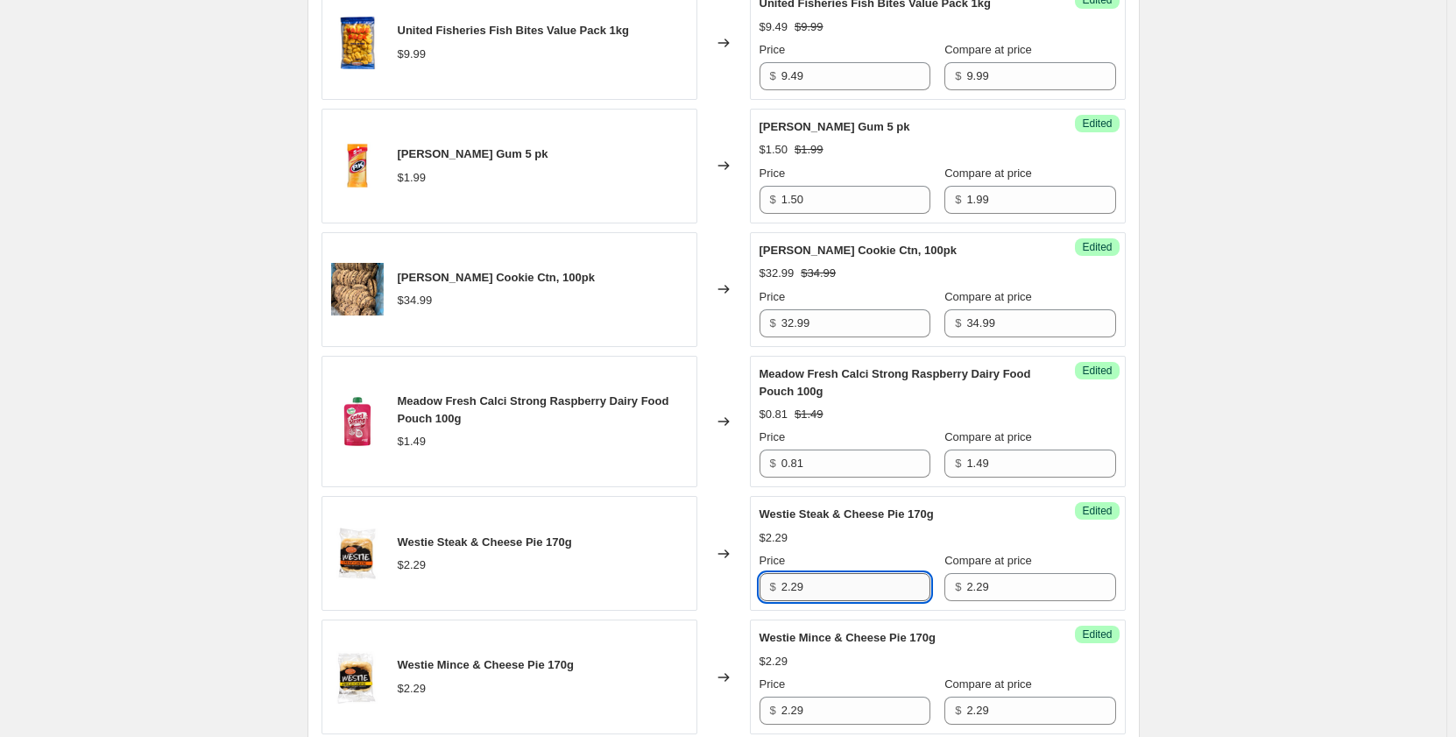
click at [824, 601] on input "2.29" at bounding box center [855, 587] width 149 height 28
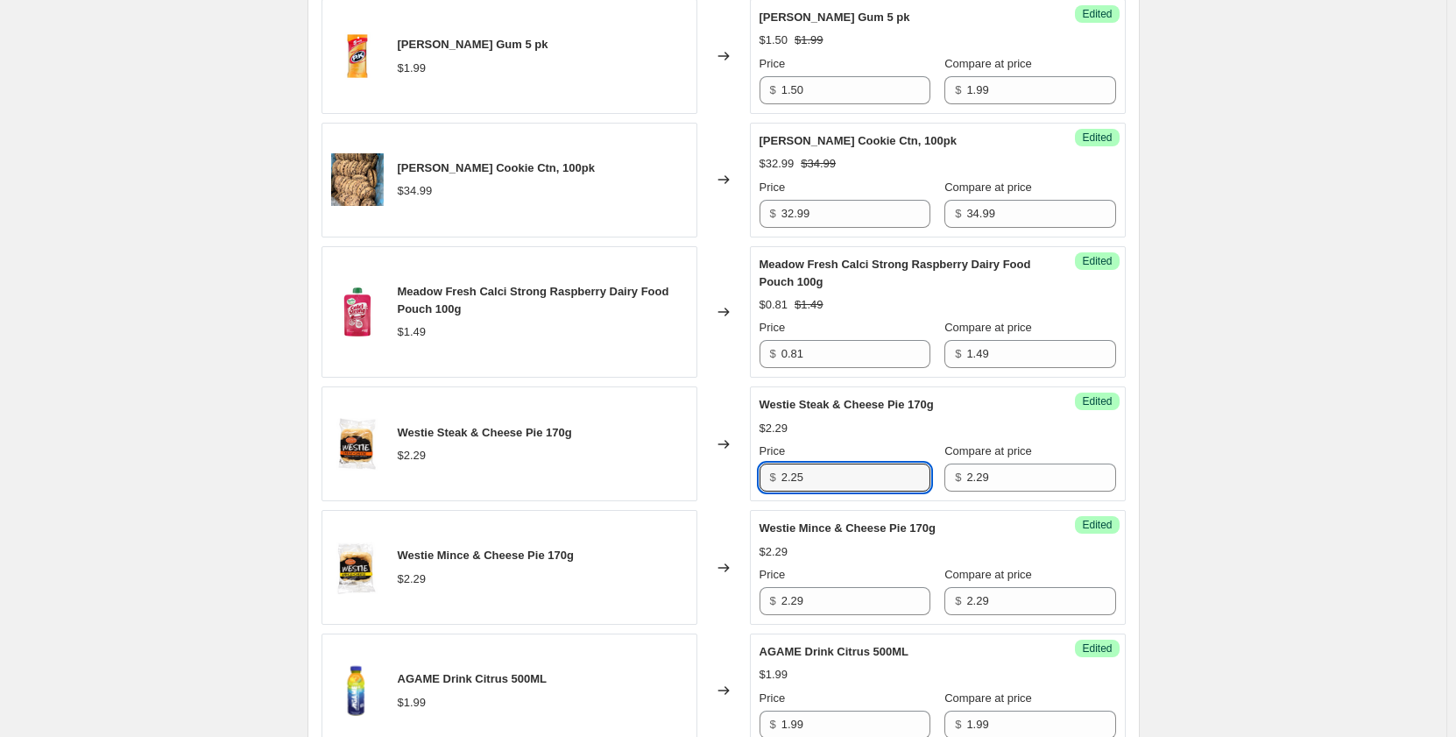
scroll to position [1567, 0]
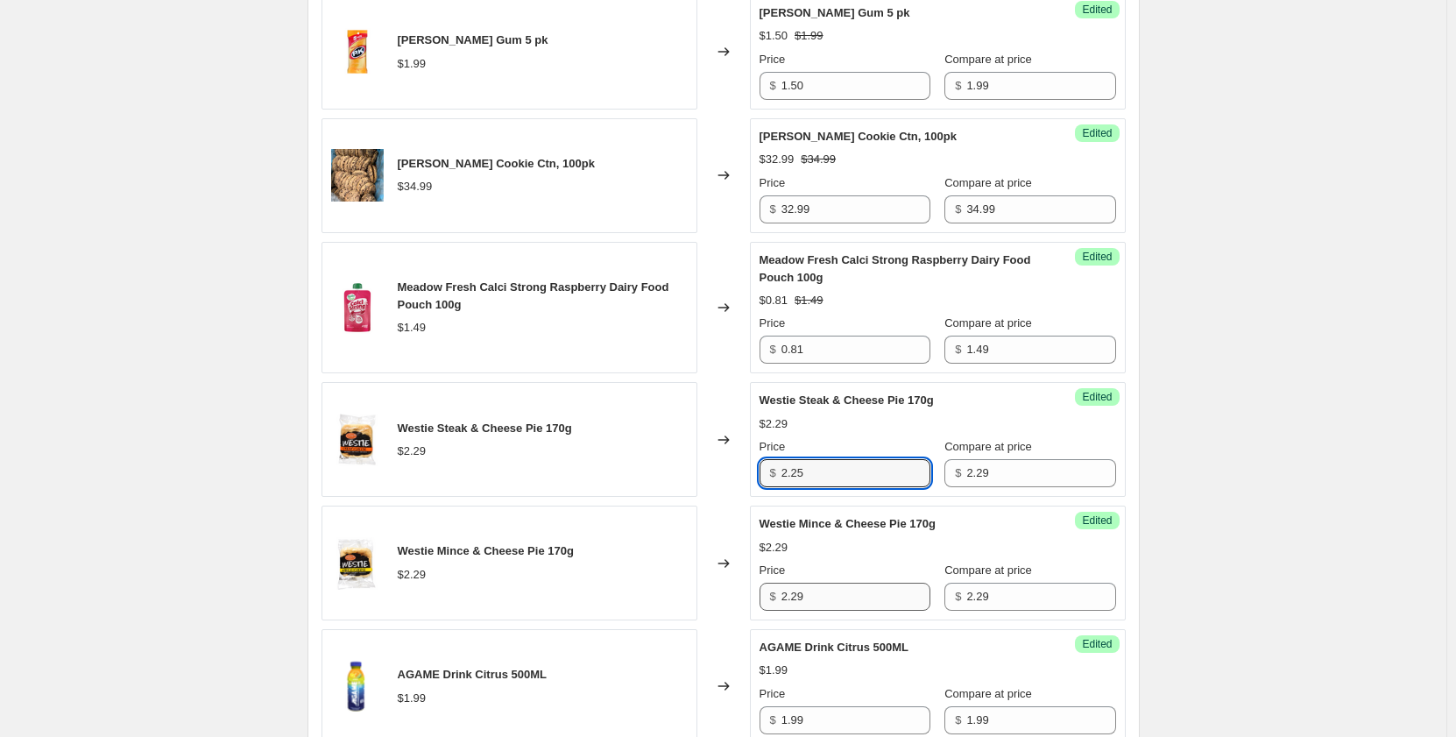
type input "2.25"
click at [815, 611] on input "2.29" at bounding box center [855, 597] width 149 height 28
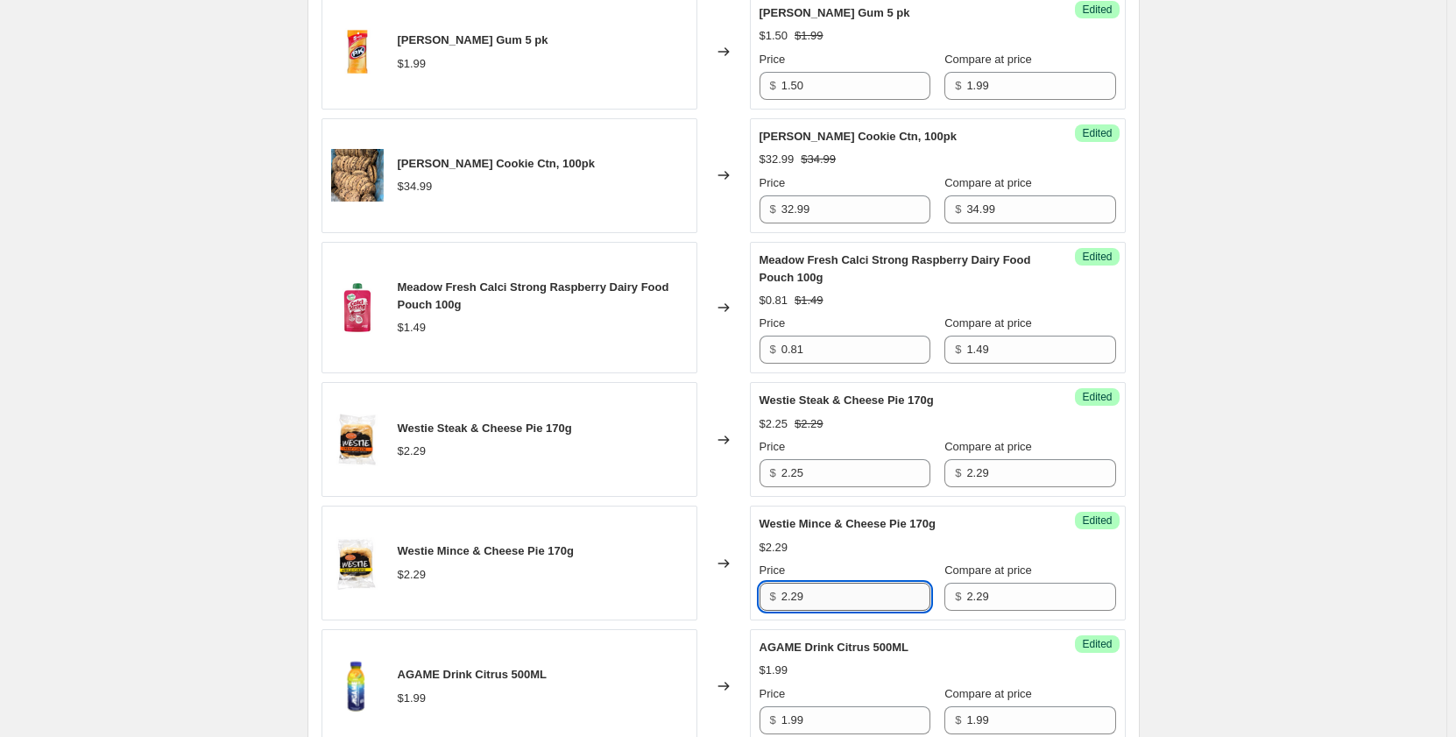
click at [815, 611] on input "2.29" at bounding box center [855, 597] width 149 height 28
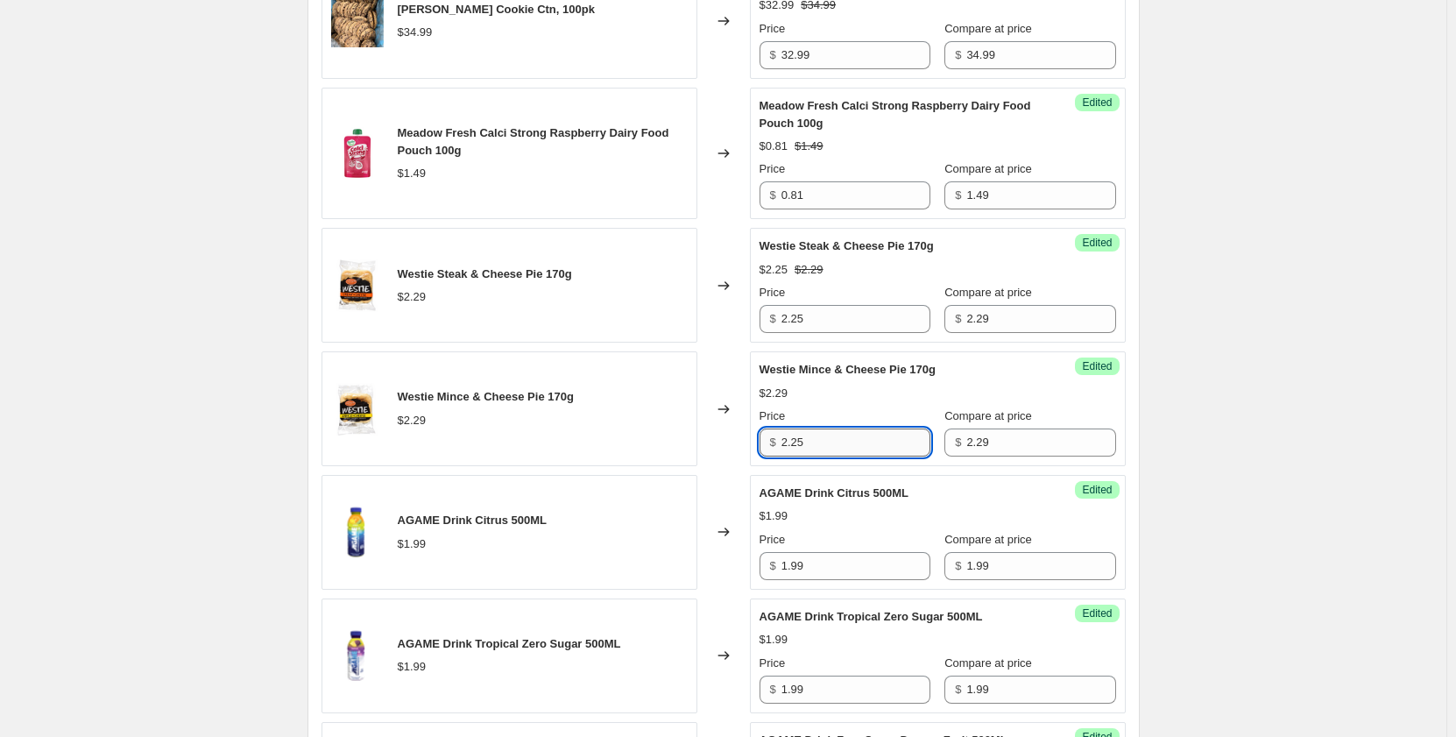
scroll to position [1723, 0]
type input "2.25"
click at [816, 578] on input "1.99" at bounding box center [855, 564] width 149 height 28
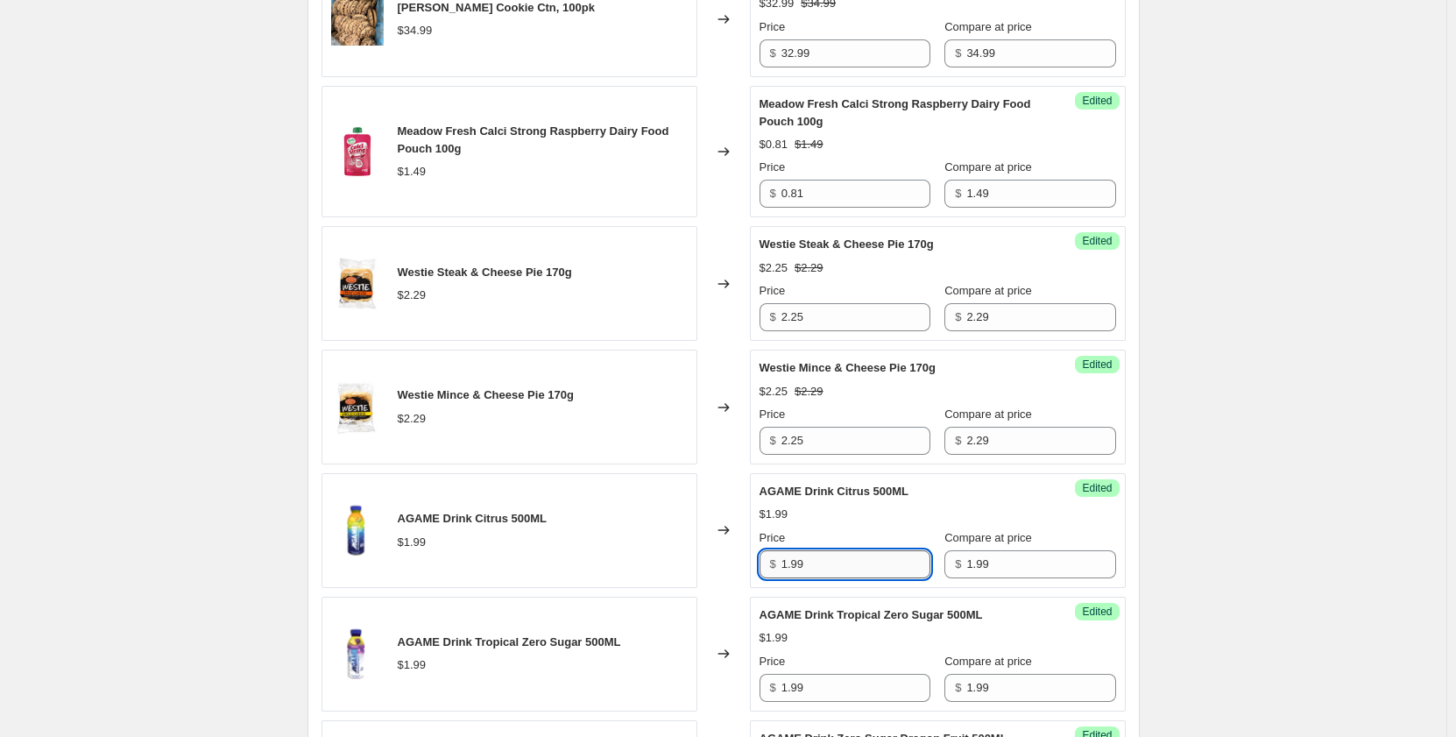
click at [816, 578] on input "1.99" at bounding box center [855, 564] width 149 height 28
type input "1"
click at [805, 702] on input "1.99" at bounding box center [855, 688] width 149 height 28
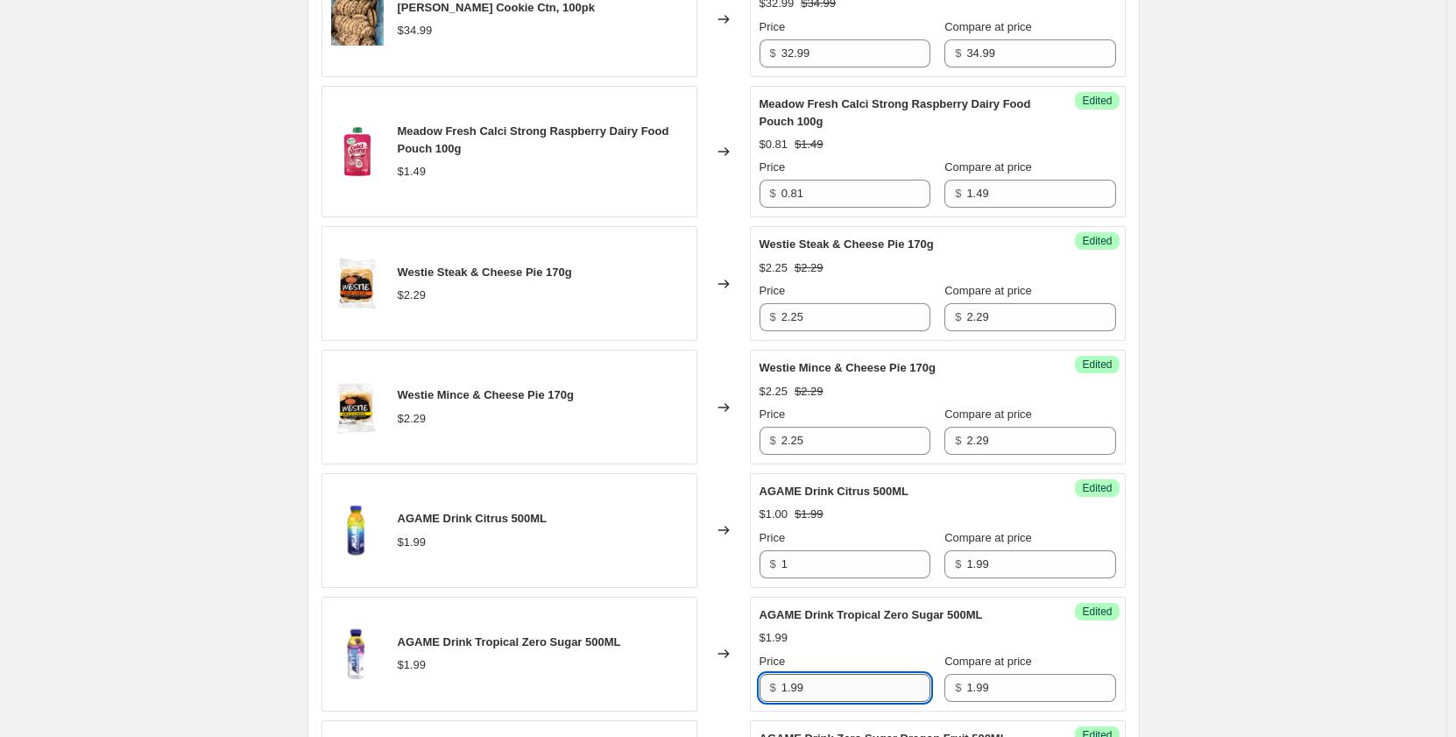
click at [805, 702] on input "1.99" at bounding box center [855, 688] width 149 height 28
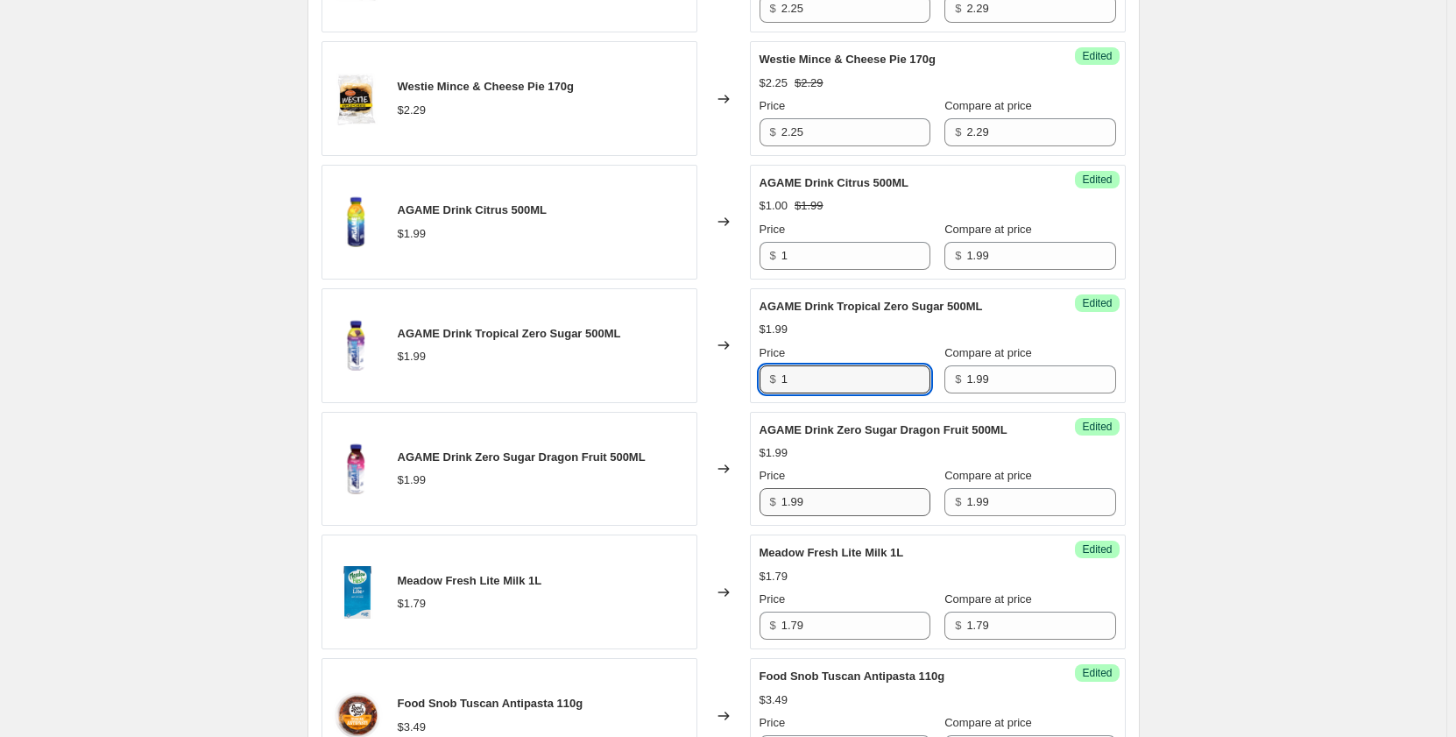
scroll to position [2033, 0]
type input "1"
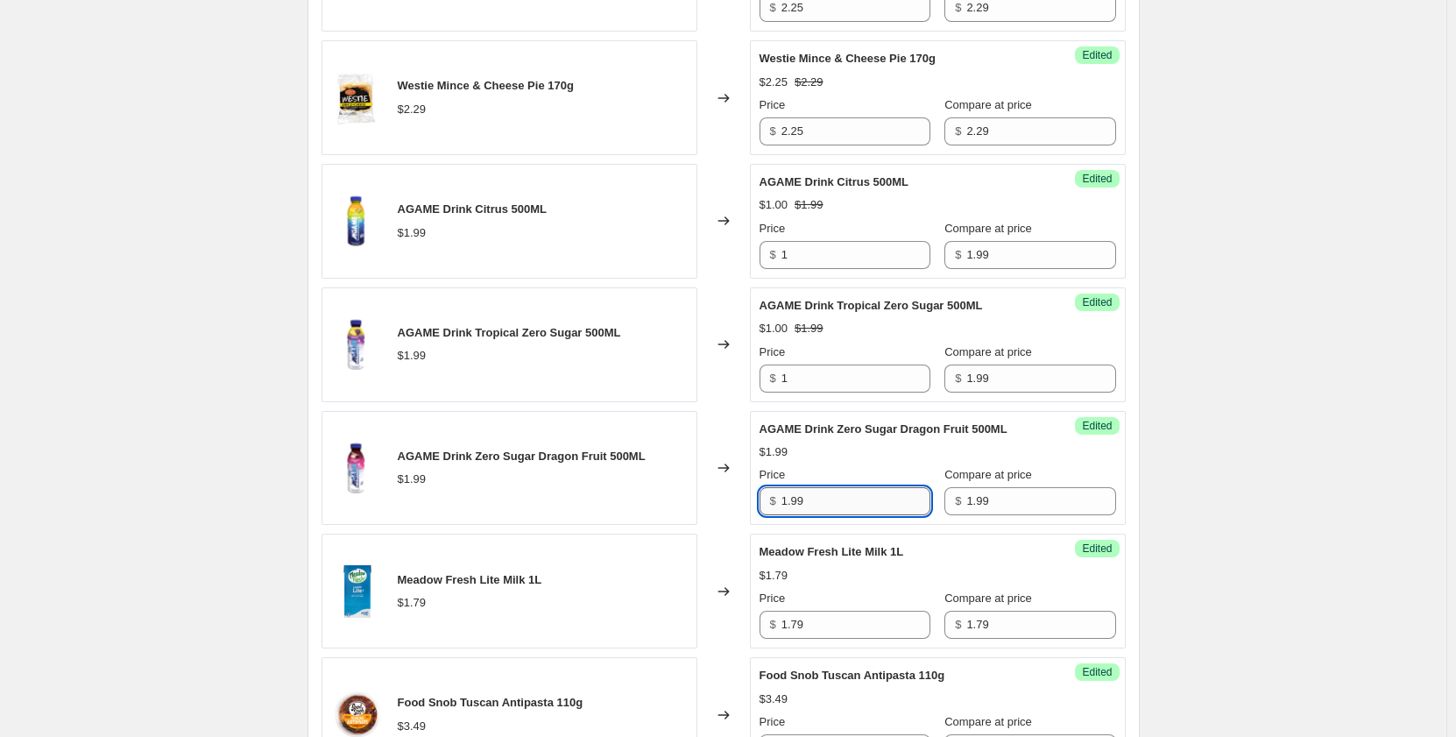
click at [819, 515] on input "1.99" at bounding box center [855, 501] width 149 height 28
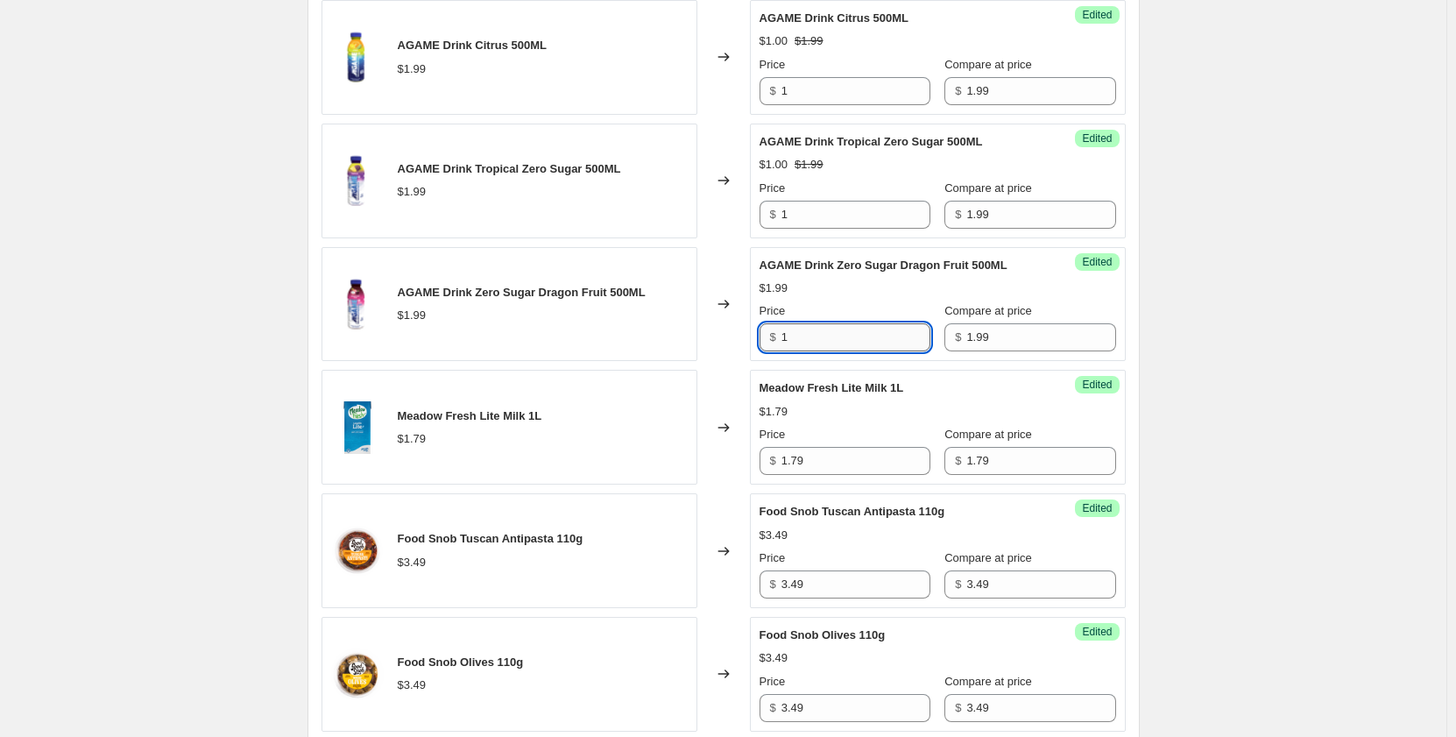
scroll to position [2193, 0]
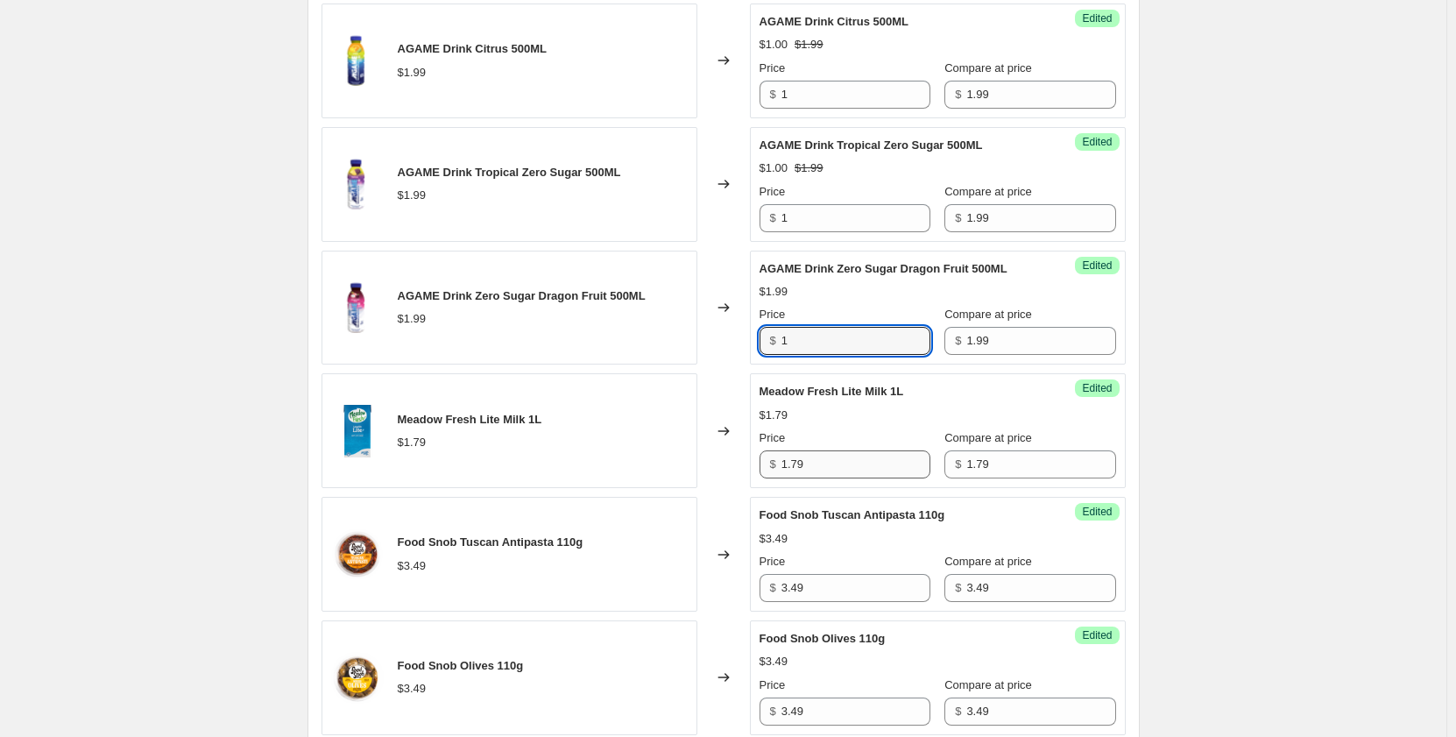
type input "1"
click at [810, 478] on input "1.79" at bounding box center [855, 464] width 149 height 28
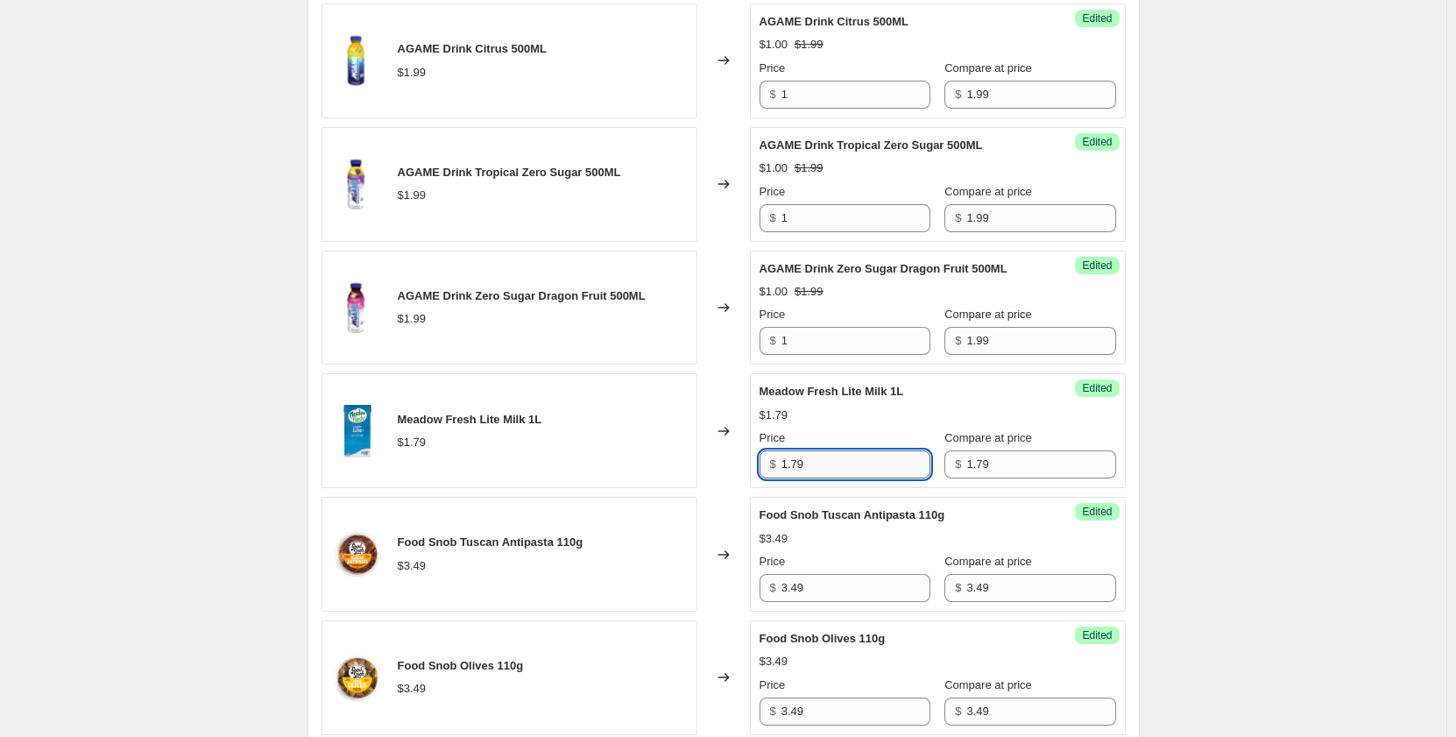
click at [810, 478] on input "1.79" at bounding box center [855, 464] width 149 height 28
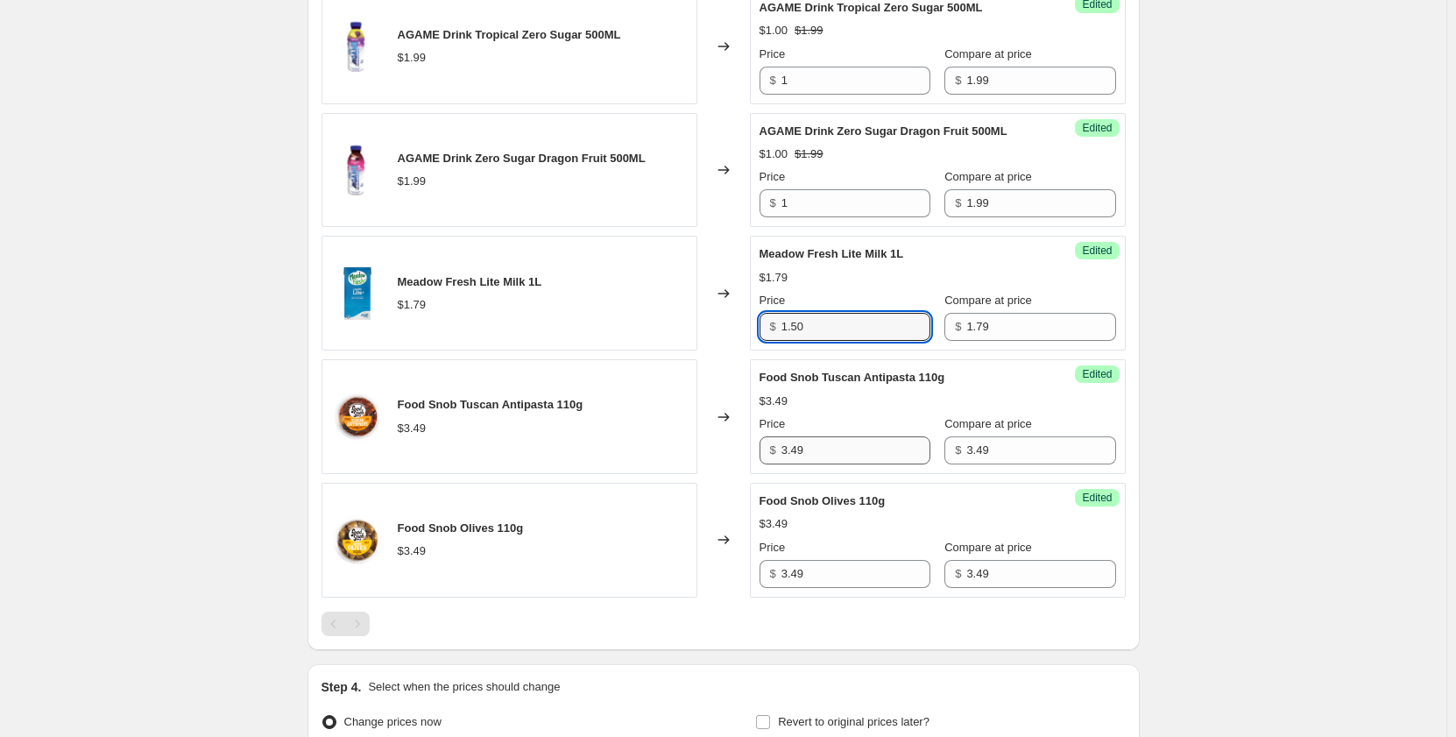
type input "1.50"
click at [812, 464] on input "3.49" at bounding box center [855, 450] width 149 height 28
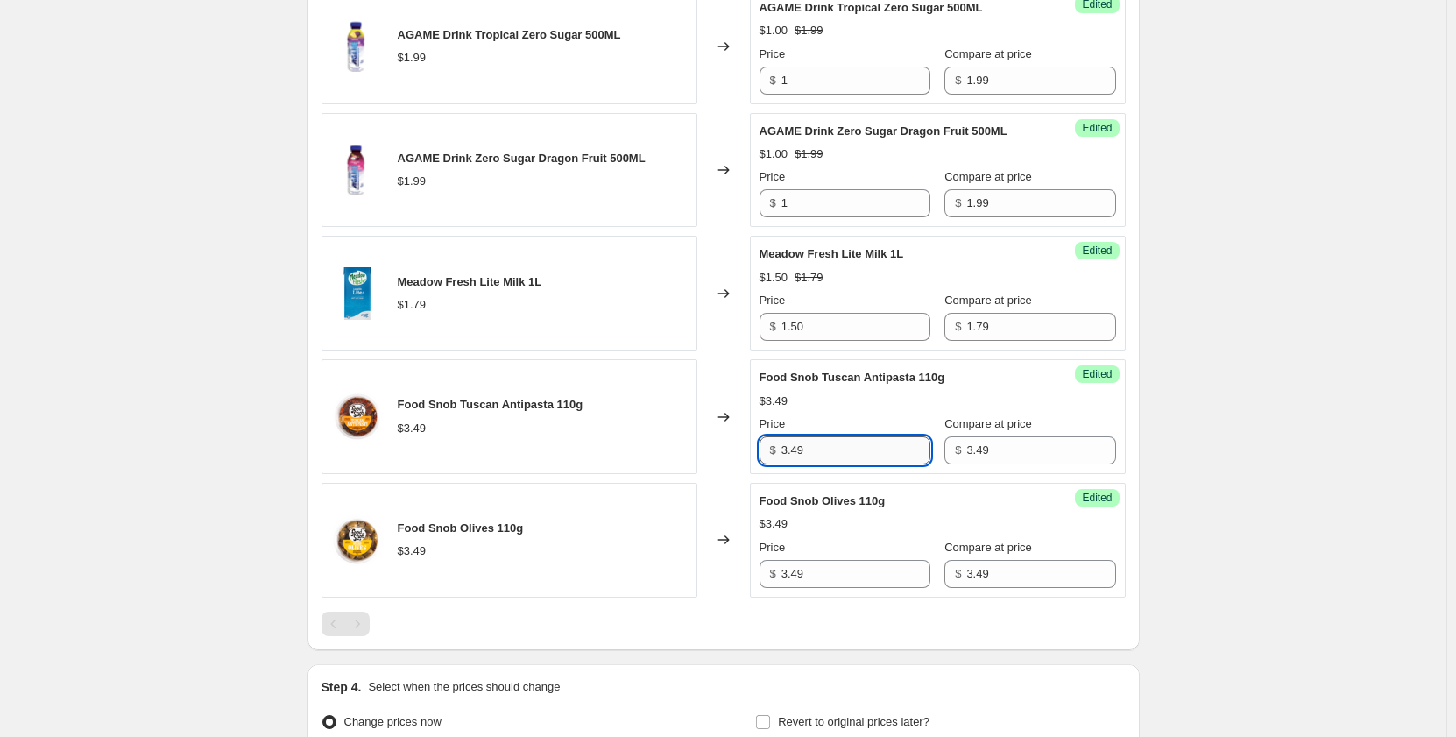
click at [812, 464] on input "3.49" at bounding box center [855, 450] width 149 height 28
type input "2.99"
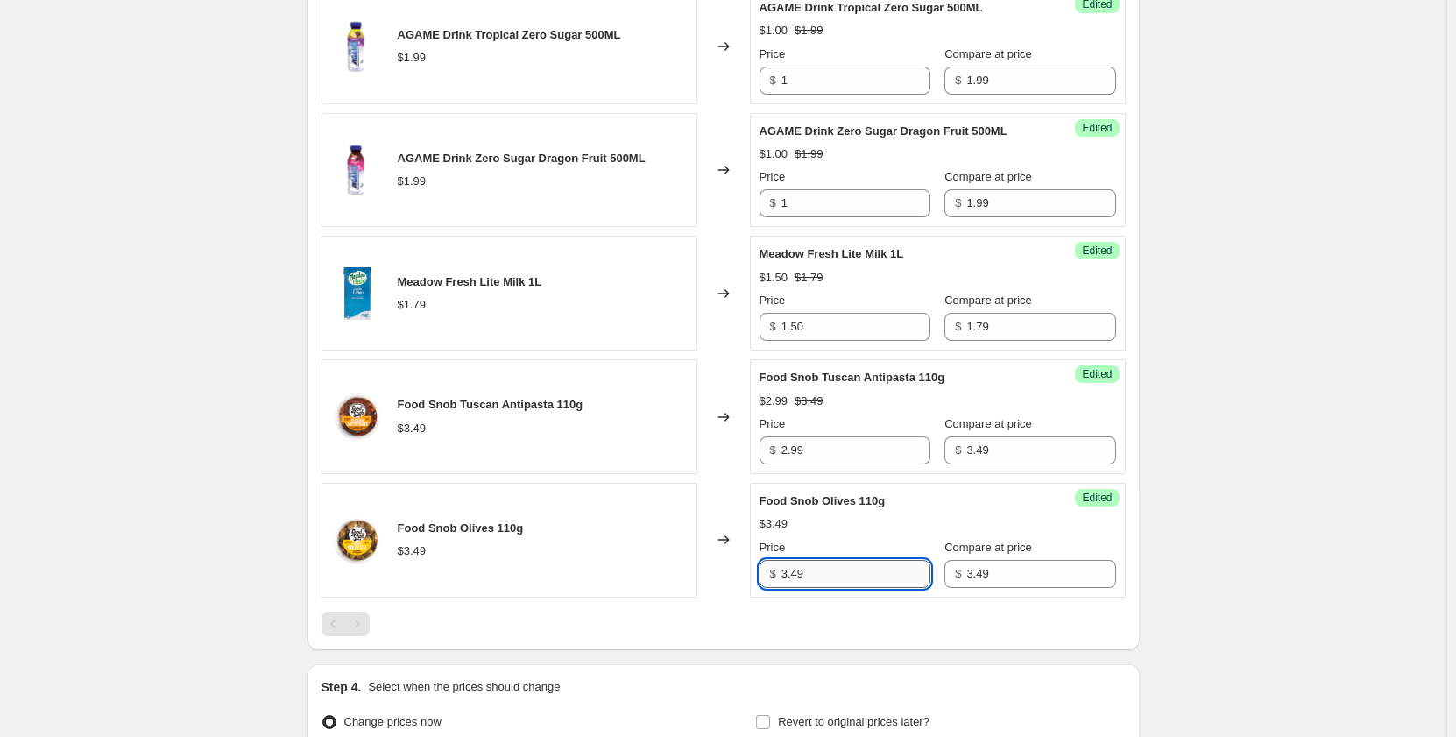
click at [827, 580] on input "3.49" at bounding box center [855, 574] width 149 height 28
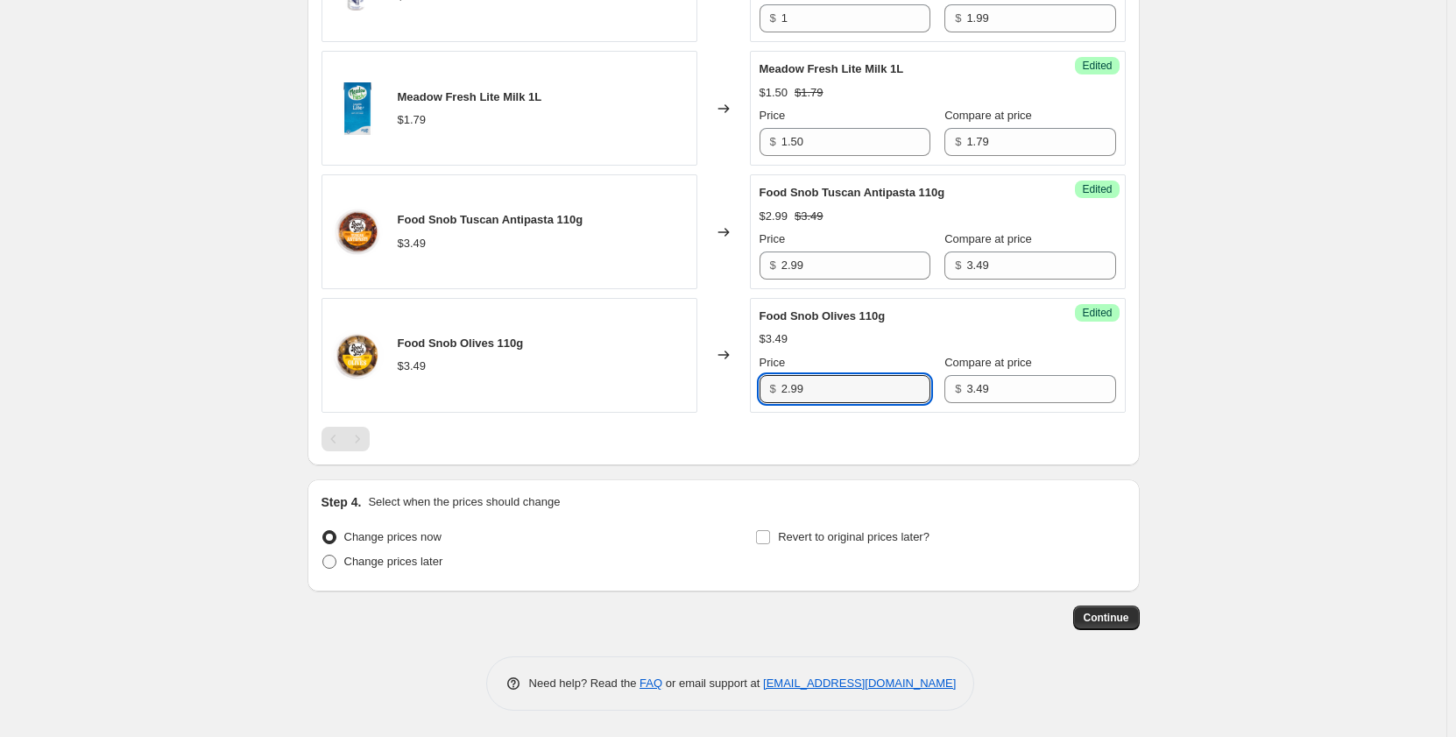
type input "2.99"
click at [406, 562] on span "Change prices later" at bounding box center [393, 561] width 99 height 13
click at [323, 555] on input "Change prices later" at bounding box center [322, 555] width 1 height 1
radio input "true"
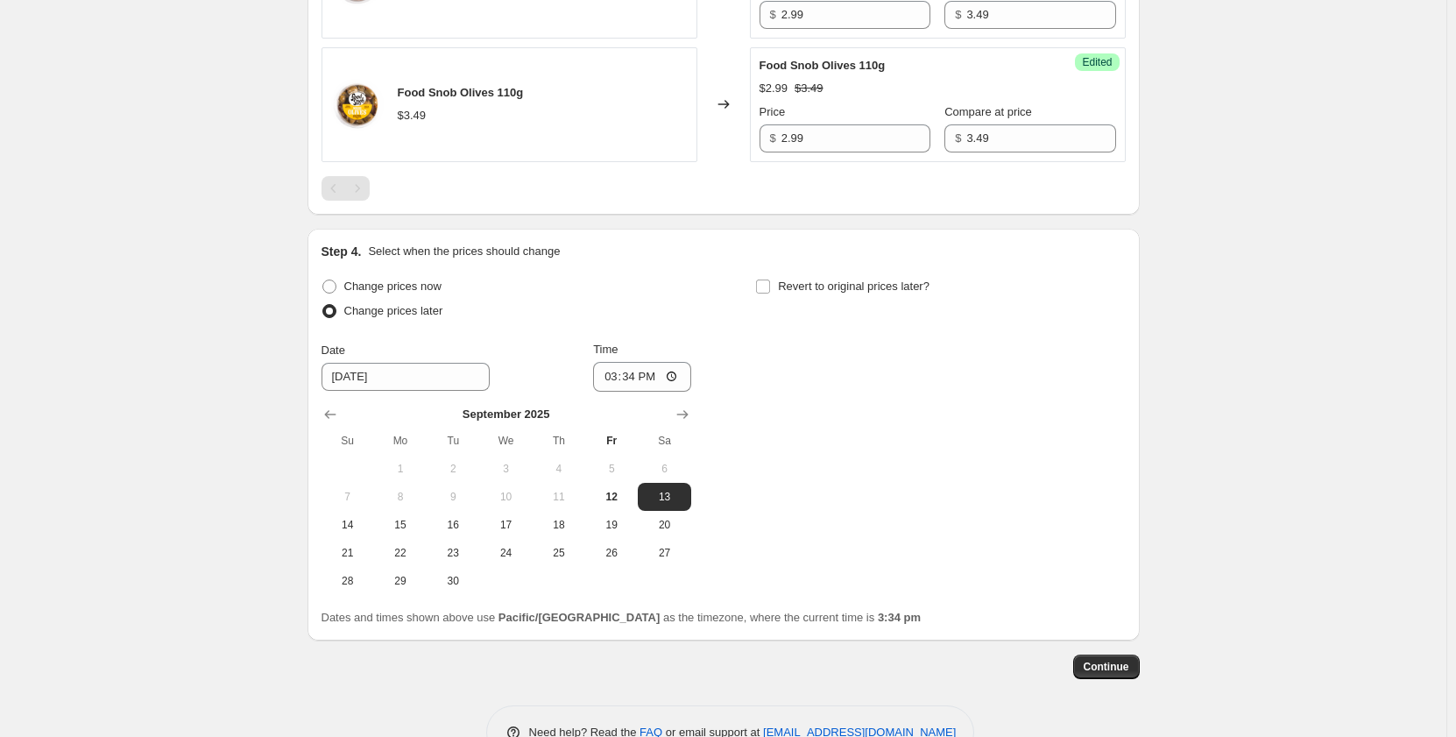
scroll to position [2767, 0]
click at [630, 391] on input "15:34" at bounding box center [642, 376] width 98 height 30
click at [614, 391] on input "15:34" at bounding box center [642, 376] width 98 height 30
click at [770, 293] on input "Revert to original prices later?" at bounding box center [763, 286] width 14 height 14
checkbox input "true"
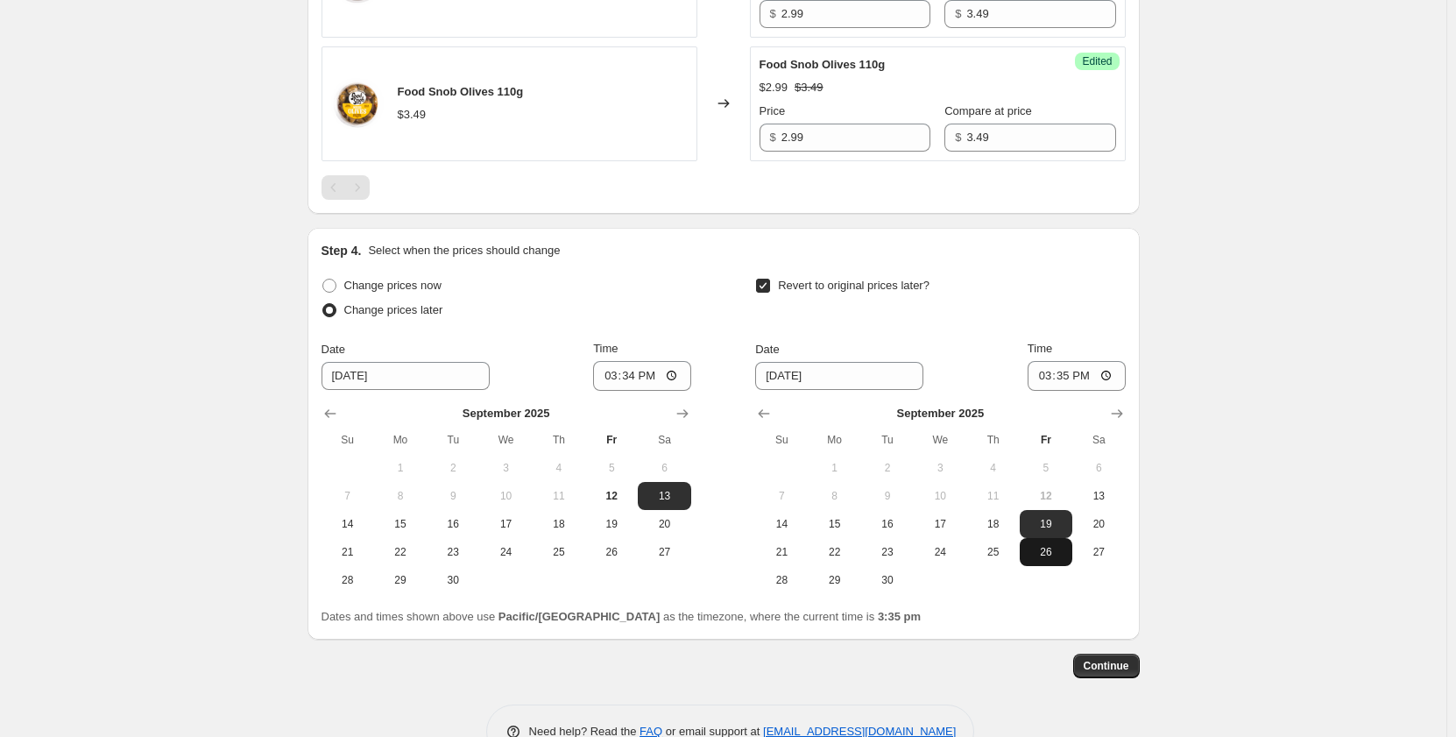
click at [1044, 559] on span "26" at bounding box center [1046, 552] width 39 height 14
type input "[DATE]"
click at [1050, 391] on input "15:35" at bounding box center [1077, 376] width 98 height 30
type input "14:59"
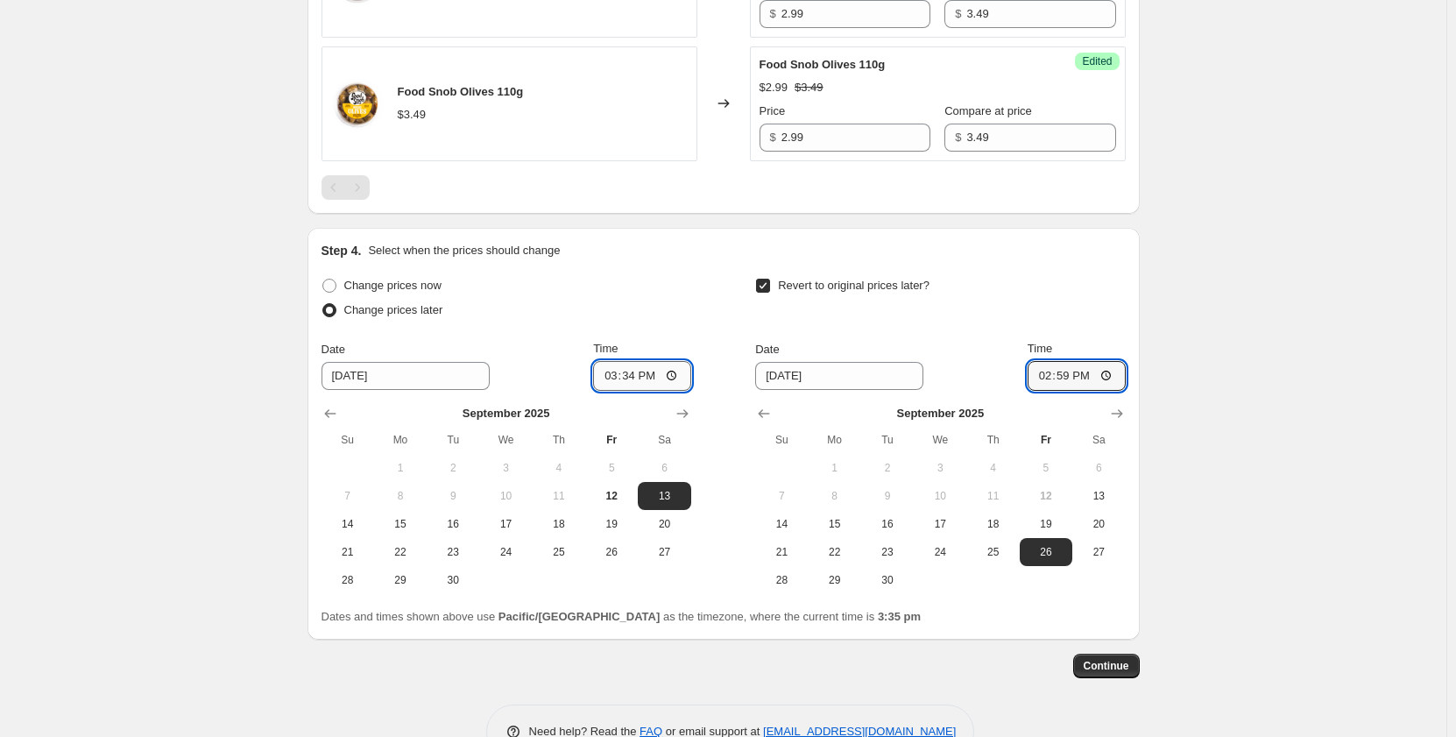
click at [629, 386] on input "15:34" at bounding box center [642, 376] width 98 height 30
click at [634, 391] on input "15:06" at bounding box center [642, 376] width 98 height 30
type input "15:36"
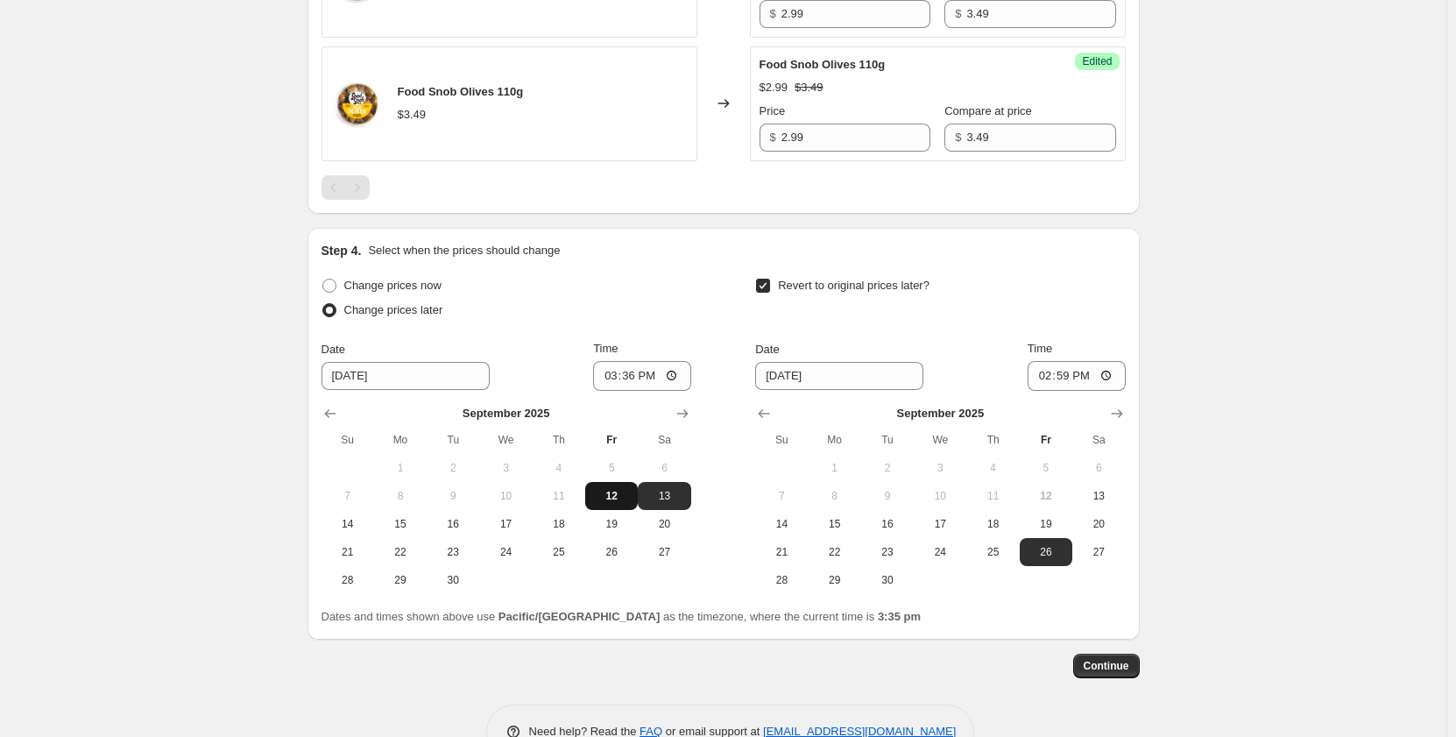
click at [612, 503] on span "12" at bounding box center [611, 496] width 39 height 14
type input "[DATE]"
click at [1098, 673] on span "Continue" at bounding box center [1107, 666] width 46 height 14
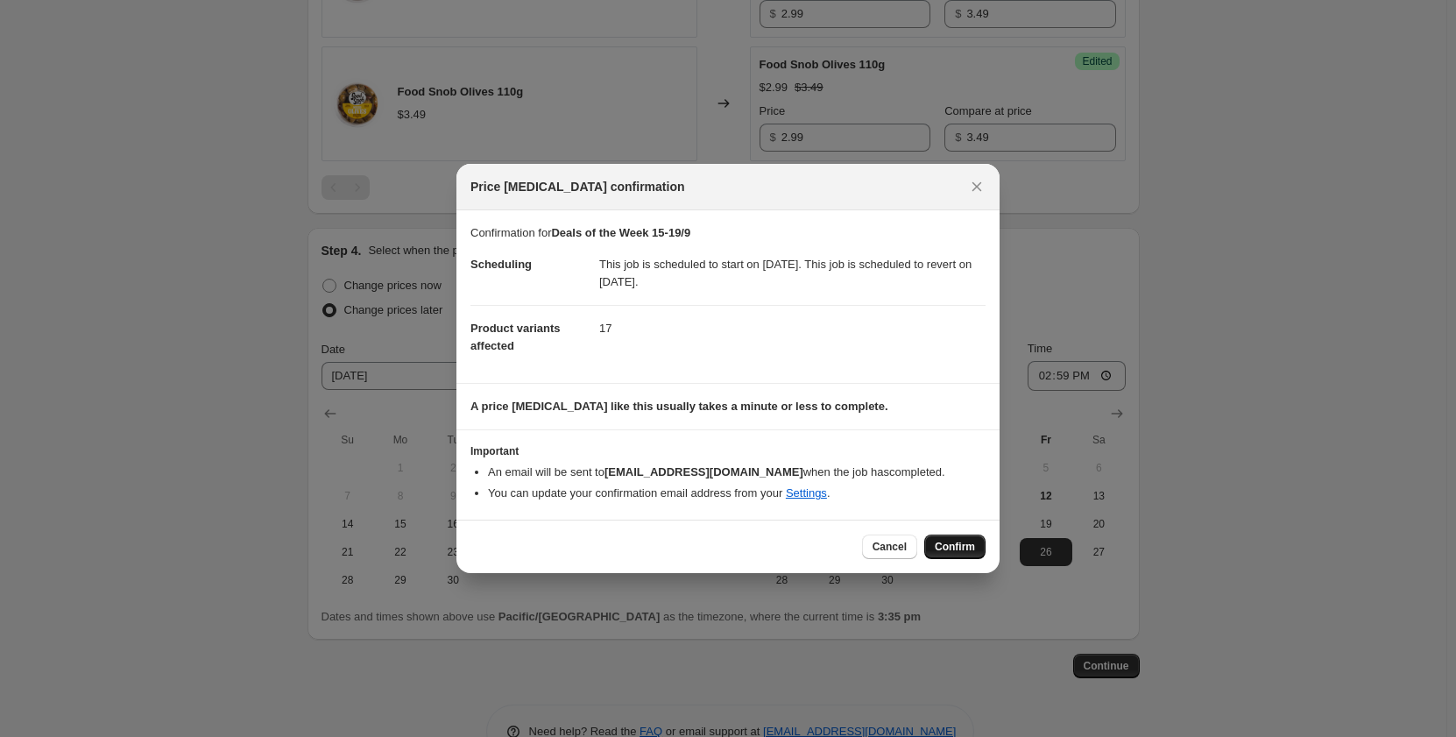
click at [962, 544] on span "Confirm" at bounding box center [955, 547] width 40 height 14
